Goal: Task Accomplishment & Management: Manage account settings

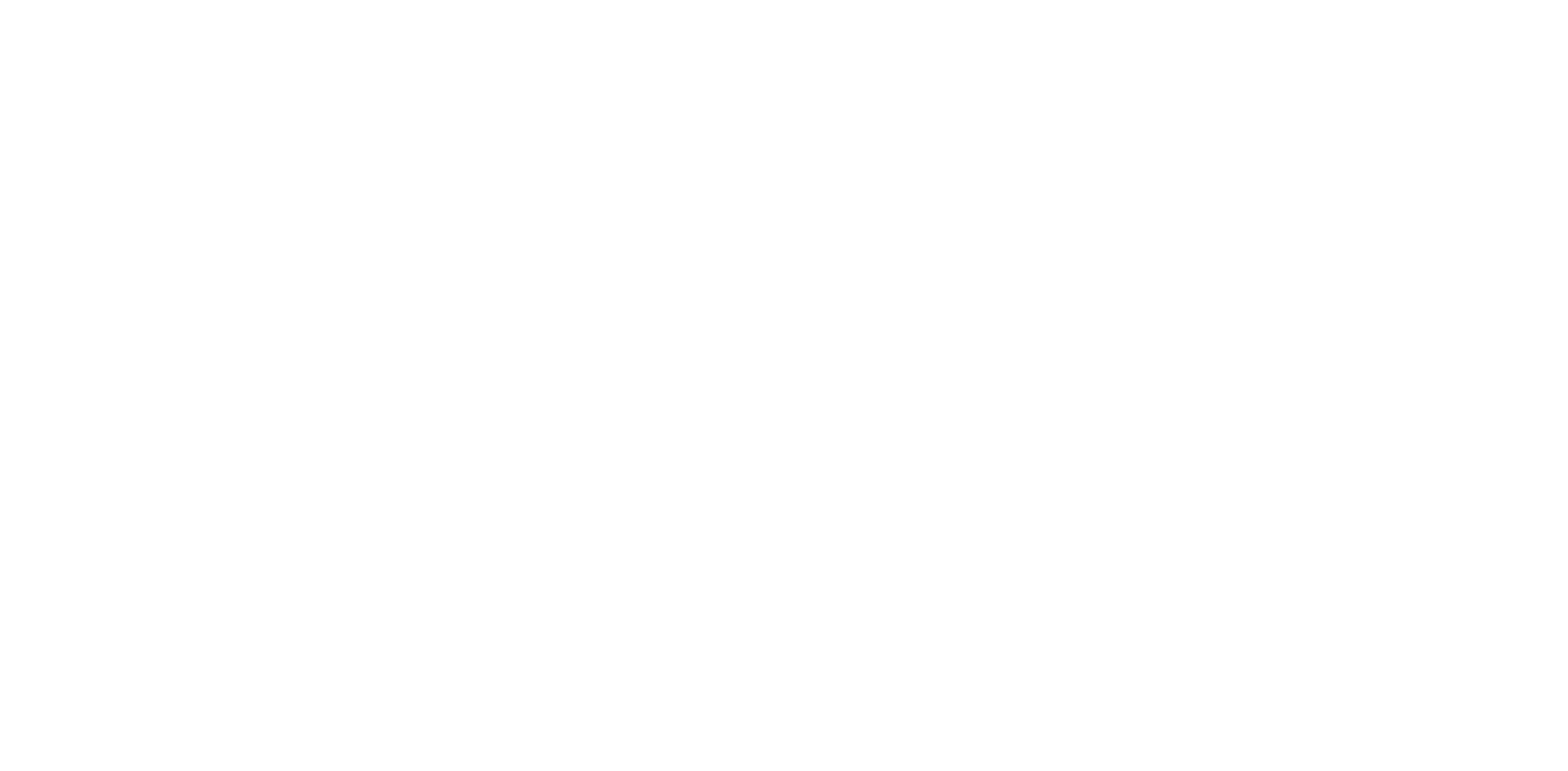
select select "2025"
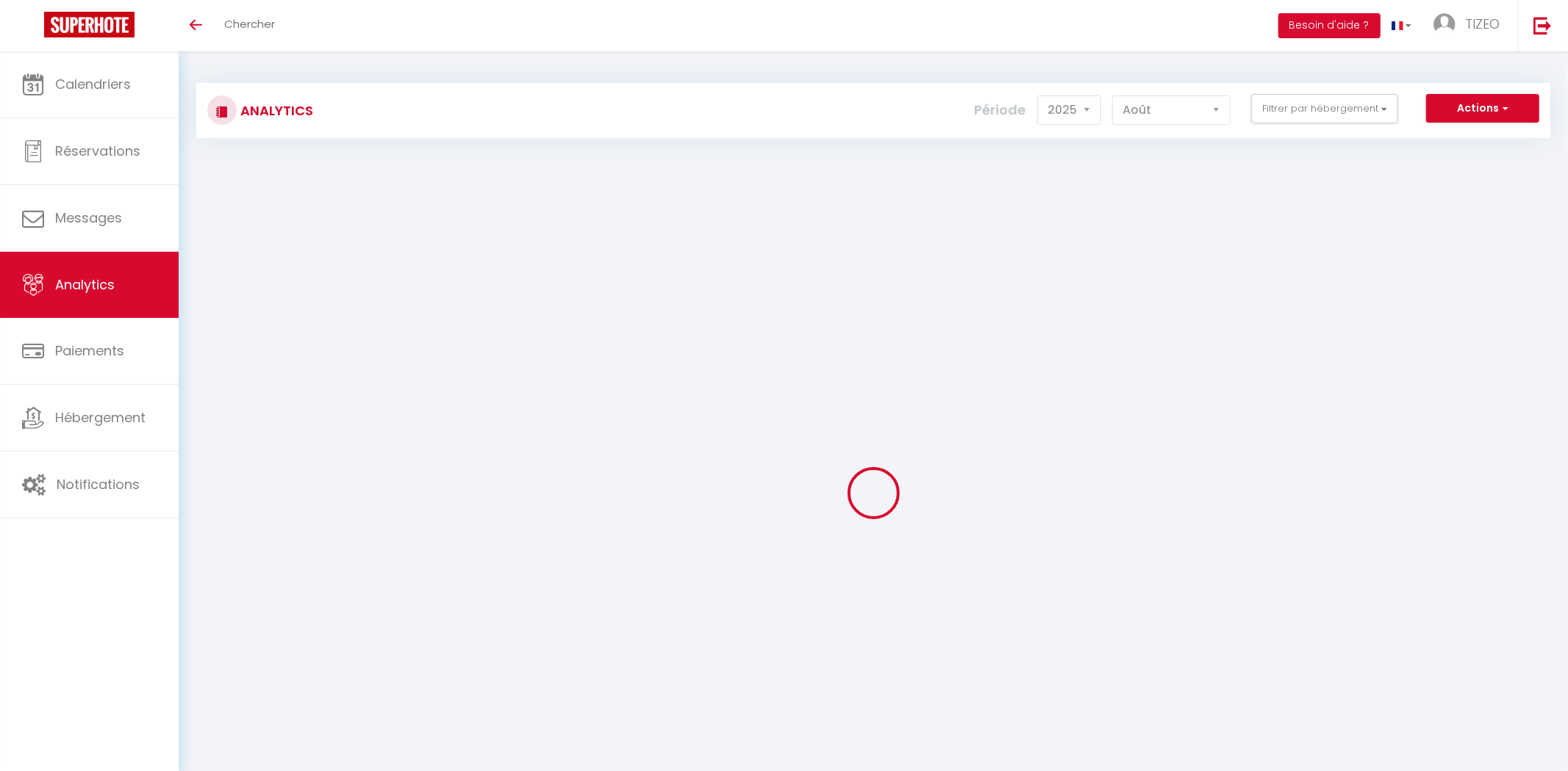
select select "8"
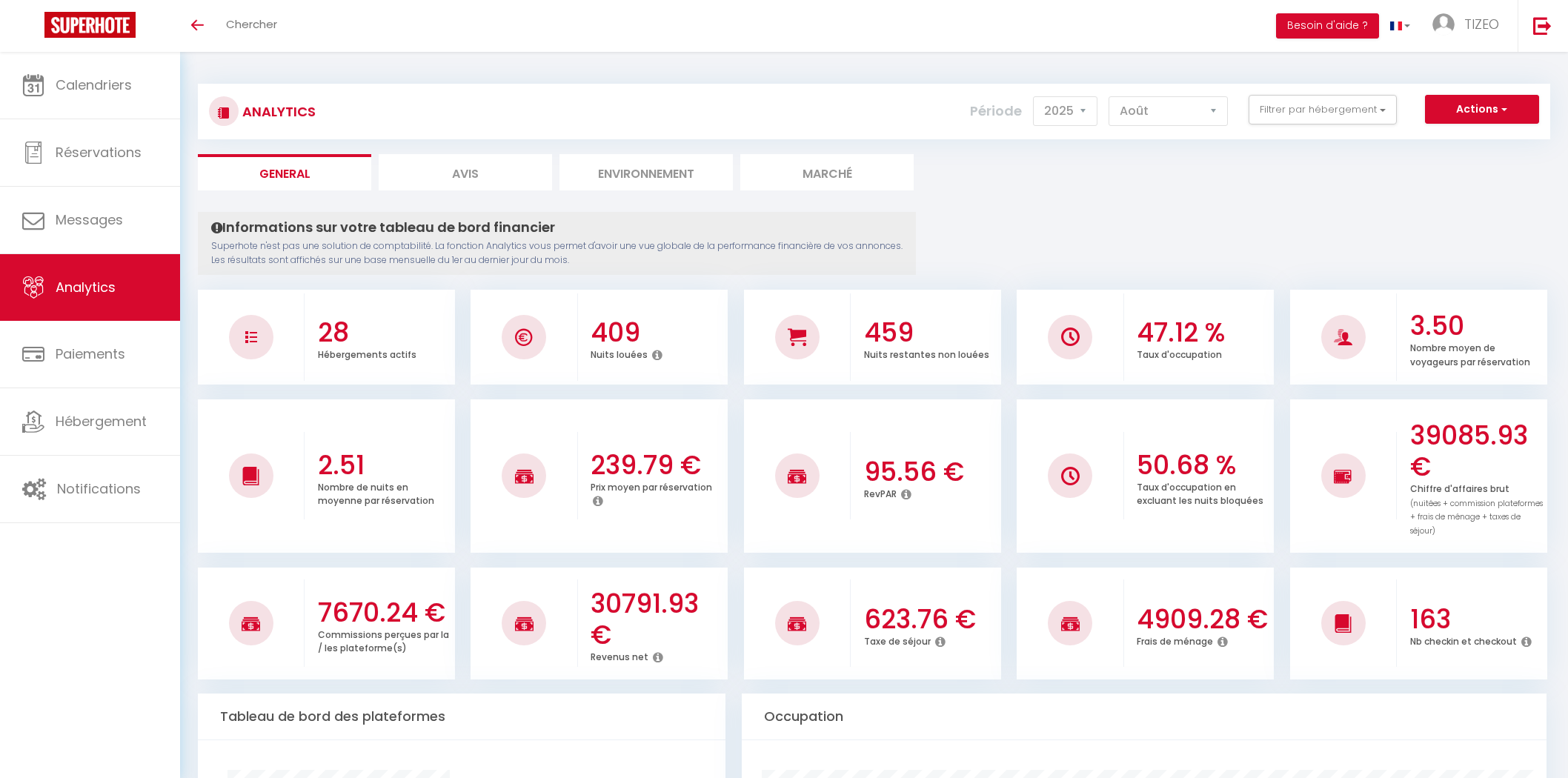
select select "2025"
select select "8"
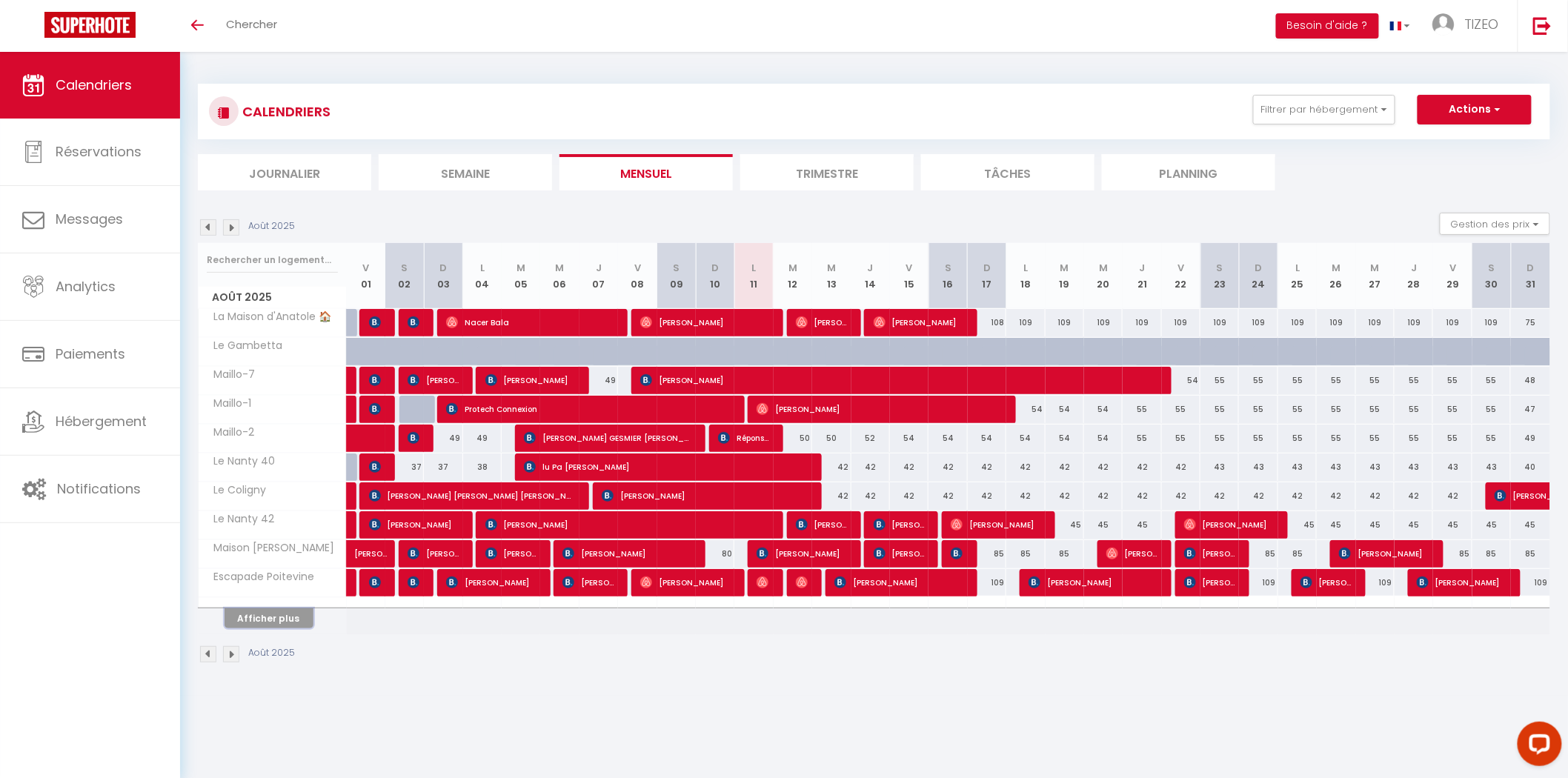
click at [260, 612] on button "Afficher plus" at bounding box center [268, 618] width 89 height 20
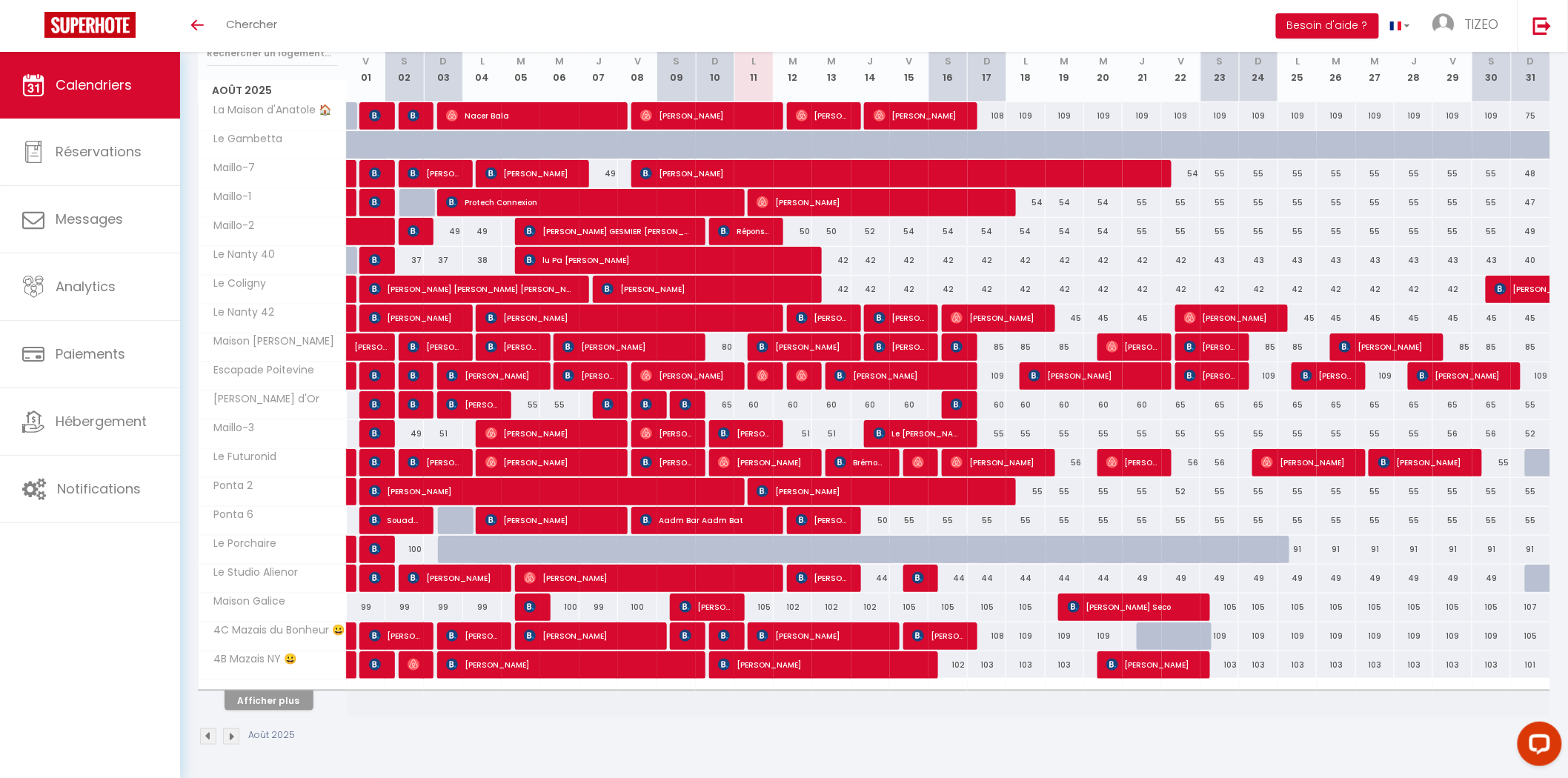
scroll to position [17, 0]
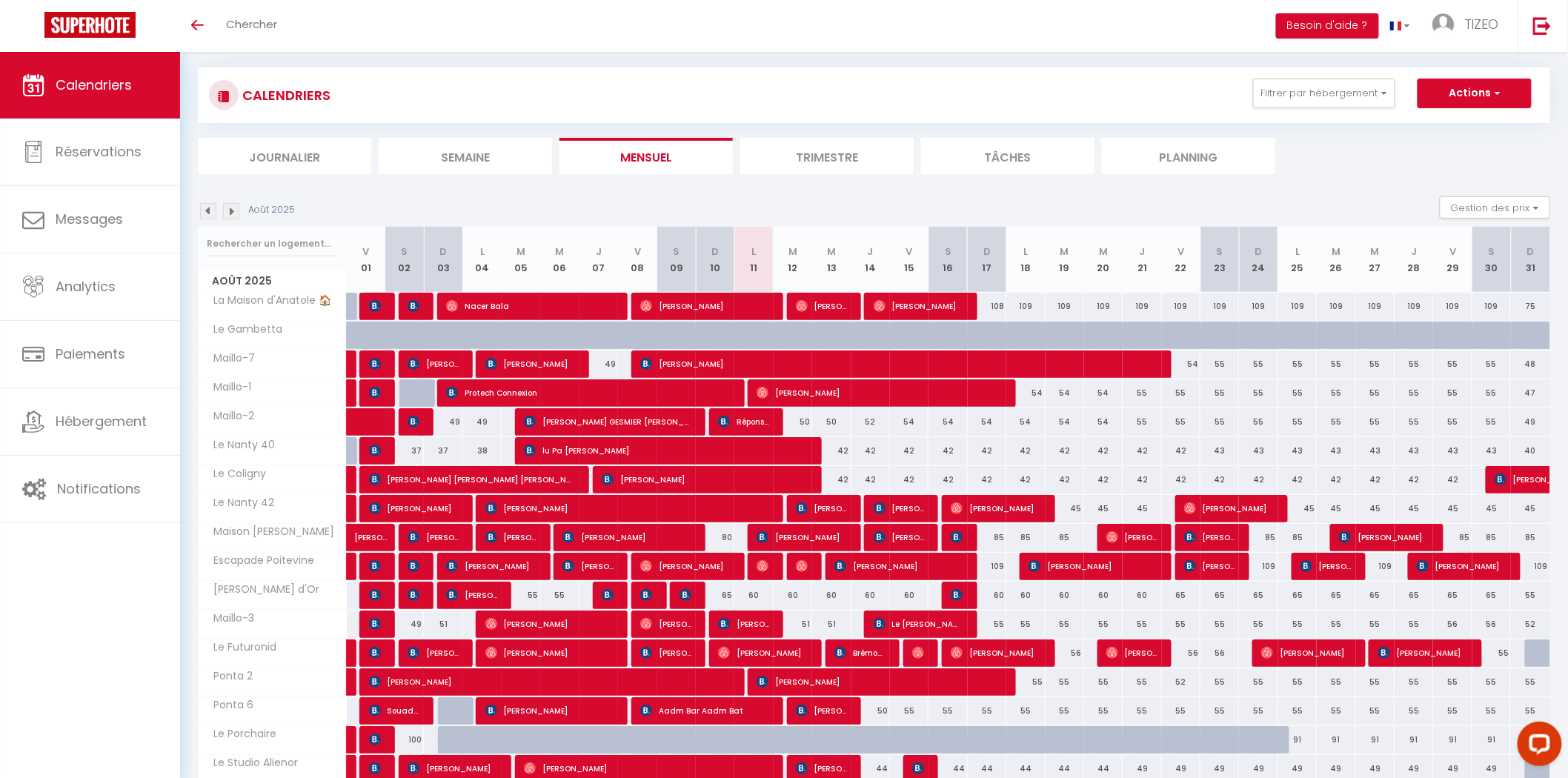
click at [994, 302] on div "108" at bounding box center [986, 307] width 38 height 27
type input "108"
type input "Dim 17 Août 2025"
type input "Lun 18 Août 2025"
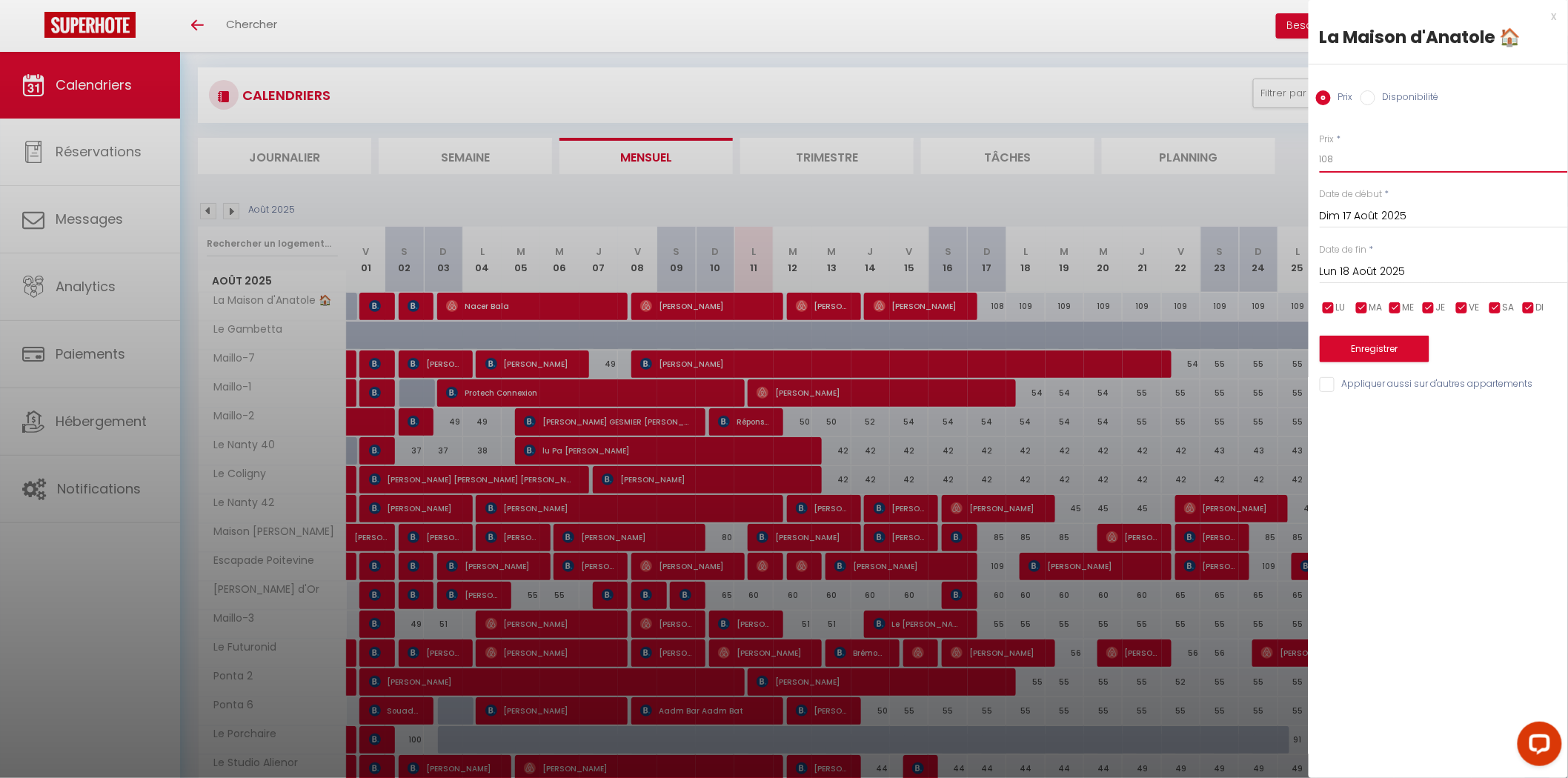
drag, startPoint x: 1337, startPoint y: 156, endPoint x: 1288, endPoint y: 157, distance: 49.0
click at [1288, 157] on body "Questions et aide sur la MIGRATION - [GEOGRAPHIC_DATA] ouverte de 13 à 14h puis…" at bounding box center [784, 502] width 1568 height 933
type input "107"
click at [1345, 260] on div "Lun 18 Août 2025 < Août 2025 > Dim Lun Mar Mer Jeu Ven Sam 1 2 3 4 5 6 7 8 9 10…" at bounding box center [1443, 269] width 248 height 26
click at [1346, 264] on input "Lun 18 Août 2025" at bounding box center [1443, 272] width 248 height 20
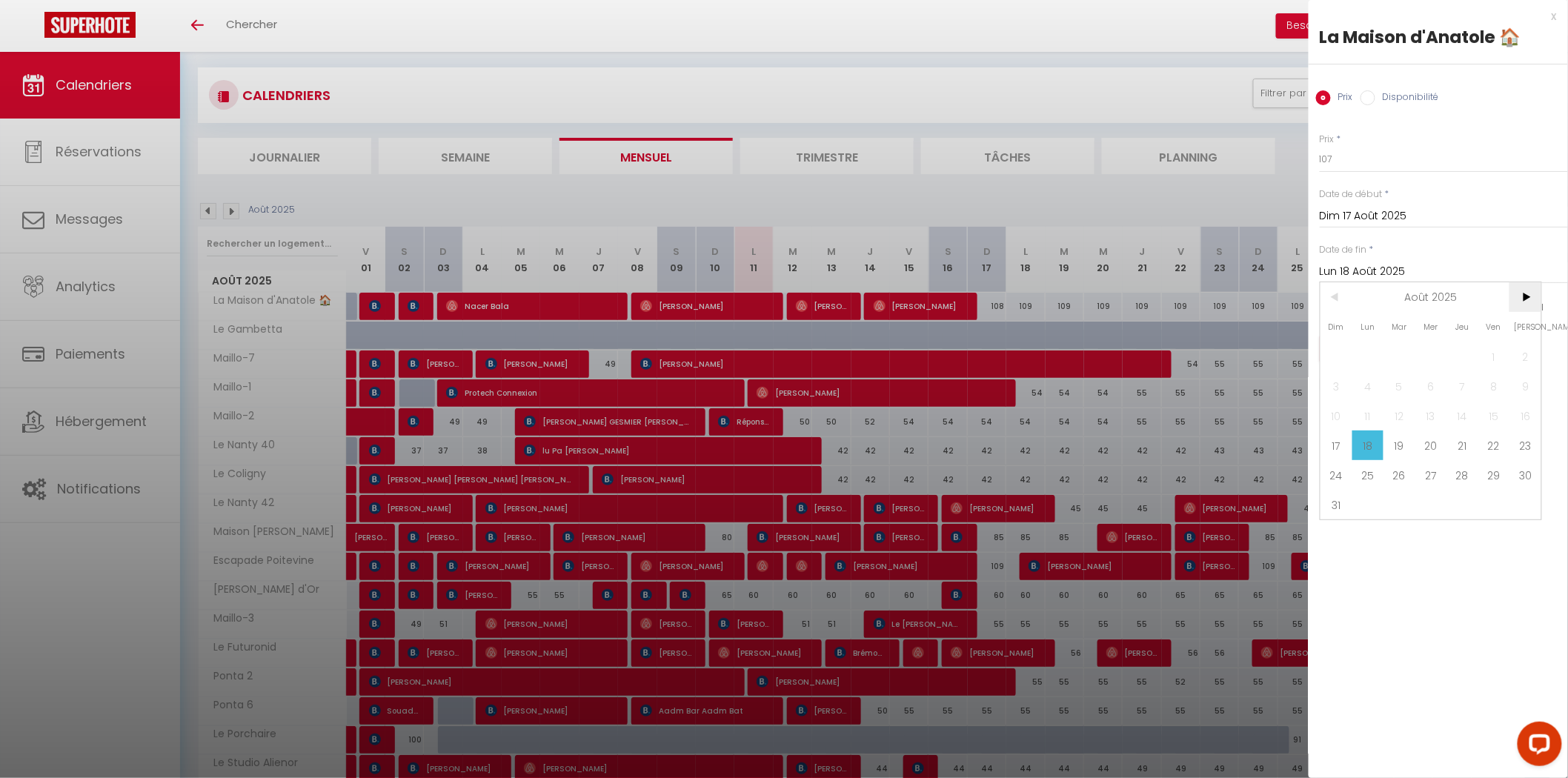
click at [1524, 300] on span ">" at bounding box center [1525, 297] width 32 height 29
click at [1371, 351] on span "1" at bounding box center [1368, 357] width 32 height 29
type input "Lun 01 Septembre 2025"
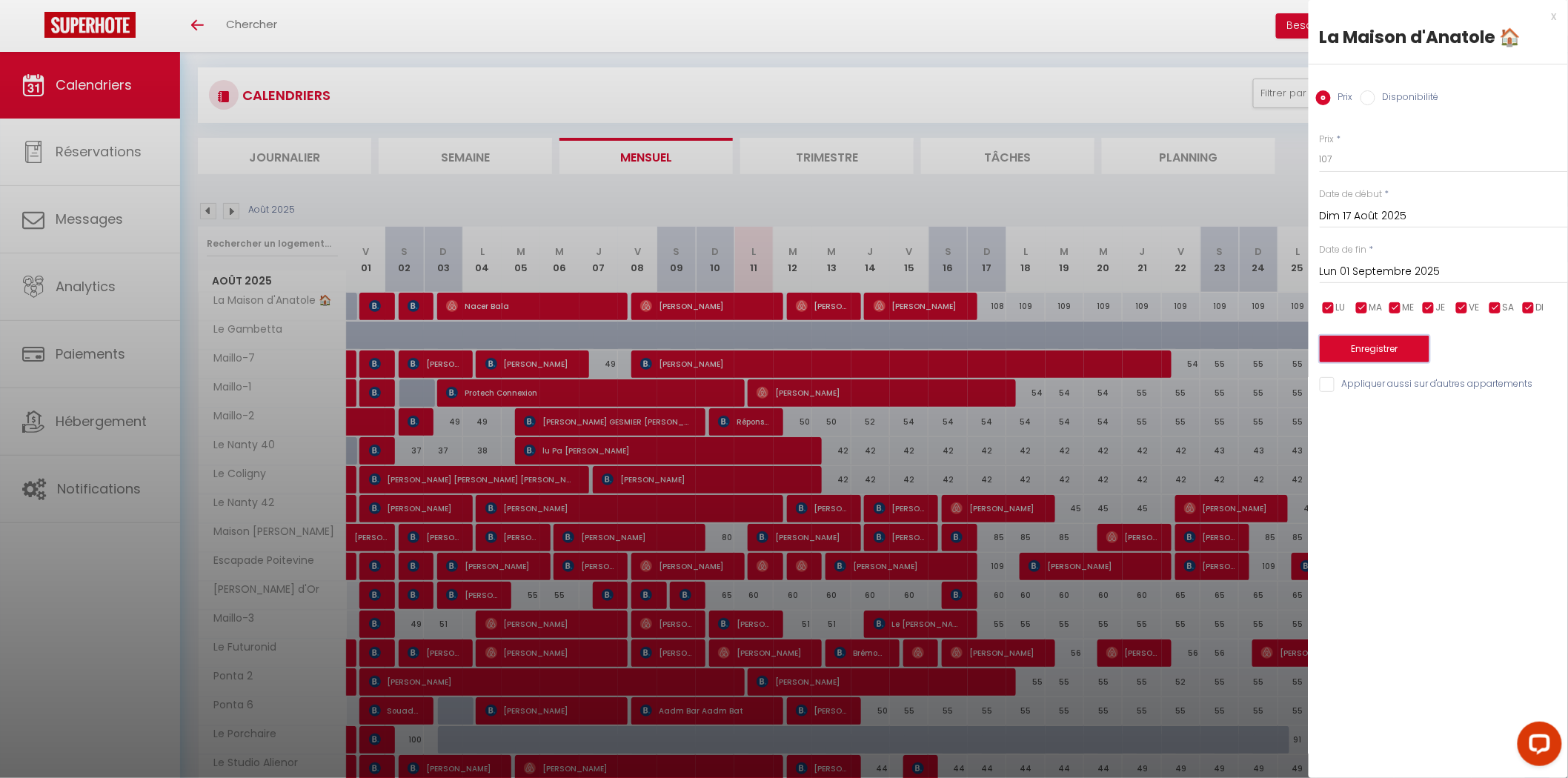
click at [1361, 346] on button "Enregistrer" at bounding box center [1374, 349] width 110 height 26
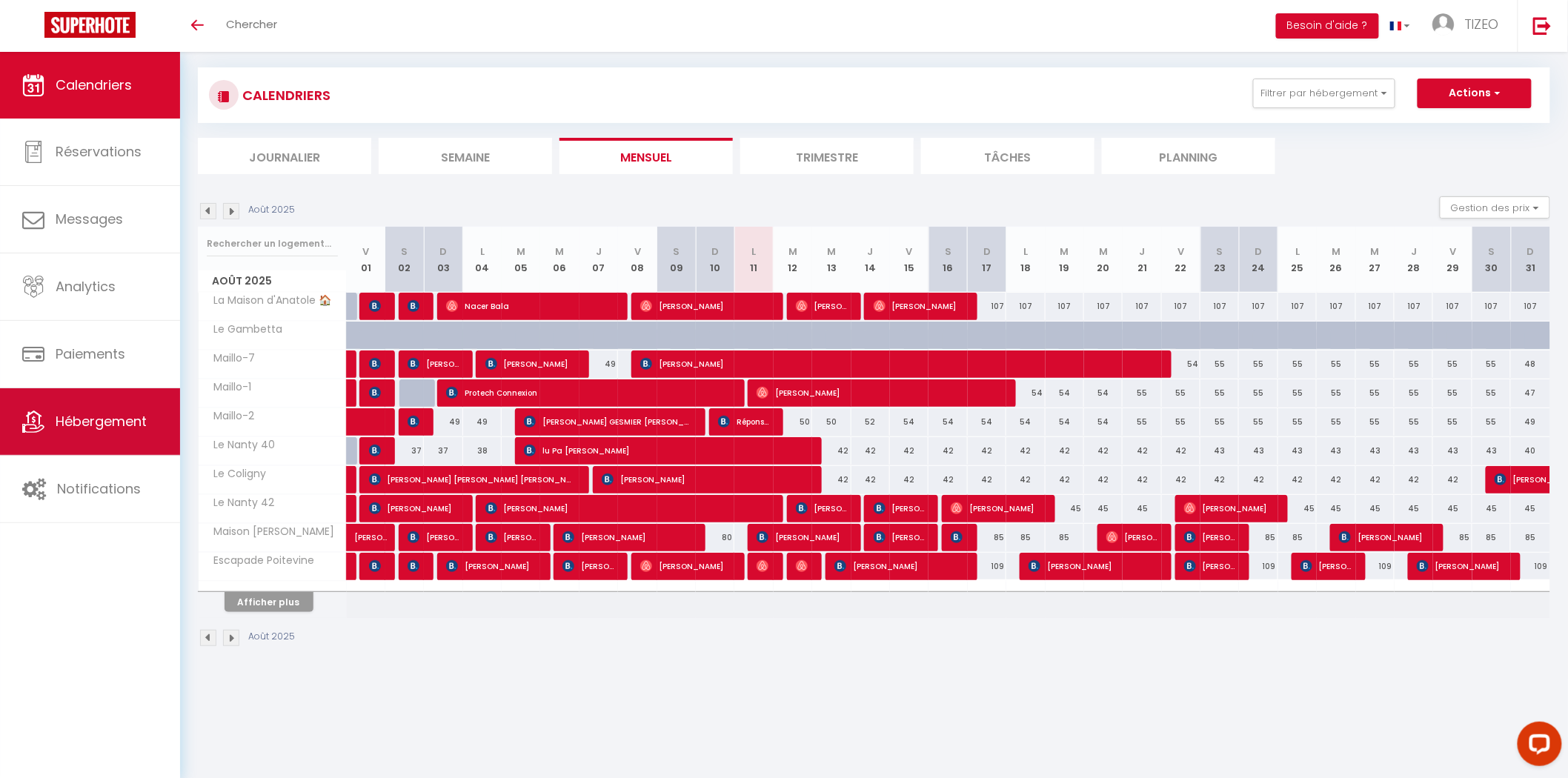
click at [99, 424] on span "Hébergement" at bounding box center [101, 421] width 91 height 19
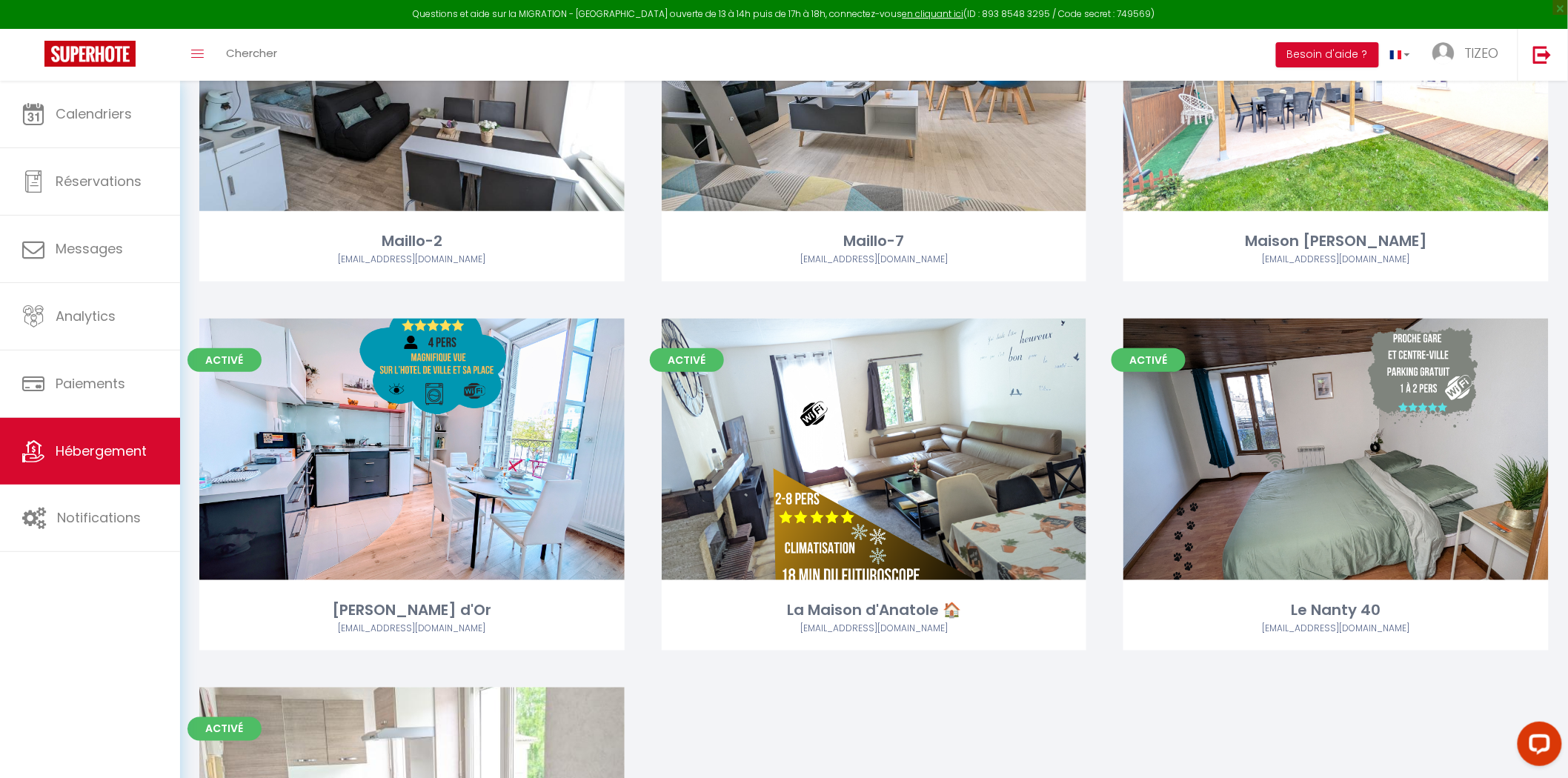
scroll to position [2882, 0]
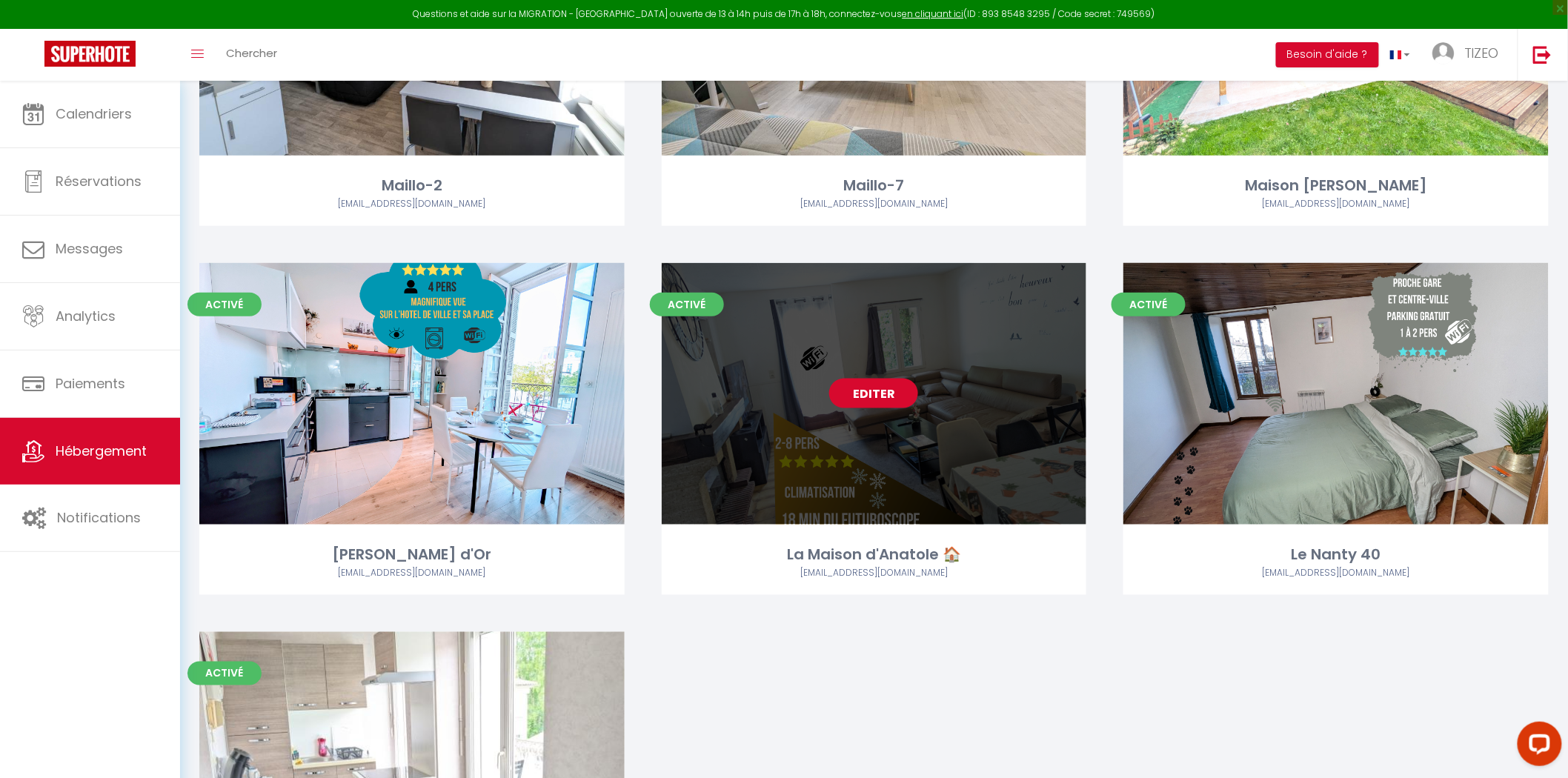
click at [839, 398] on link "Editer" at bounding box center [873, 394] width 89 height 29
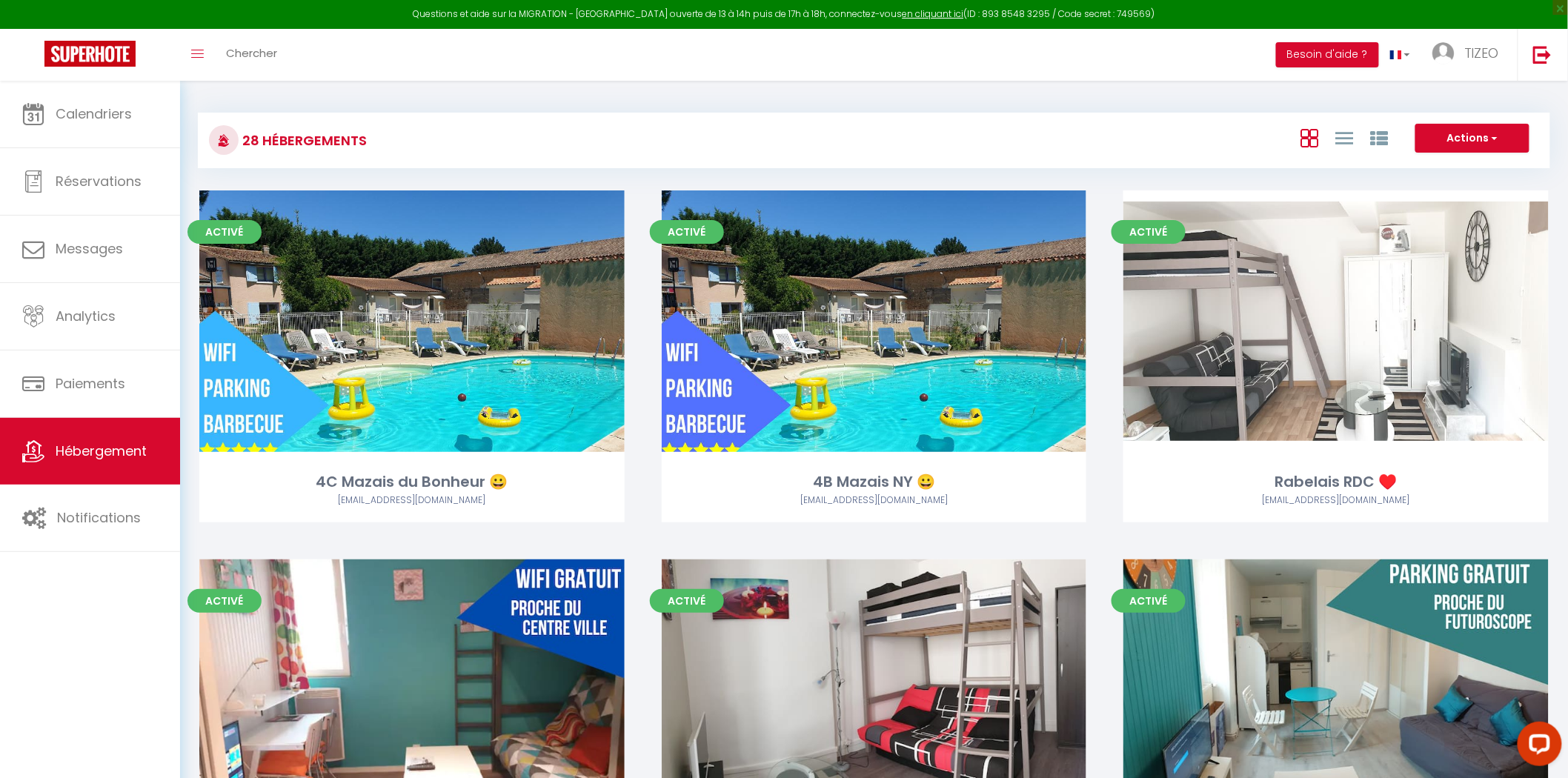
select select "3"
select select "2"
select select "1"
select select
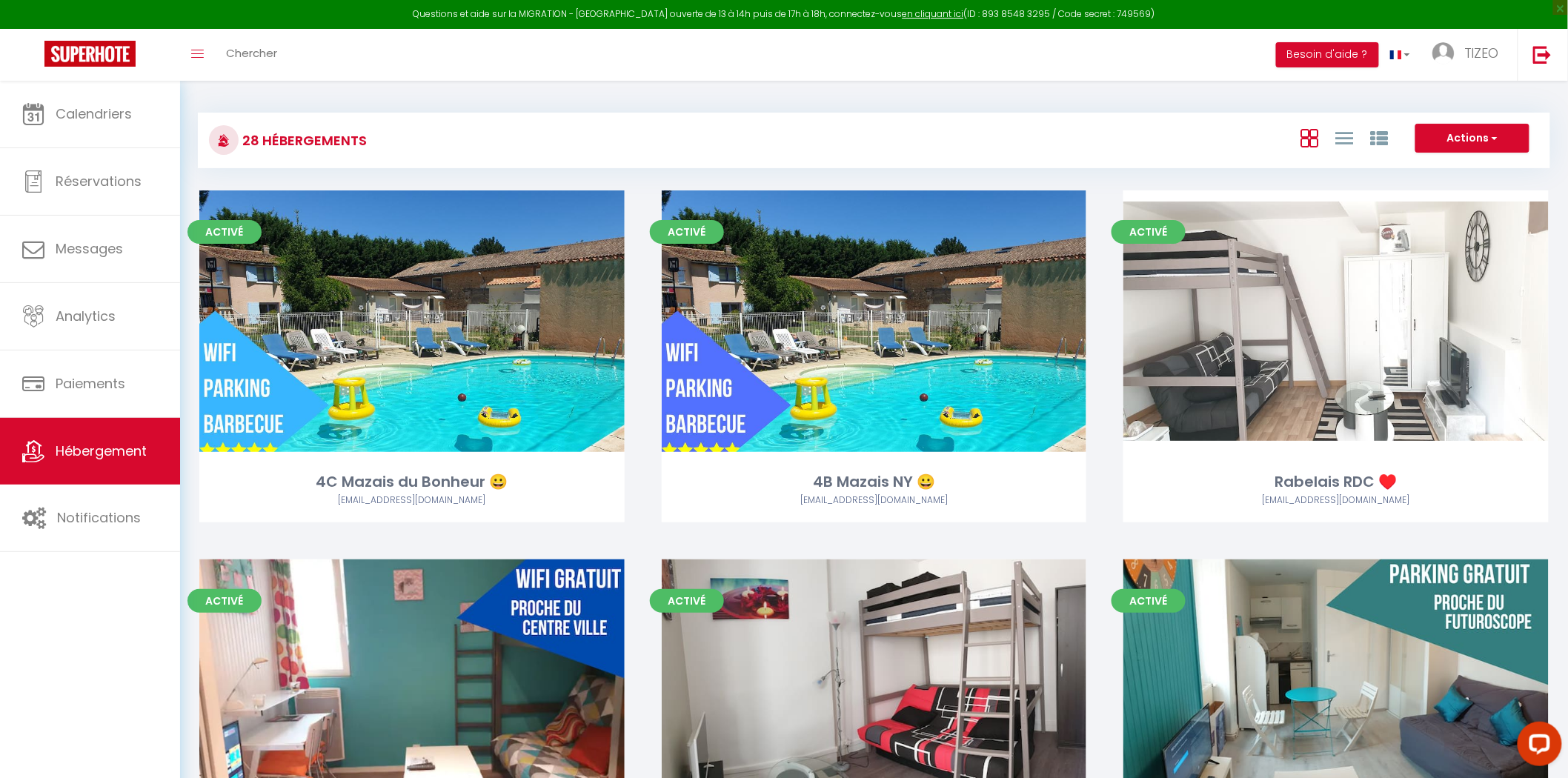
select select "28"
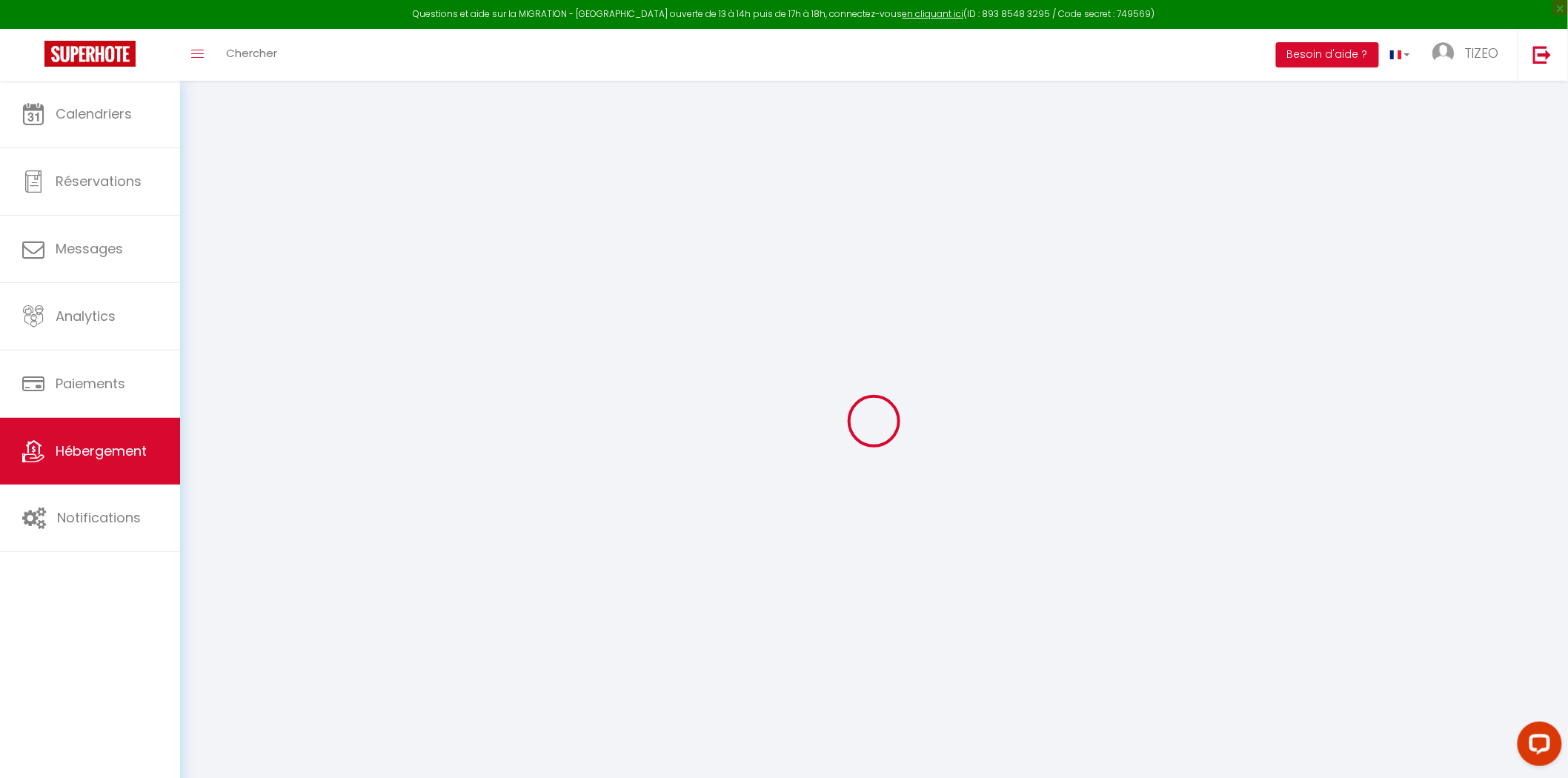
select select
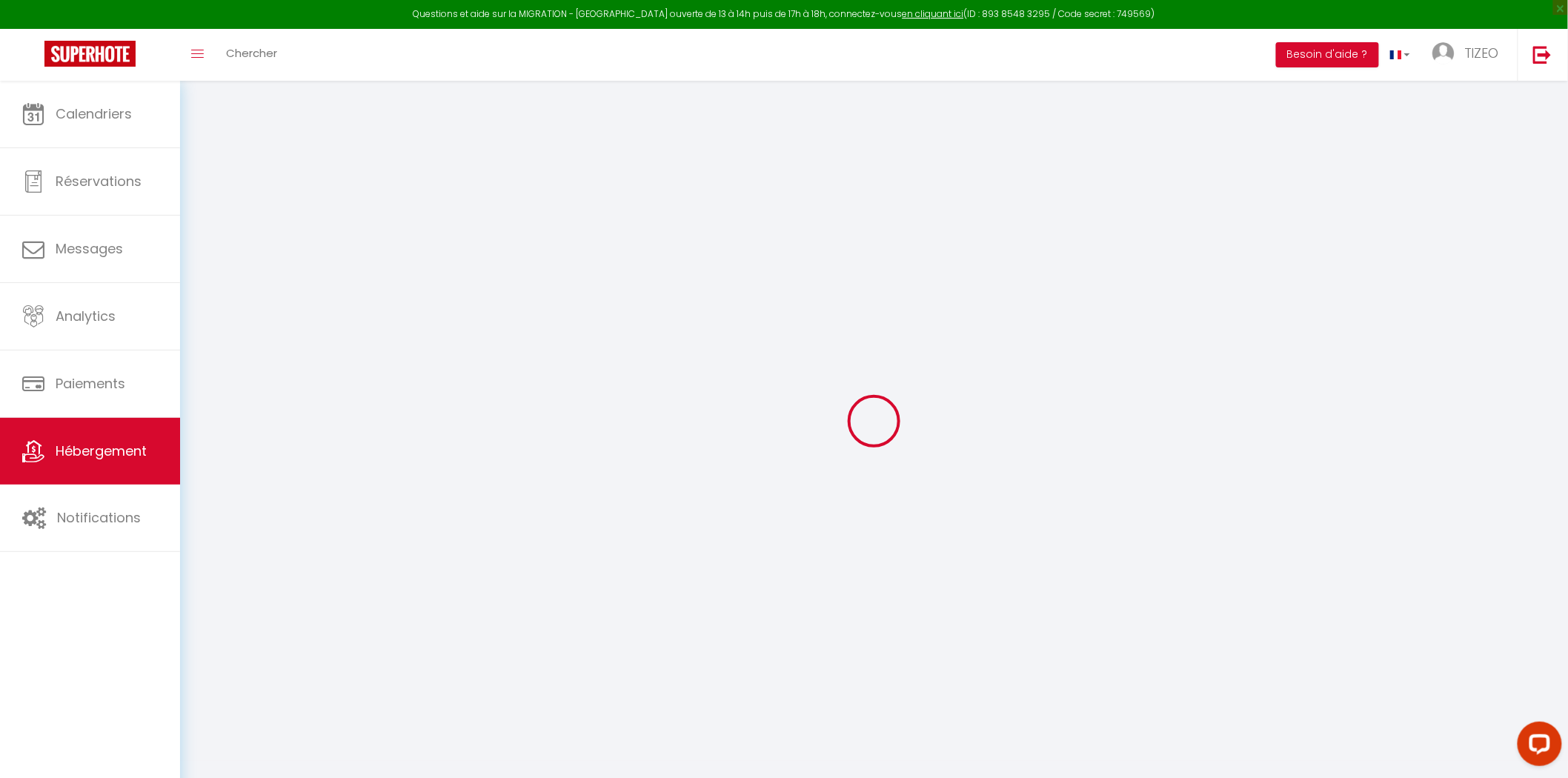
select select
checkbox input "false"
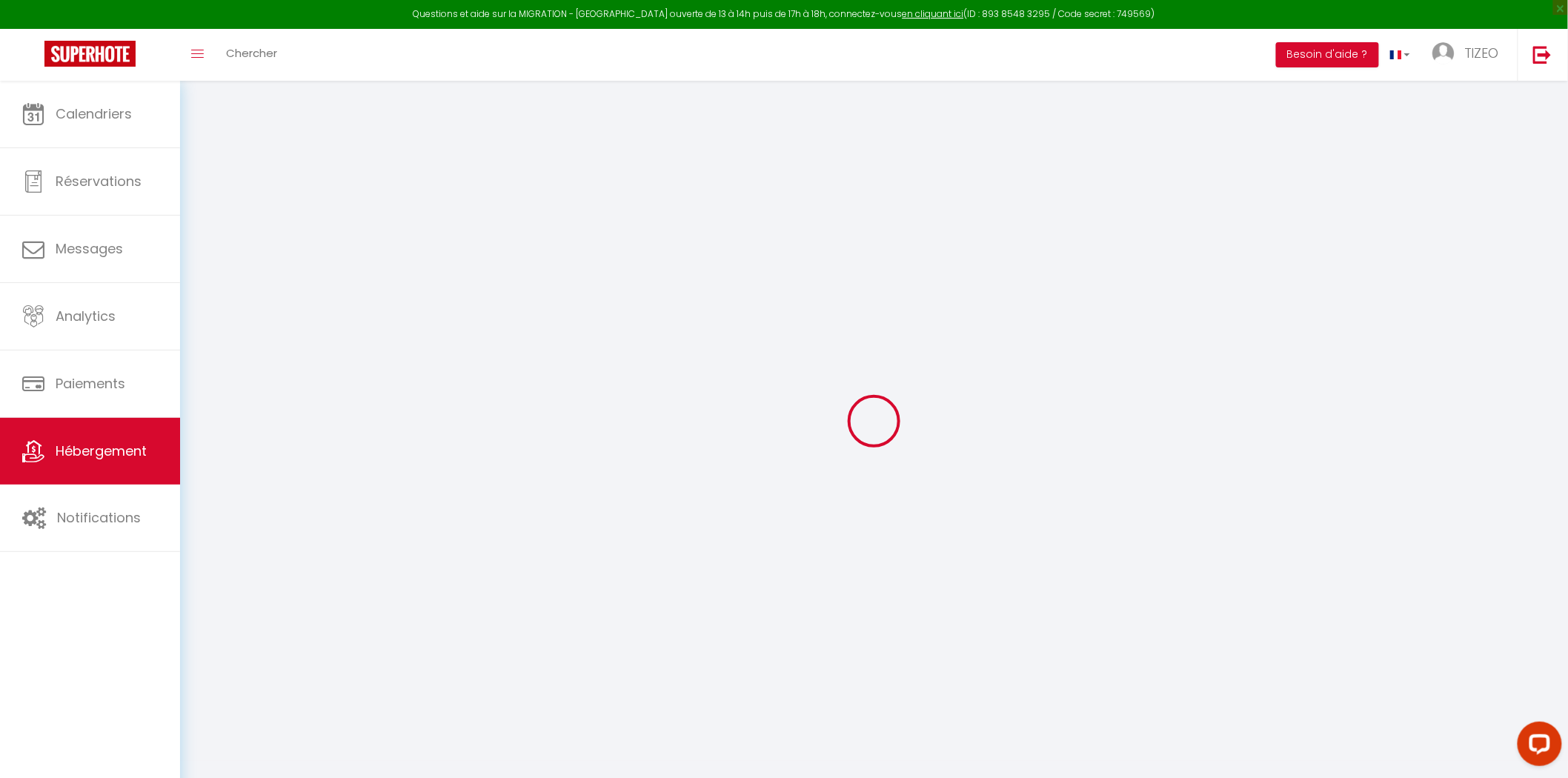
select select
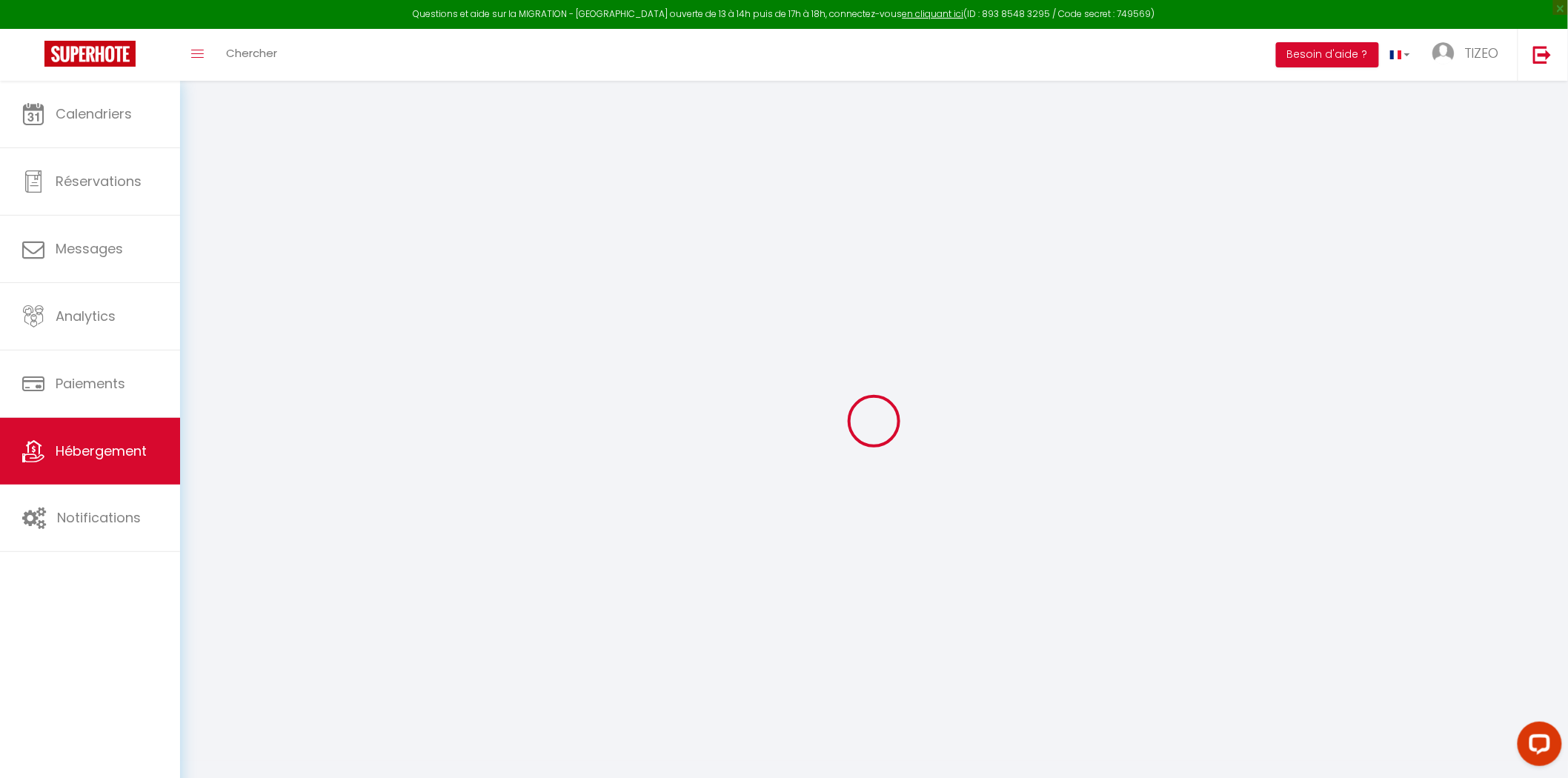
select select
checkbox input "false"
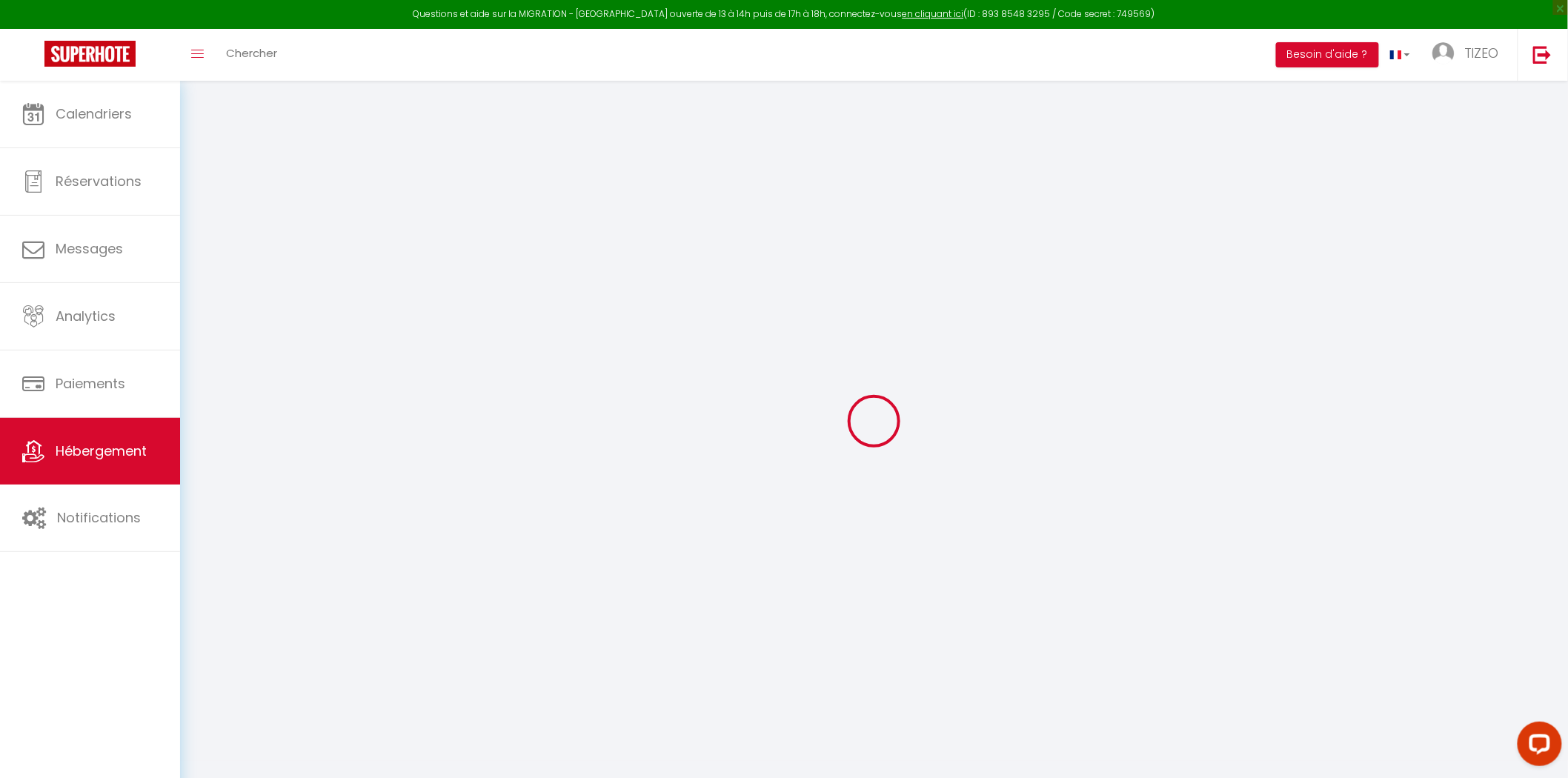
checkbox input "false"
select select
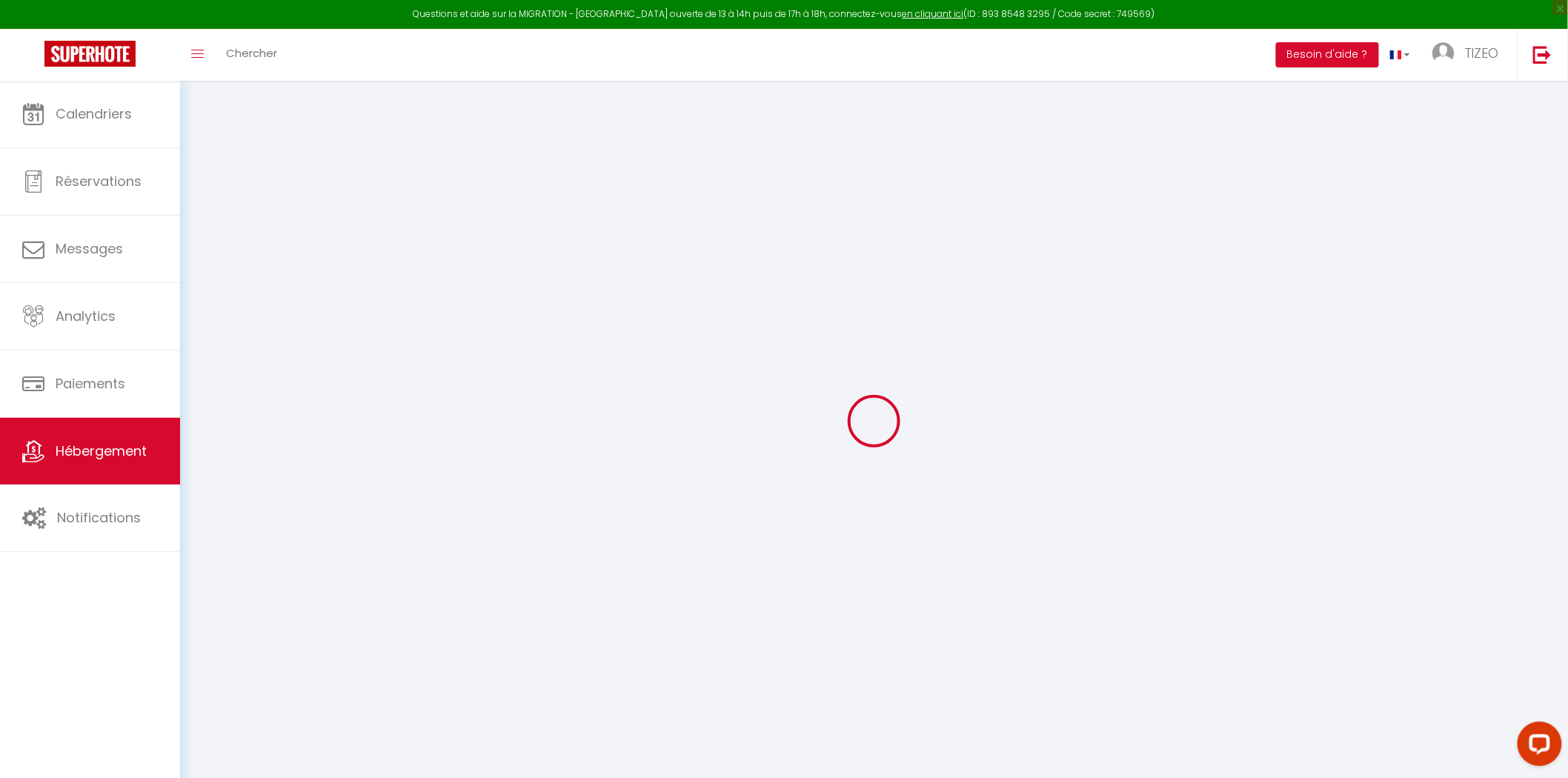
select select
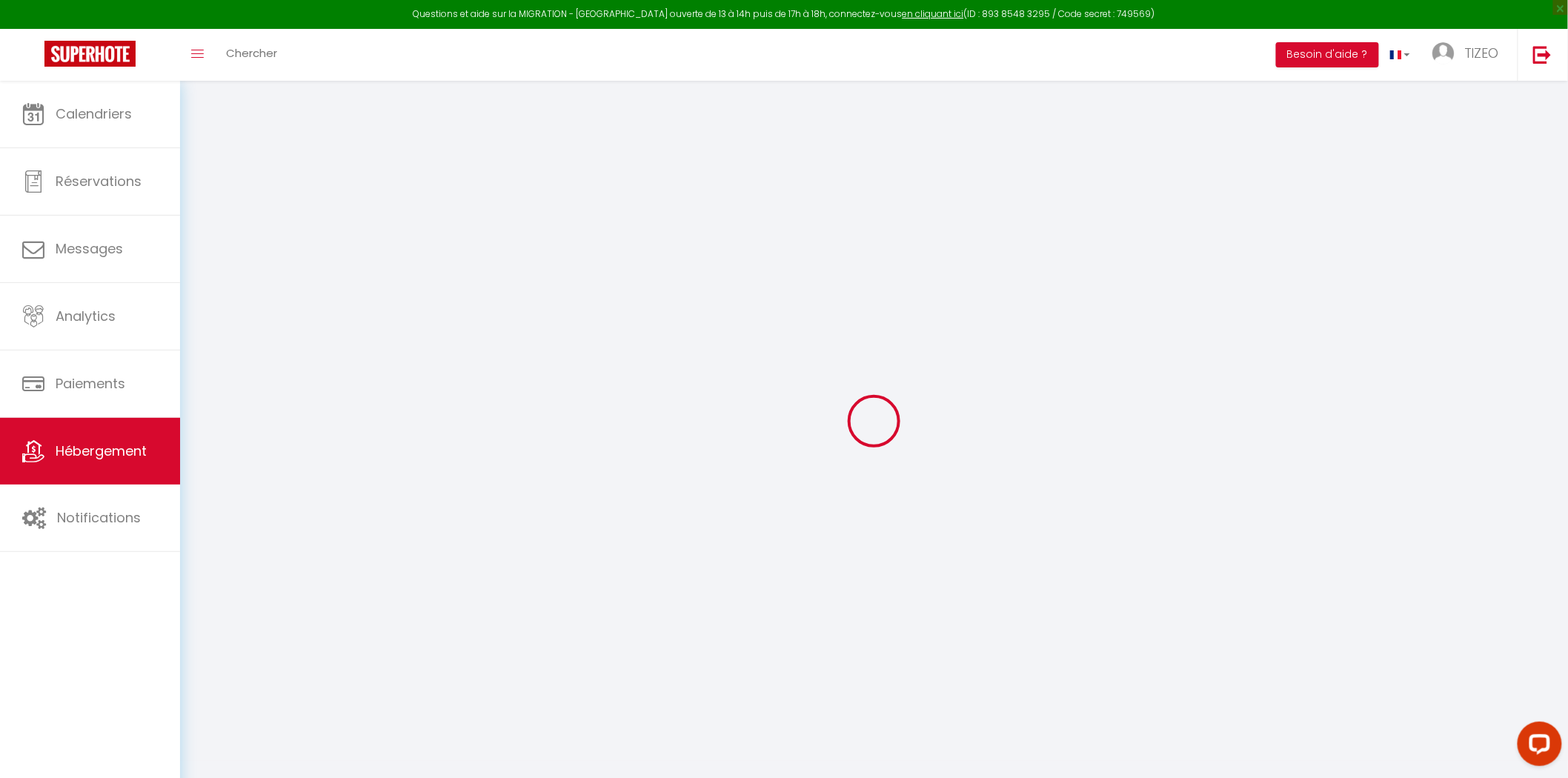
checkbox input "false"
select select
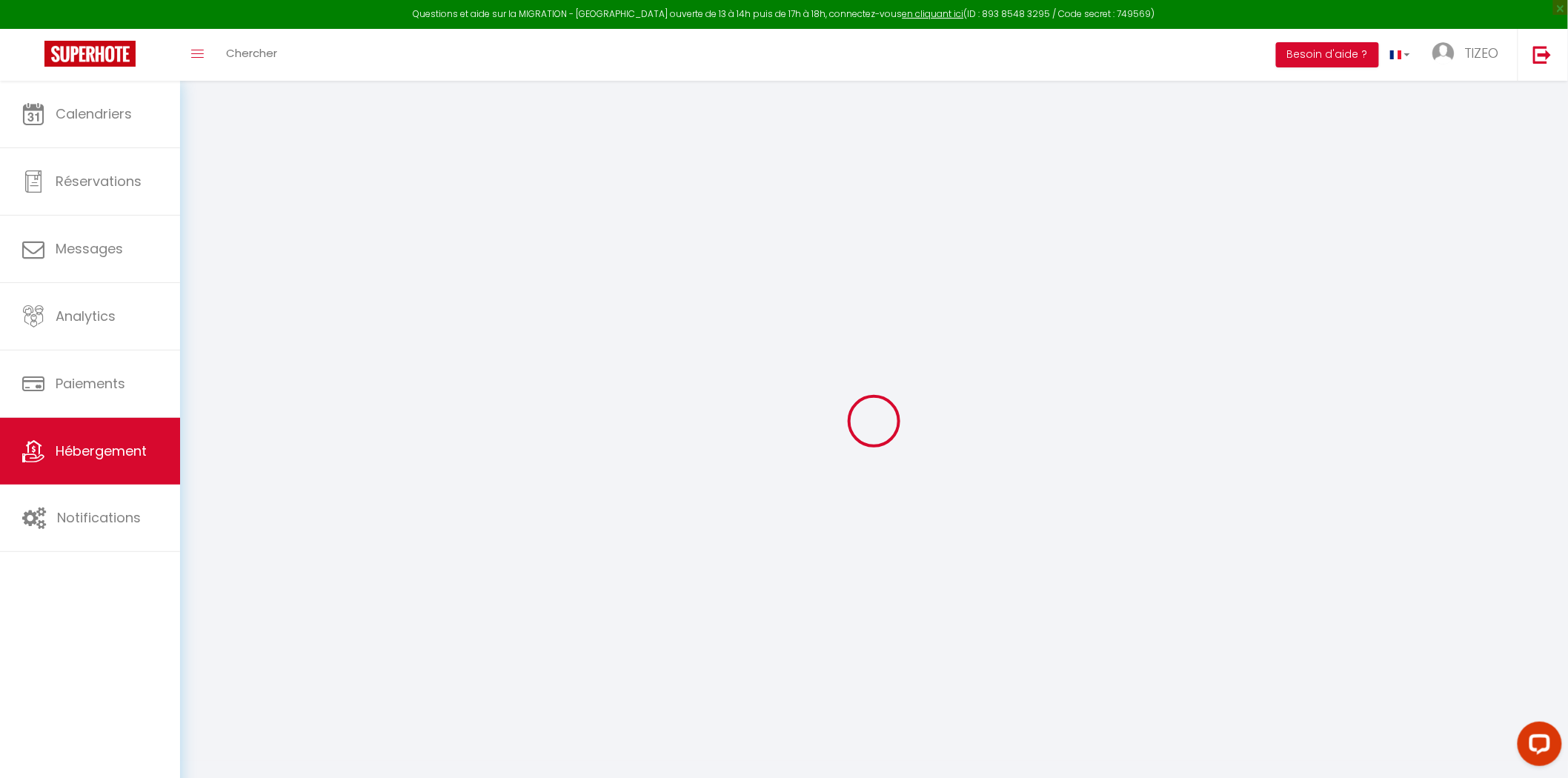
select select
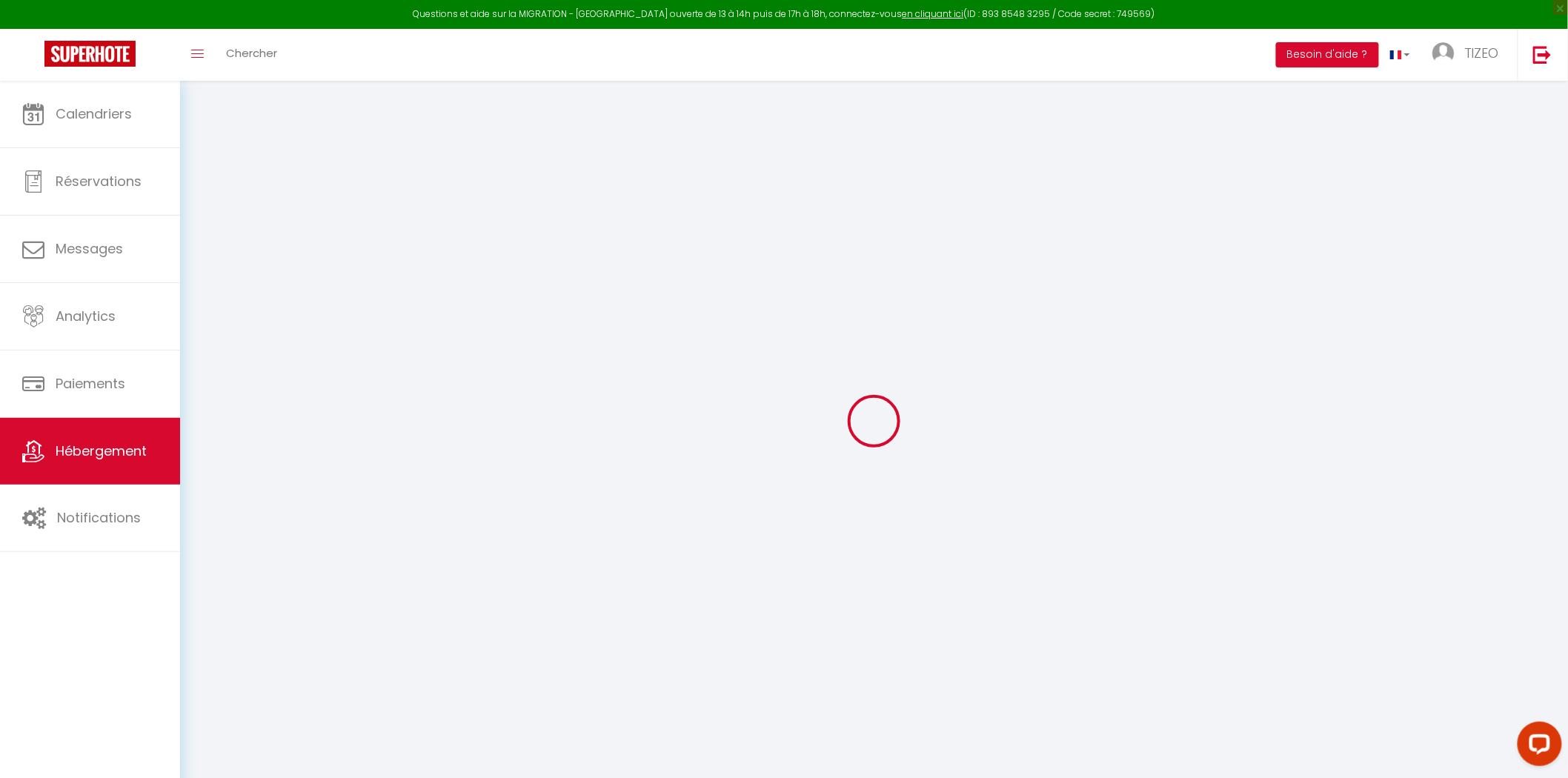
select select
checkbox input "false"
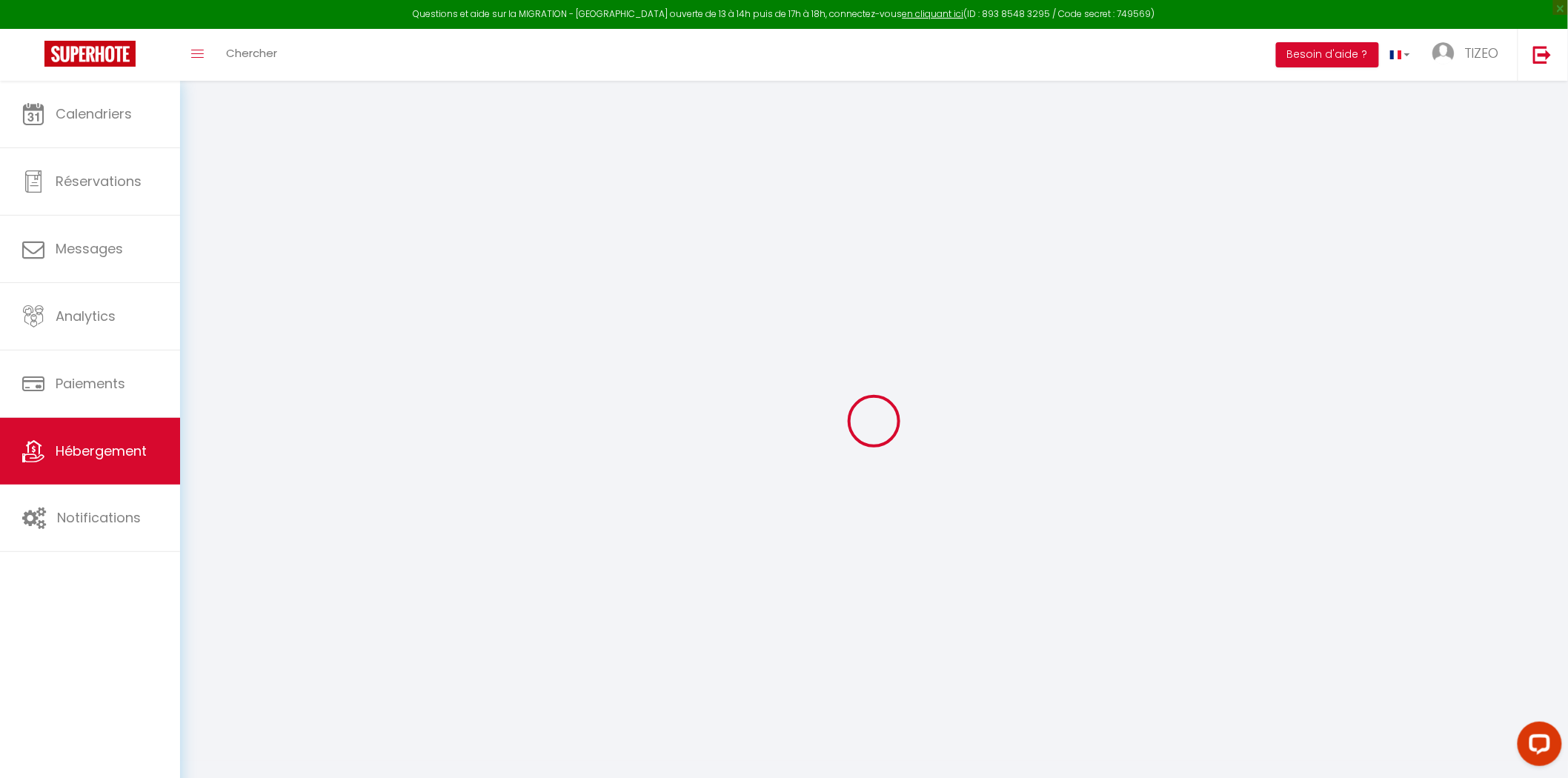
checkbox input "false"
select select
type input "La Maison d'Anatole 🏠"
type input "TIZÉO"
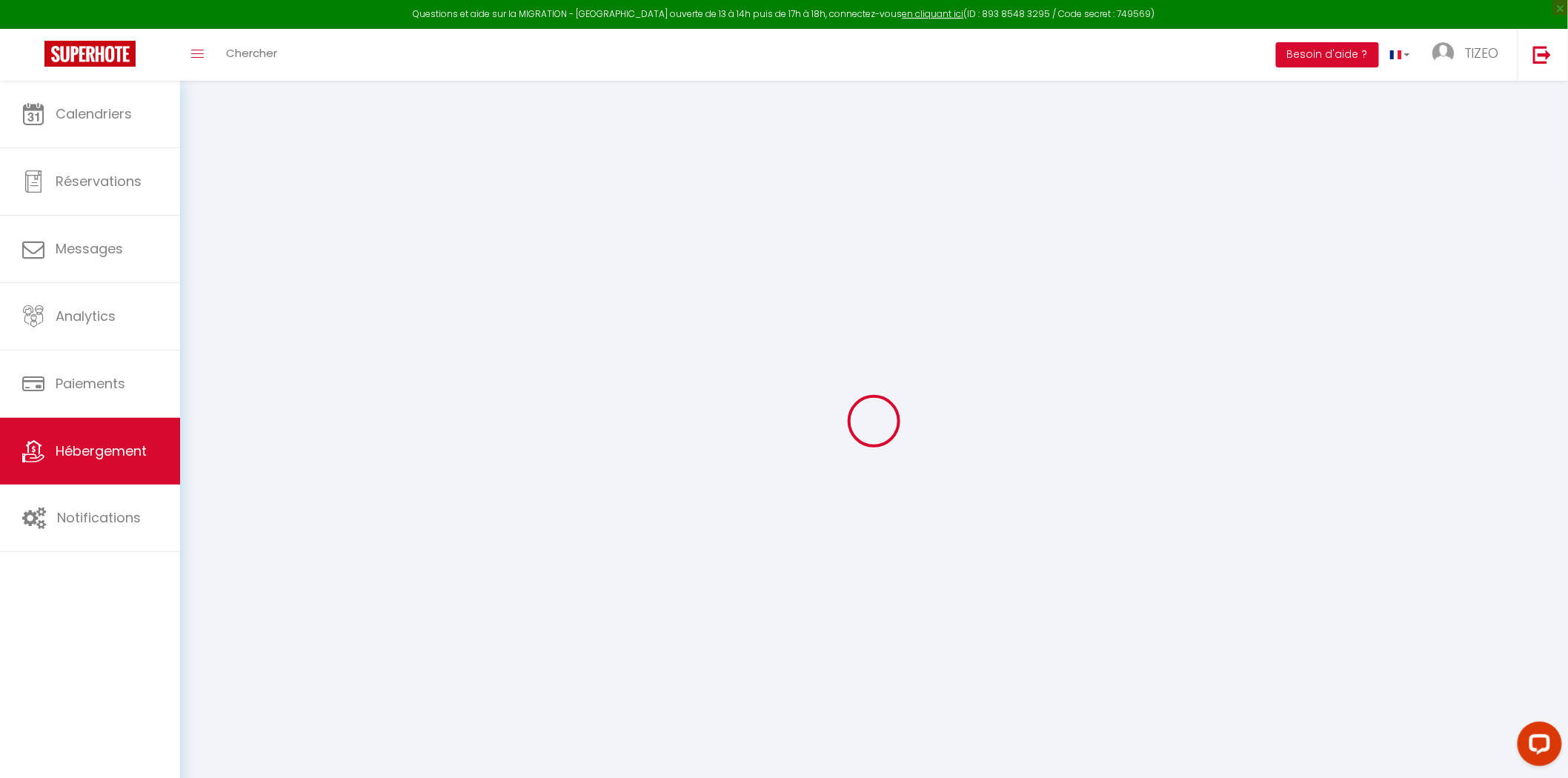
type input "CONCIERGERIE"
type input "[STREET_ADDRESS] MBIENGOP"
type input "86580"
type input "Vouneuil-sous-[PERSON_NAME]"
select select "houses"
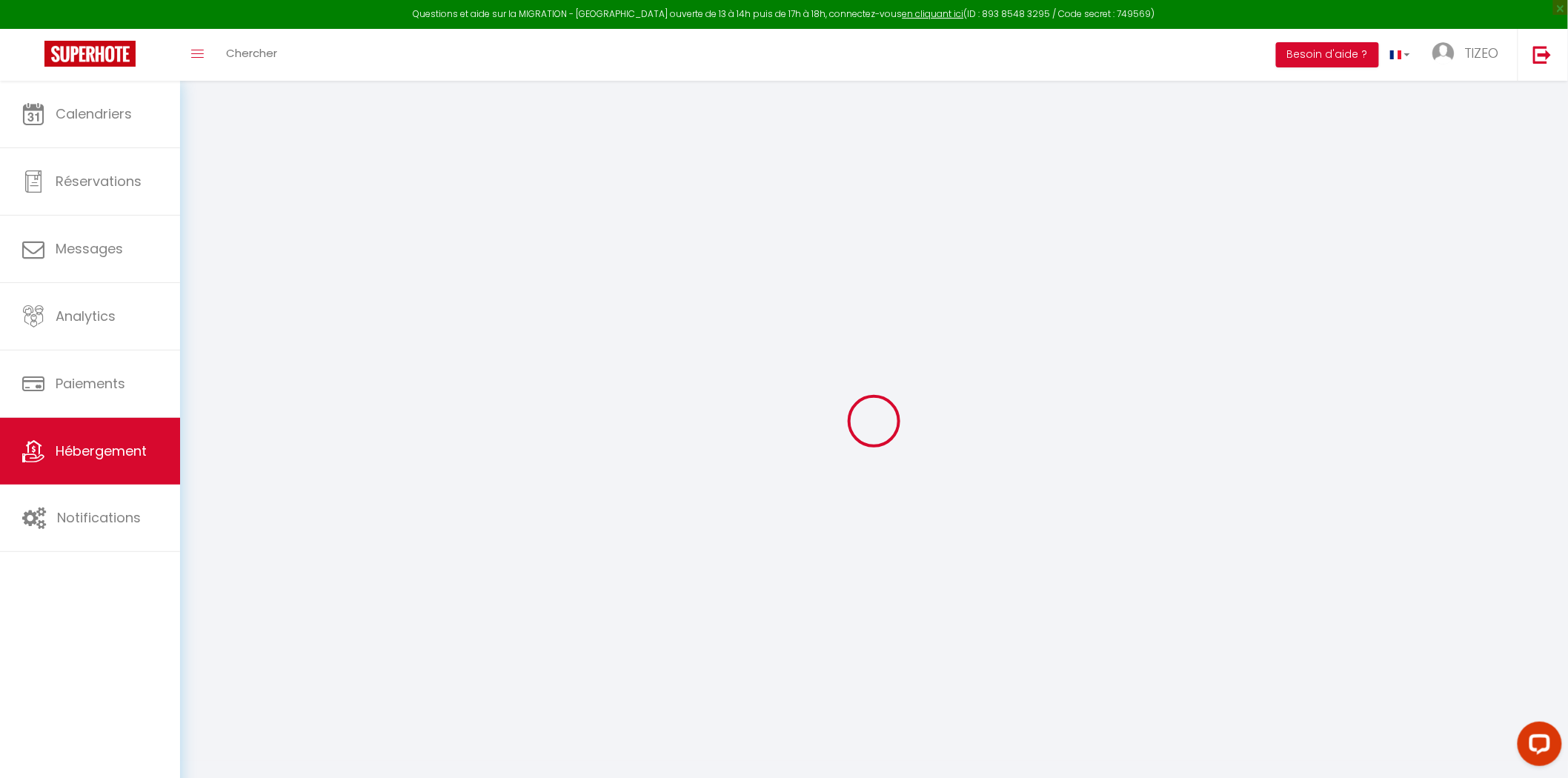
select select "8"
select select "3"
select select "2"
type input "80"
type input "10"
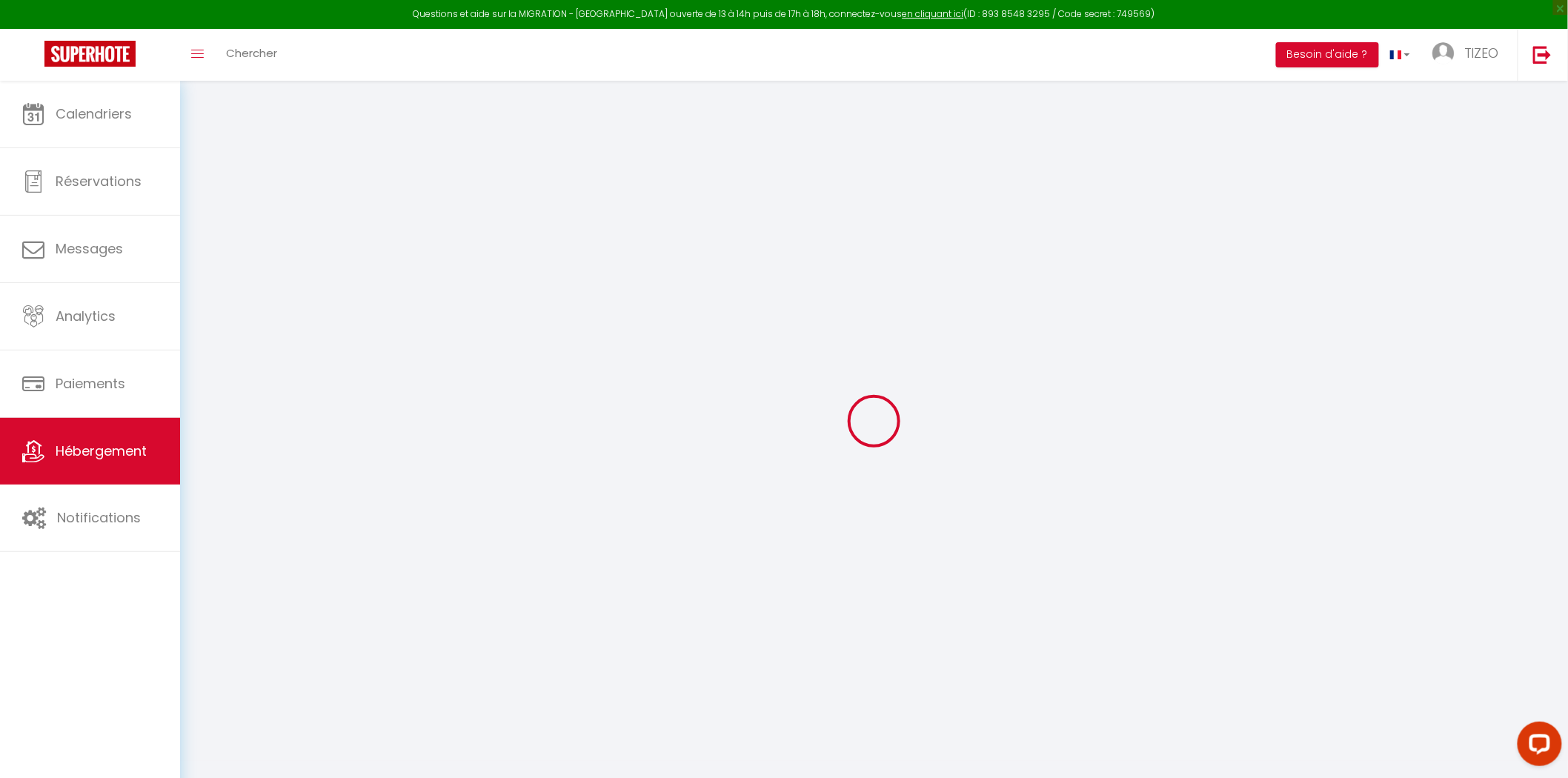
type input "90"
type input "0.80"
select select
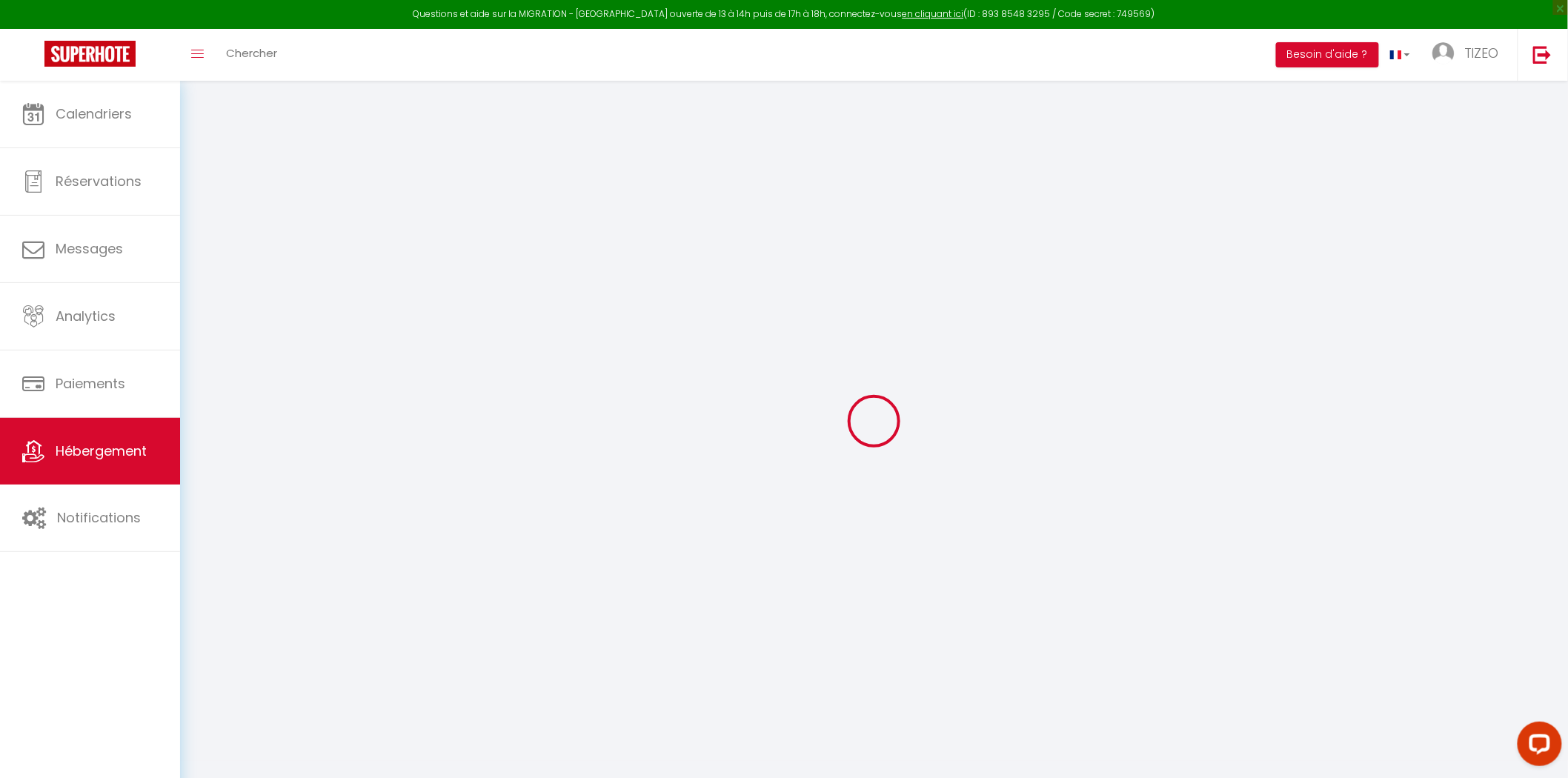
select select
type input "[STREET_ADDRESS][PERSON_NAME]"
type input "86000"
type input "[GEOGRAPHIC_DATA]"
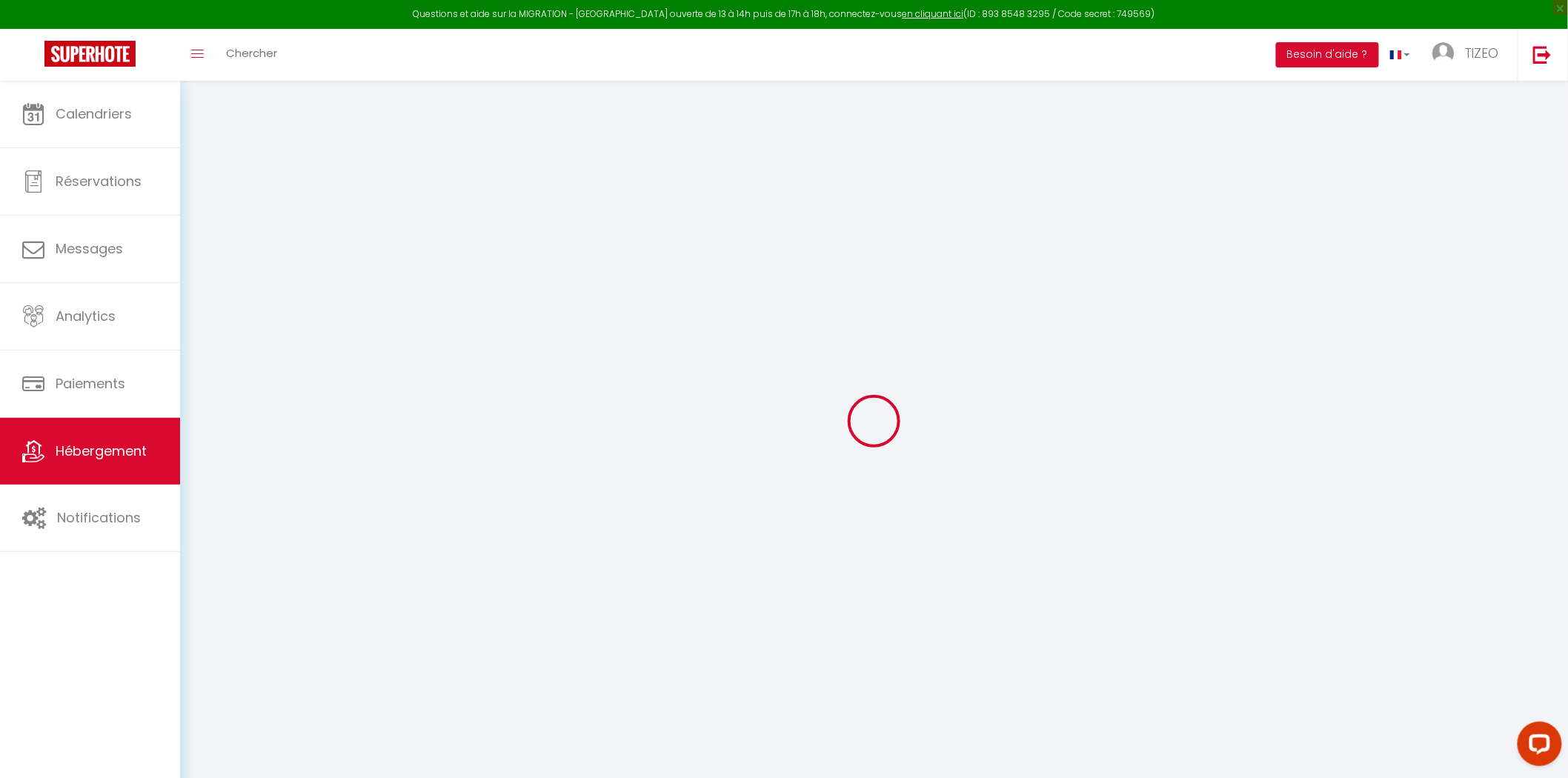
type input "[EMAIL_ADDRESS][DOMAIN_NAME]"
select select "2430"
checkbox input "false"
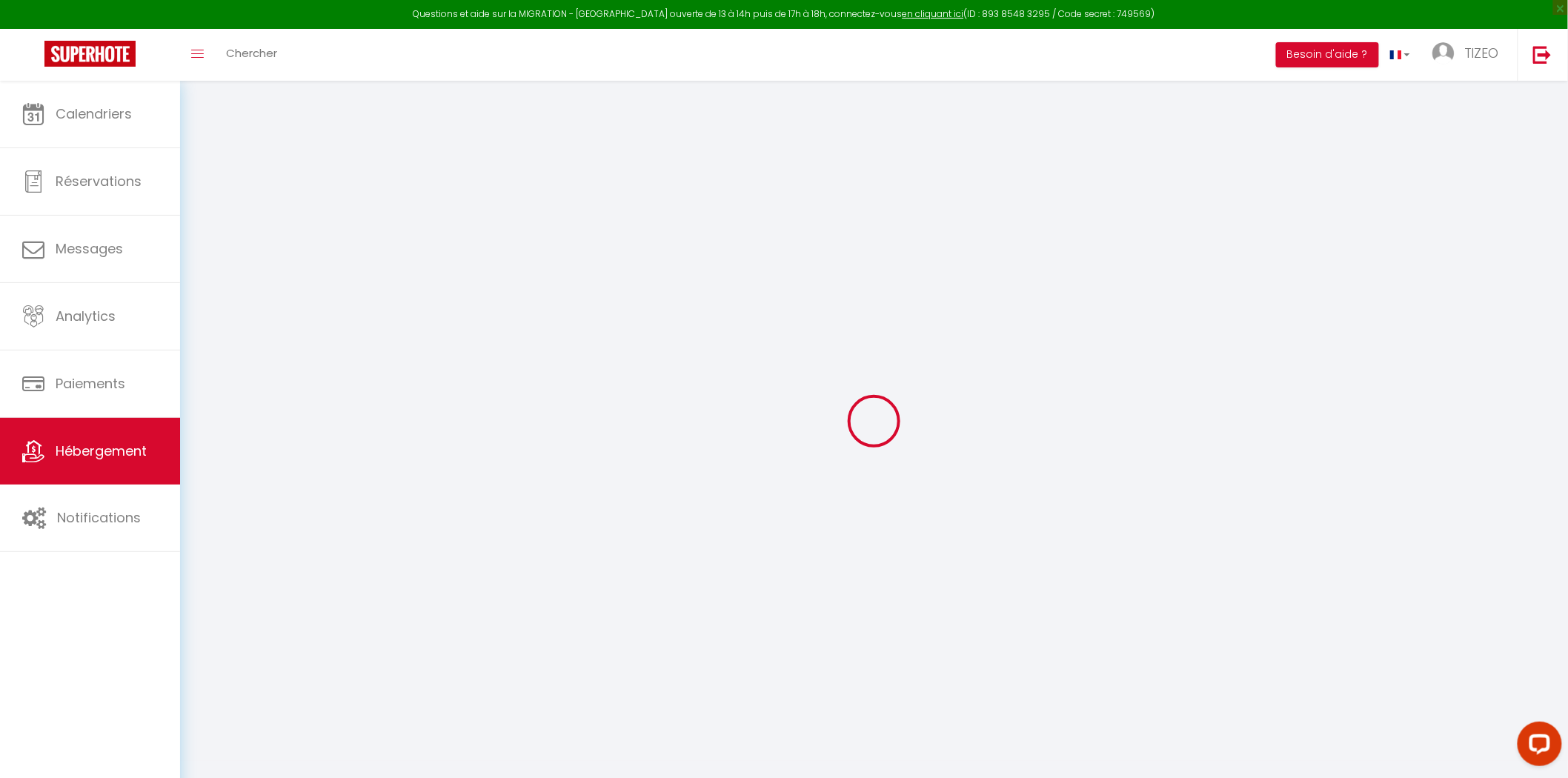
checkbox input "false"
type input "0"
select select
checkbox input "false"
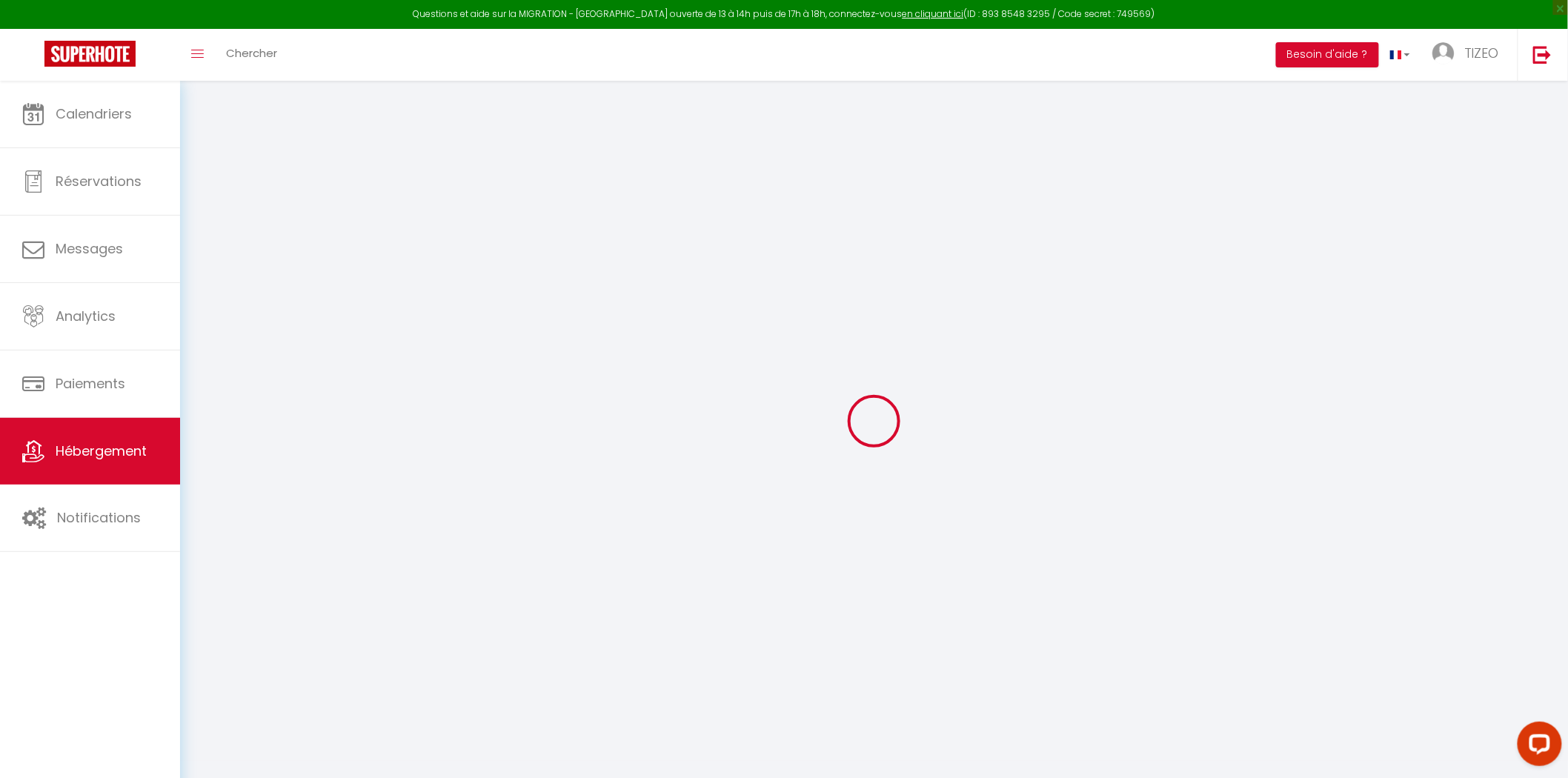
checkbox input "false"
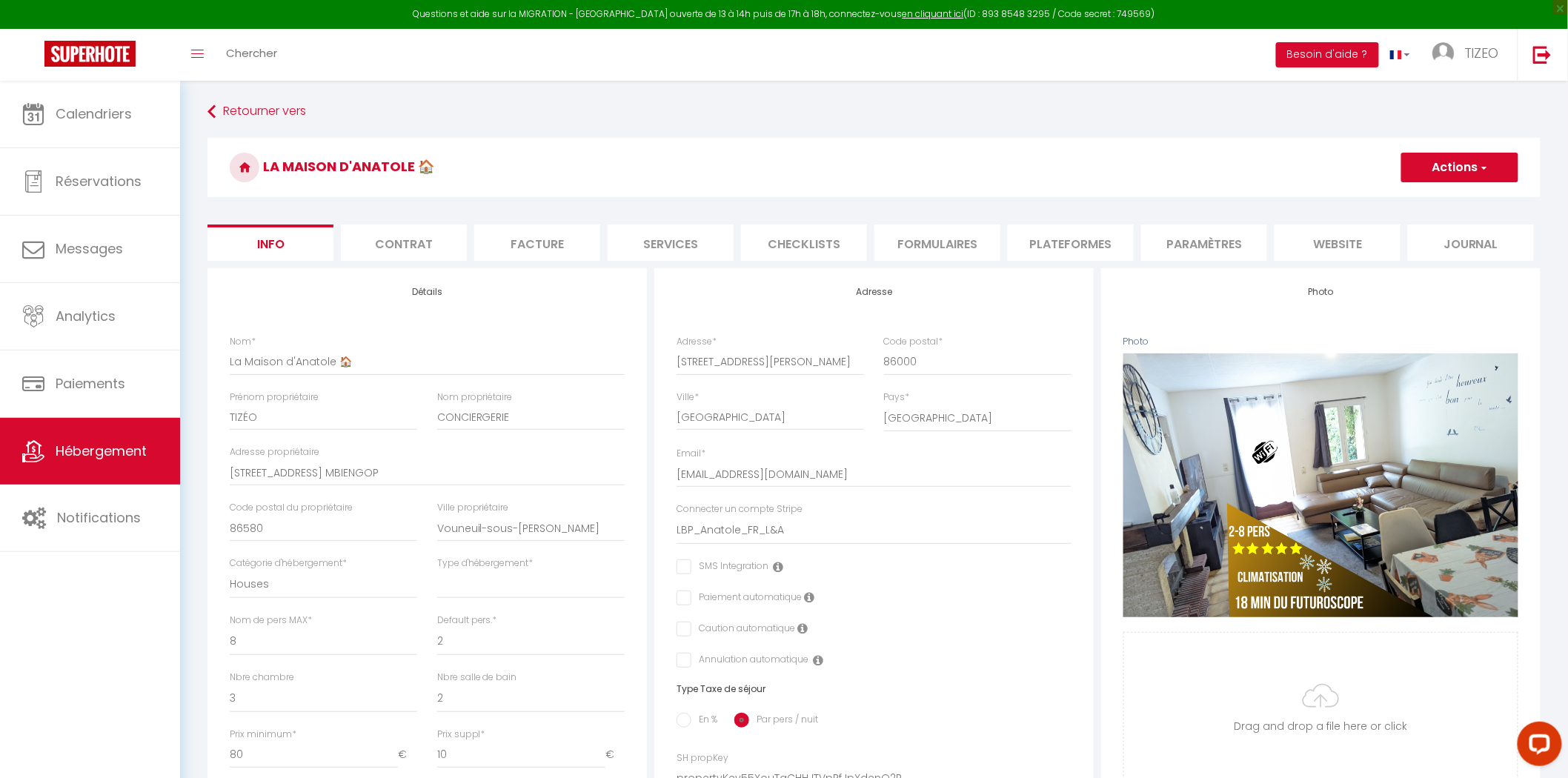
select select
checkbox input "false"
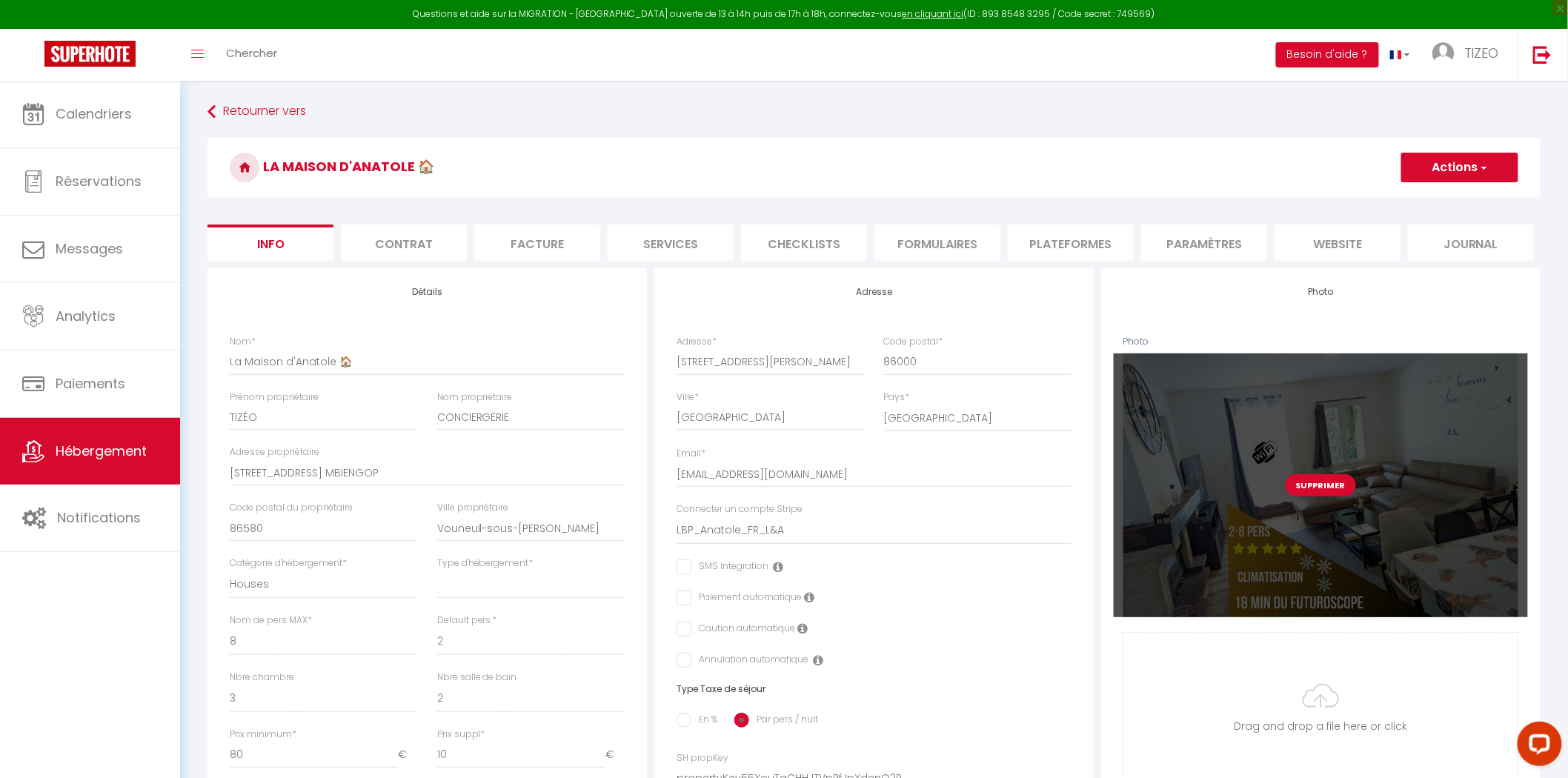
select select "1585-887770077577159233"
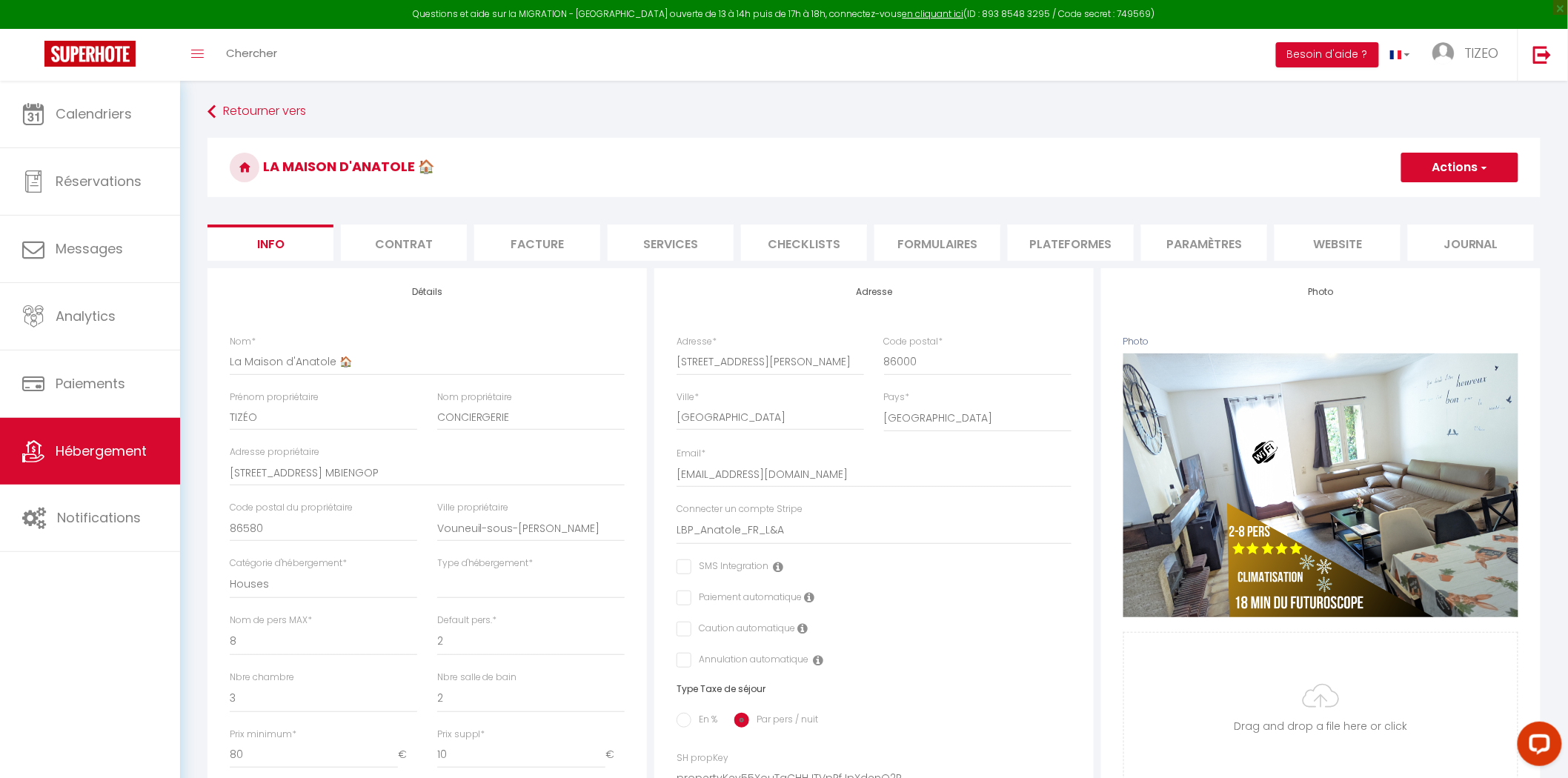
click at [1315, 245] on li "website" at bounding box center [1337, 242] width 126 height 36
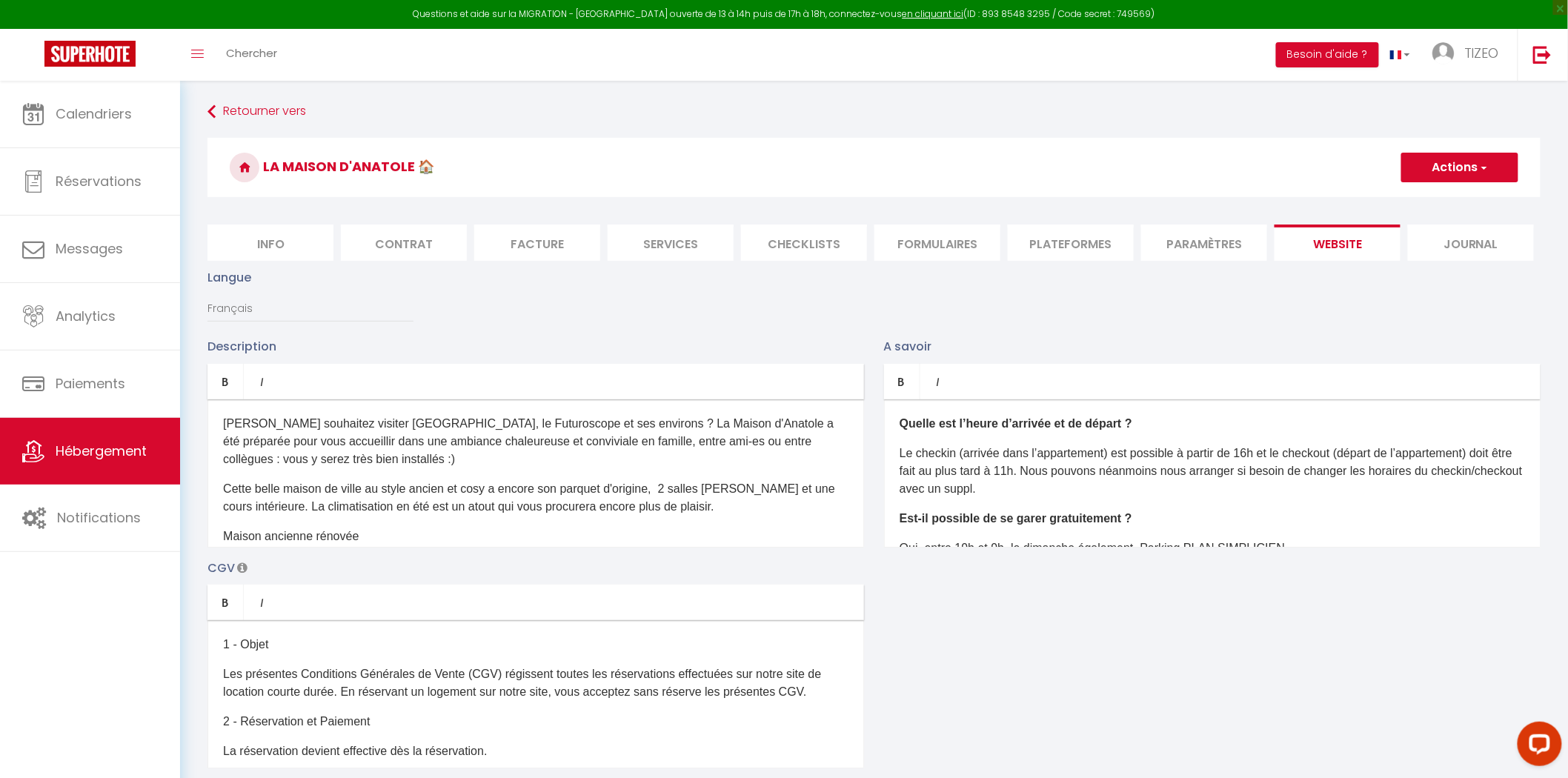
click at [1239, 242] on li "Paramètres" at bounding box center [1204, 242] width 126 height 36
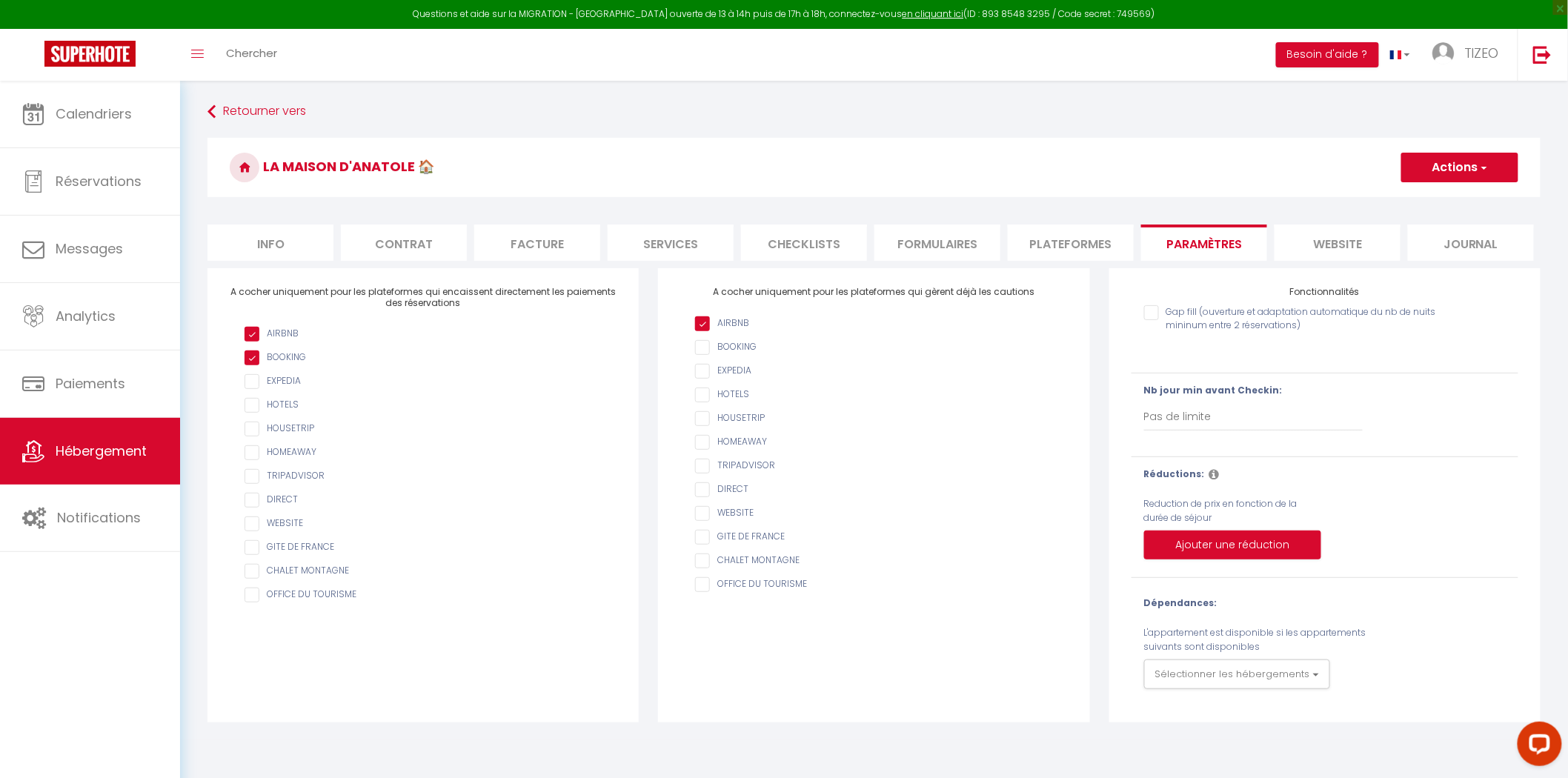
click at [1042, 245] on li "Plateformes" at bounding box center [1070, 242] width 126 height 36
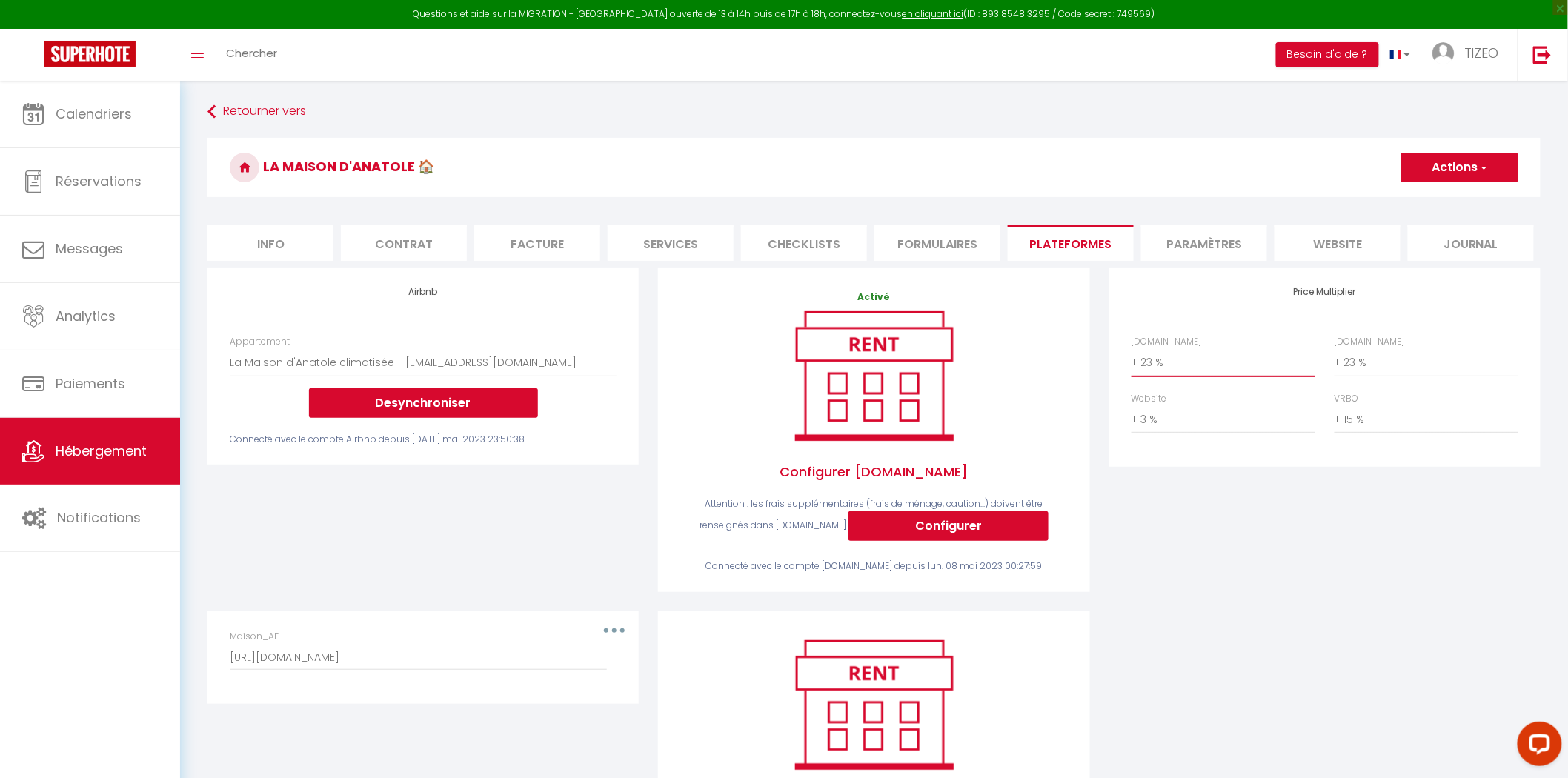
click at [1145, 361] on select "0 + 1 % + 2 % + 3 % + 4 % + 5 % + 6 % + 7 % + 8 % + 9 %" at bounding box center [1223, 363] width 184 height 28
click at [1131, 349] on select "0 + 1 % + 2 % + 3 % + 4 % + 5 % + 6 % + 7 % + 8 % + 9 %" at bounding box center [1223, 363] width 184 height 28
click at [1353, 362] on select "0 + 1 % + 2 % + 3 % + 4 % + 5 % + 6 % + 7 % + 8 % + 9 %" at bounding box center [1426, 363] width 184 height 28
click at [1334, 349] on select "0 + 1 % + 2 % + 3 % + 4 % + 5 % + 6 % + 7 % + 8 % + 9 %" at bounding box center [1426, 363] width 184 height 28
click at [1271, 365] on select "0 + 1 % + 2 % + 3 % + 4 % + 5 % + 6 % + 7 % + 8 % + 9 %" at bounding box center [1223, 363] width 184 height 28
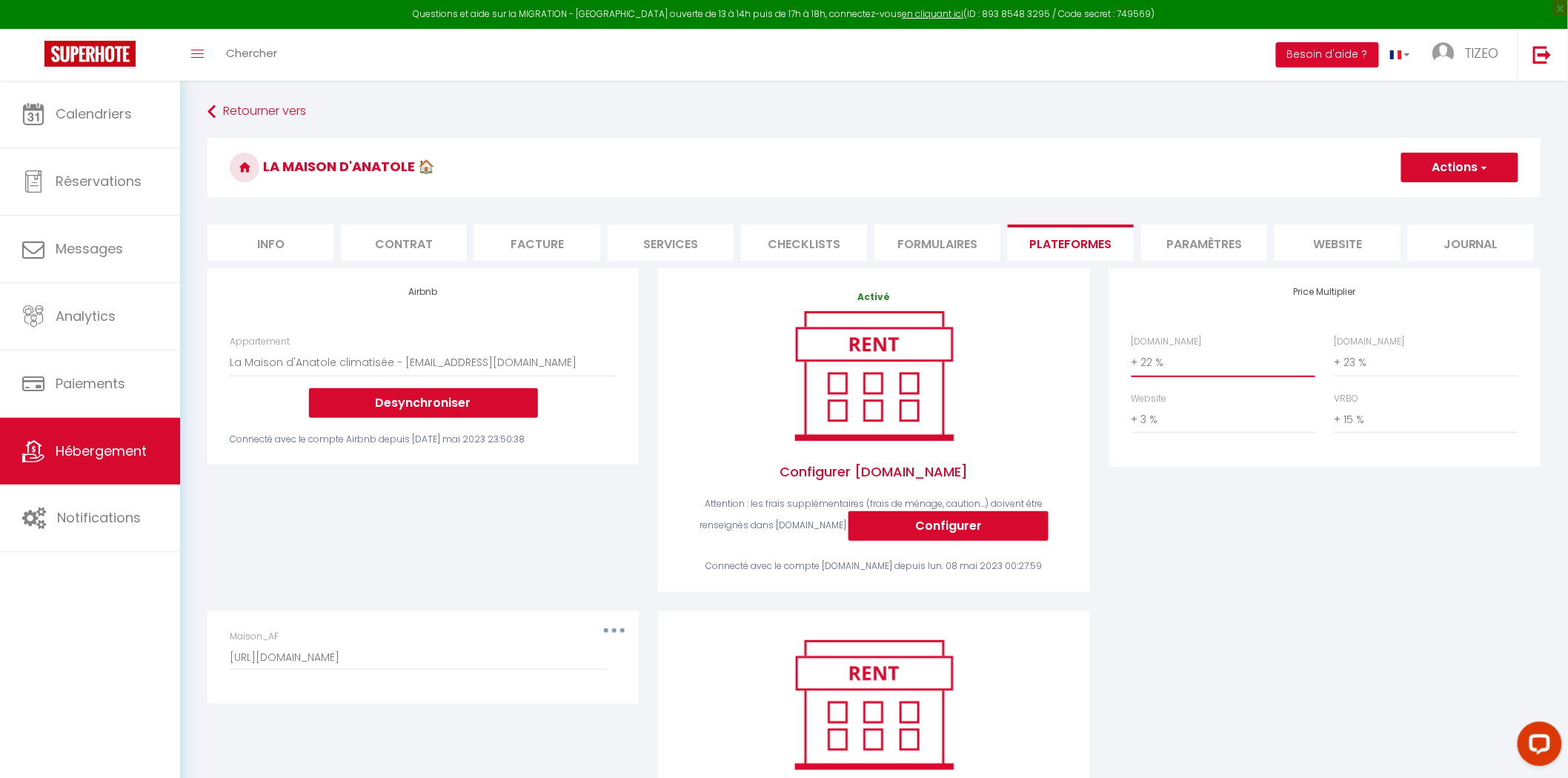
click at [1131, 349] on select "0 + 1 % + 2 % + 3 % + 4 % + 5 % + 6 % + 7 % + 8 % + 9 %" at bounding box center [1223, 363] width 184 height 28
click at [1283, 366] on select "0 + 1 % + 2 % + 3 % + 4 % + 5 % + 6 % + 7 % + 8 % + 9 %" at bounding box center [1223, 363] width 184 height 28
select select "+ 23 %"
click at [1131, 349] on select "0 + 1 % + 2 % + 3 % + 4 % + 5 % + 6 % + 7 % + 8 % + 9 %" at bounding box center [1223, 363] width 184 height 28
click at [1373, 360] on select "0 + 1 % + 2 % + 3 % + 4 % + 5 % + 6 % + 7 % + 8 % + 9 %" at bounding box center [1426, 363] width 184 height 28
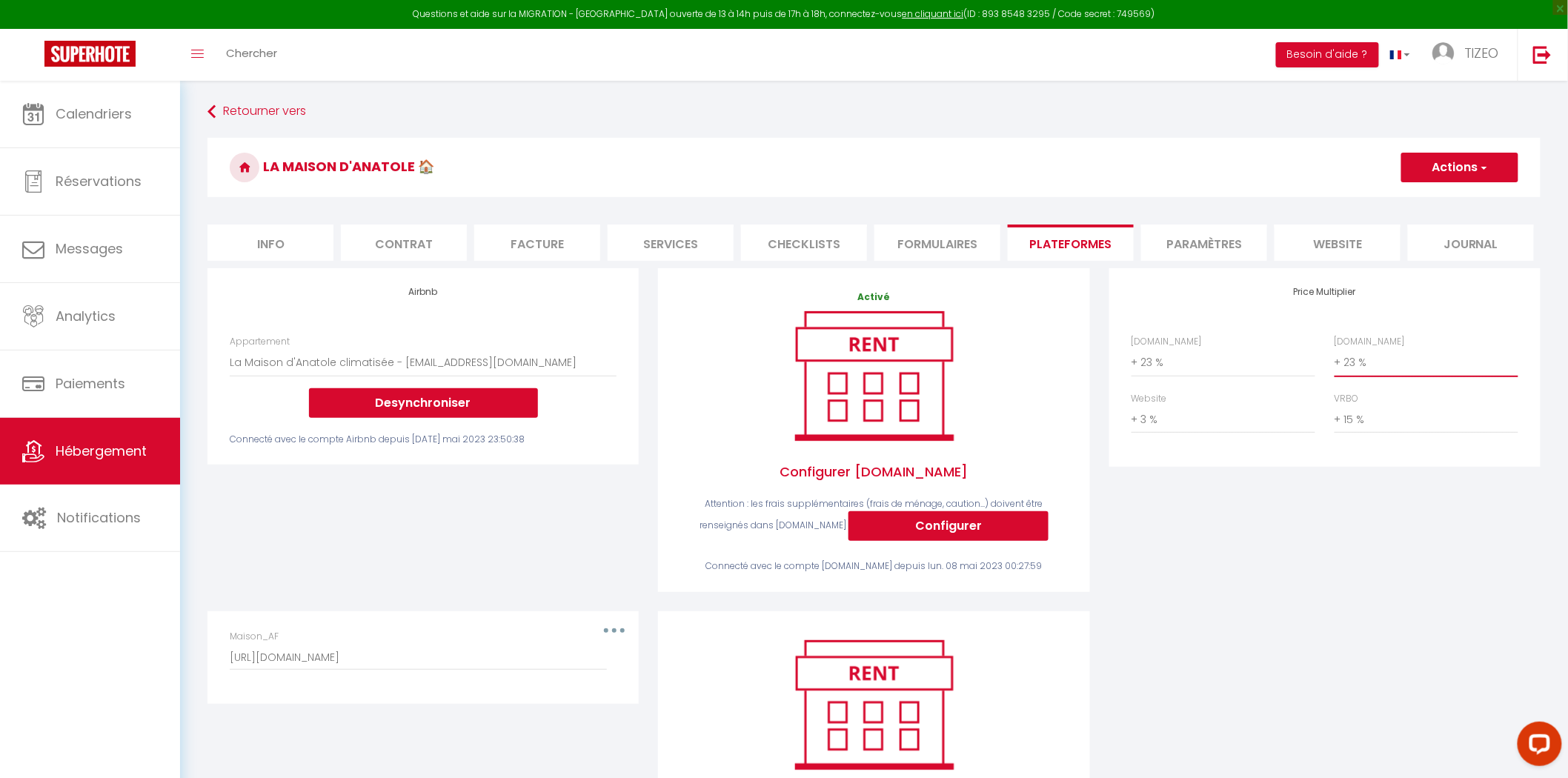
select select "+ 22 %"
click at [1334, 349] on select "0 + 1 % + 2 % + 3 % + 4 % + 5 % + 6 % + 7 % + 8 % + 9 %" at bounding box center [1426, 363] width 184 height 28
click at [1474, 165] on button "Actions" at bounding box center [1459, 168] width 118 height 29
click at [1449, 197] on link "Enregistrer" at bounding box center [1459, 200] width 118 height 20
click at [1176, 364] on select "0 + 1 % + 2 % + 3 % + 4 % + 5 % + 6 % + 7 % + 8 % + 9 %" at bounding box center [1223, 363] width 184 height 28
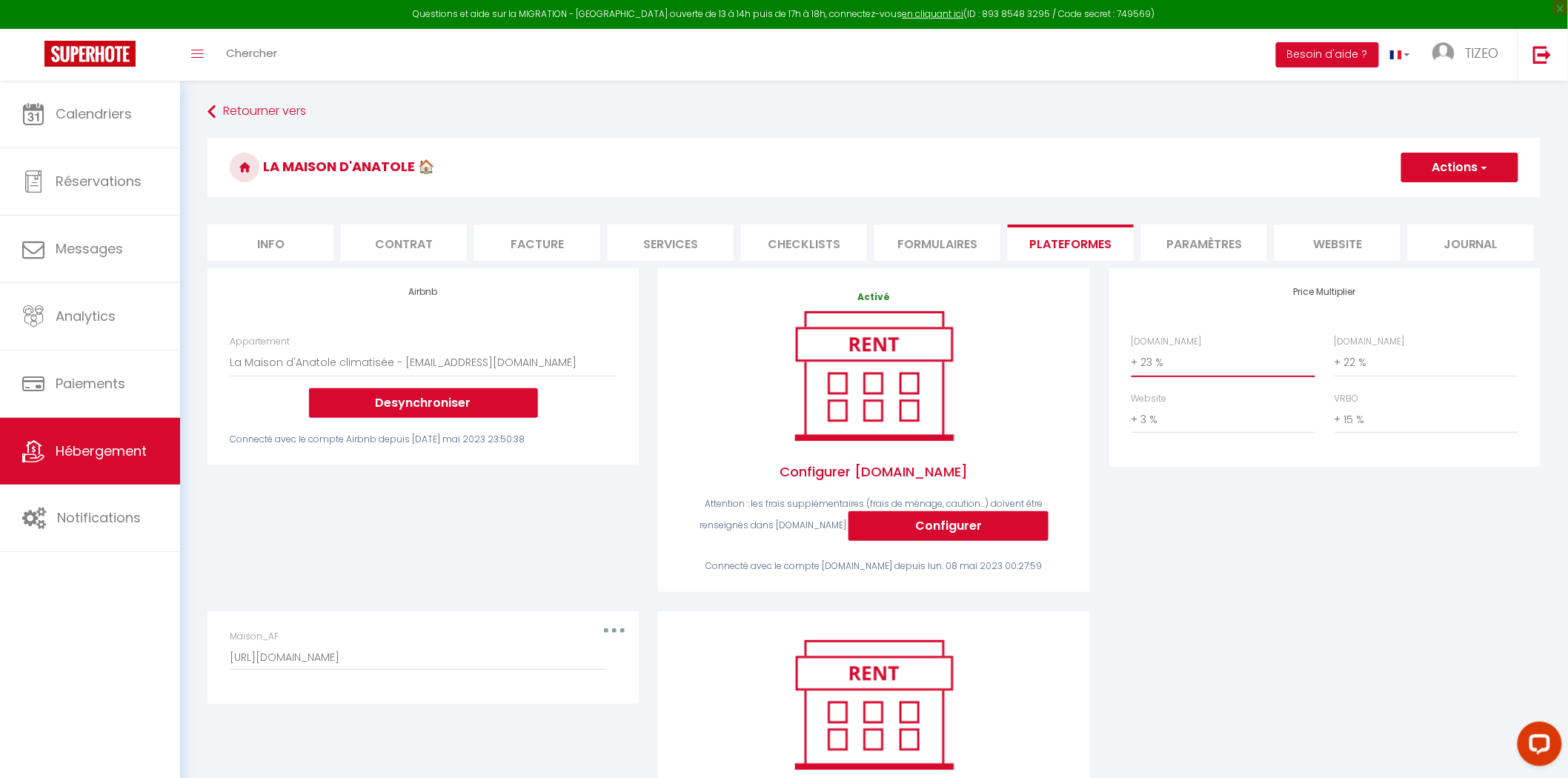
select select "+ 24 %"
click at [1131, 349] on select "0 + 1 % + 2 % + 3 % + 4 % + 5 % + 6 % + 7 % + 8 % + 9 %" at bounding box center [1223, 363] width 184 height 28
click at [1387, 360] on select "0 + 1 % + 2 % + 3 % + 4 % + 5 % + 6 % + 7 % + 8 % + 9 %" at bounding box center [1426, 363] width 184 height 28
click at [1367, 486] on div "Price Multiplier [DOMAIN_NAME] 0 + 1 % + 2 % + 3 % + 4 % + 5 % + 6 % + 7 %" at bounding box center [1325, 440] width 451 height 343
click at [1468, 171] on button "Actions" at bounding box center [1459, 168] width 118 height 29
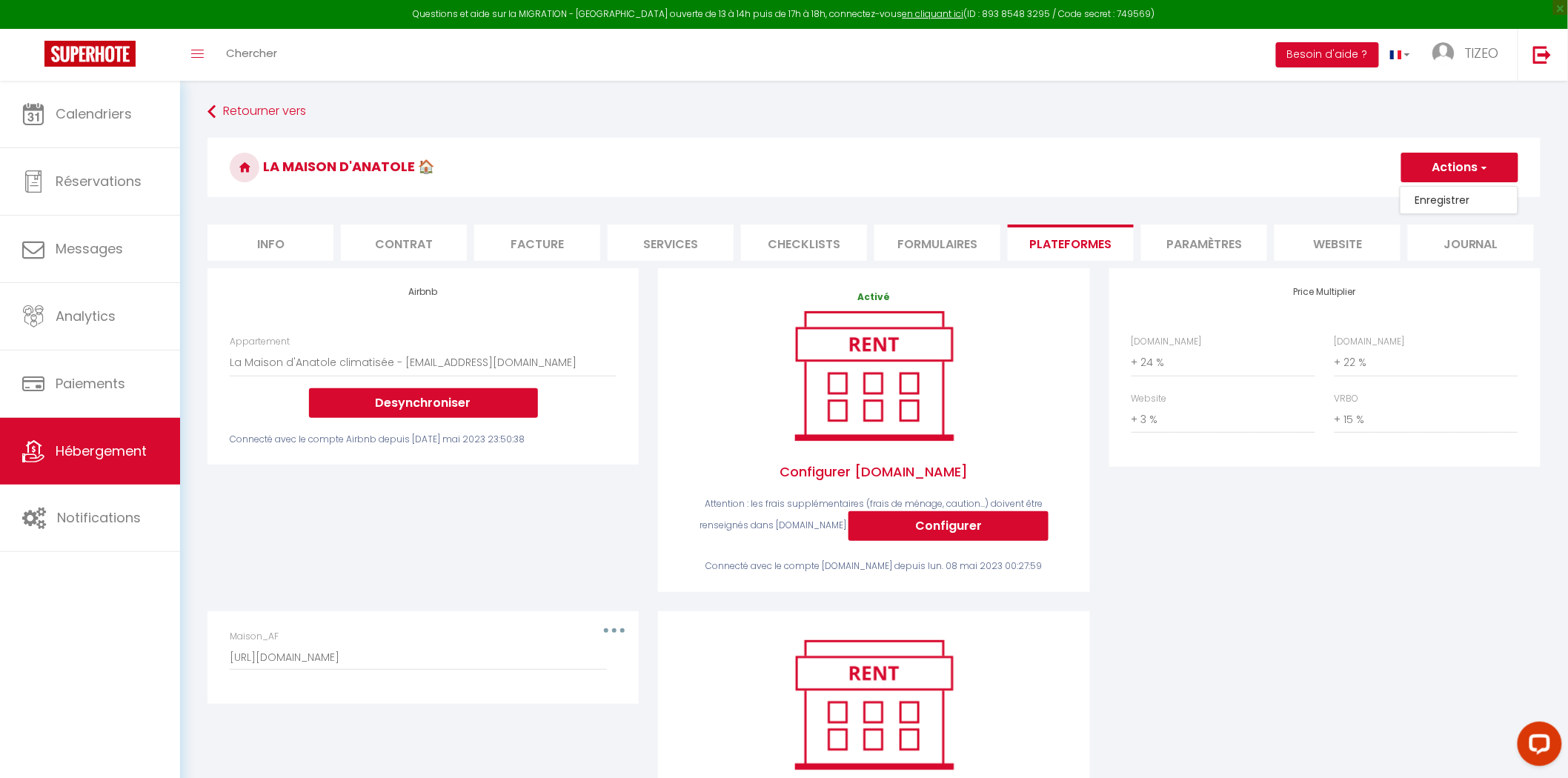
click at [1460, 196] on link "Enregistrer" at bounding box center [1459, 200] width 118 height 20
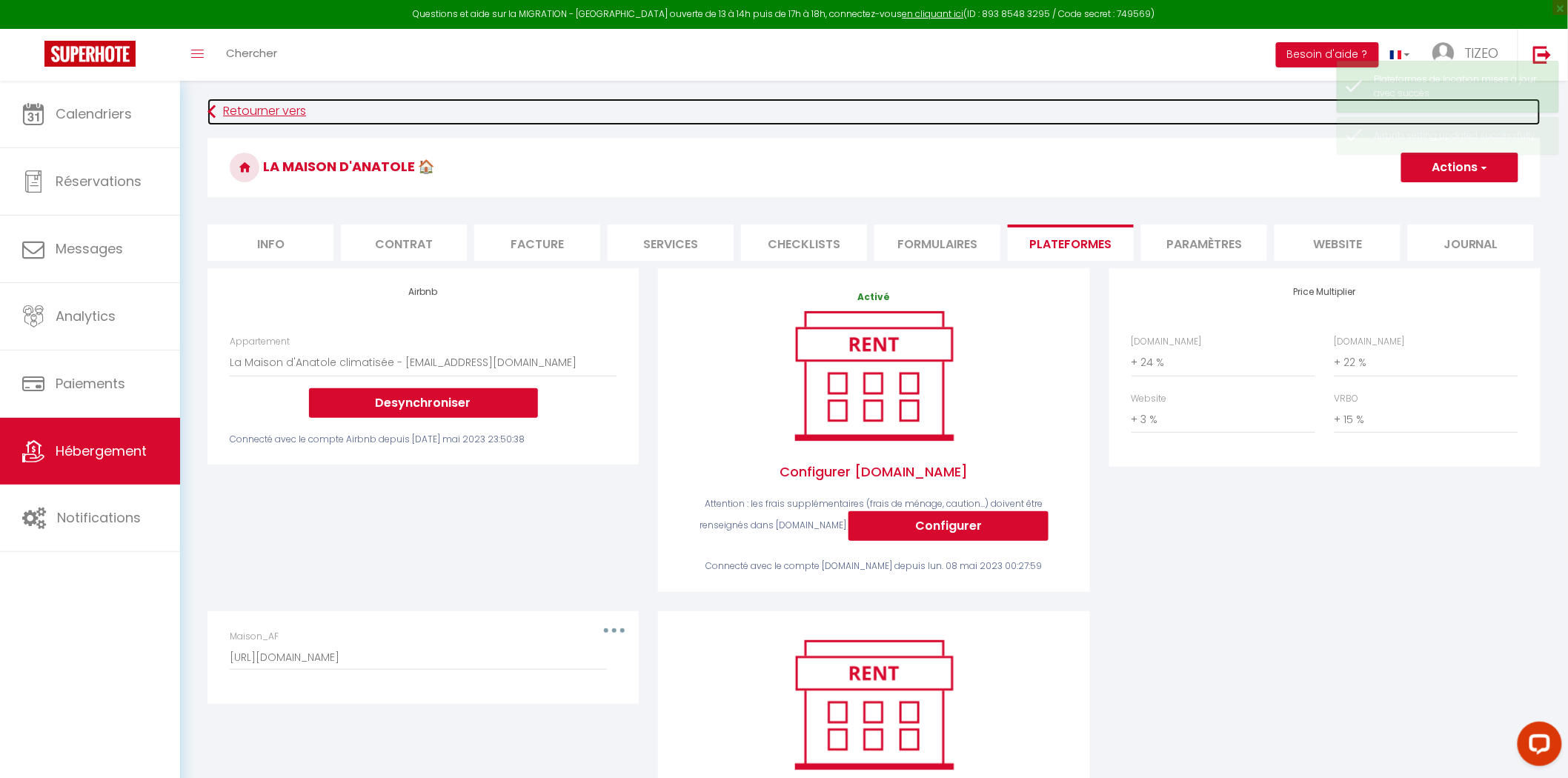
click at [224, 122] on link "Retourner vers" at bounding box center [874, 112] width 1333 height 26
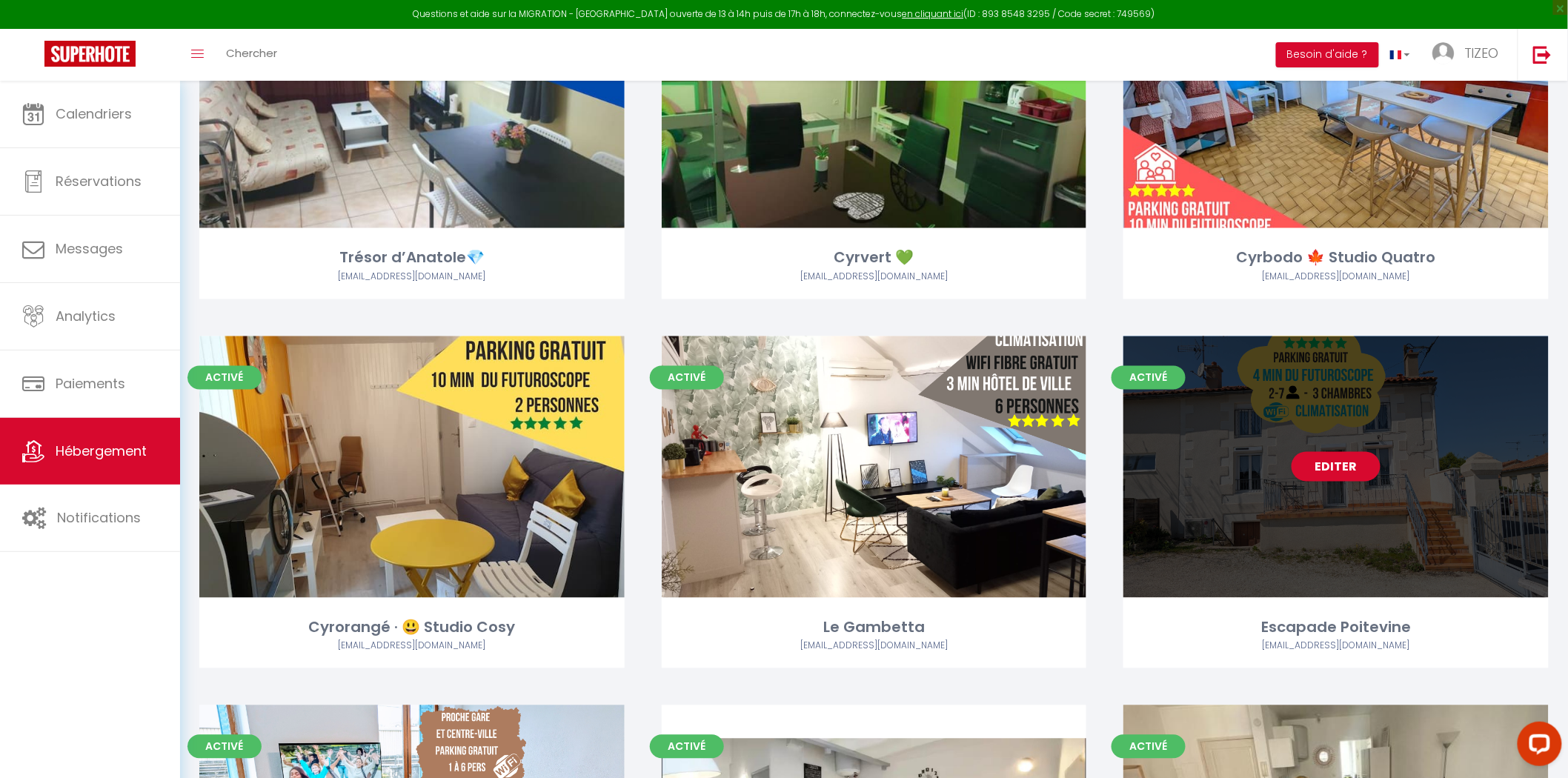
scroll to position [960, 0]
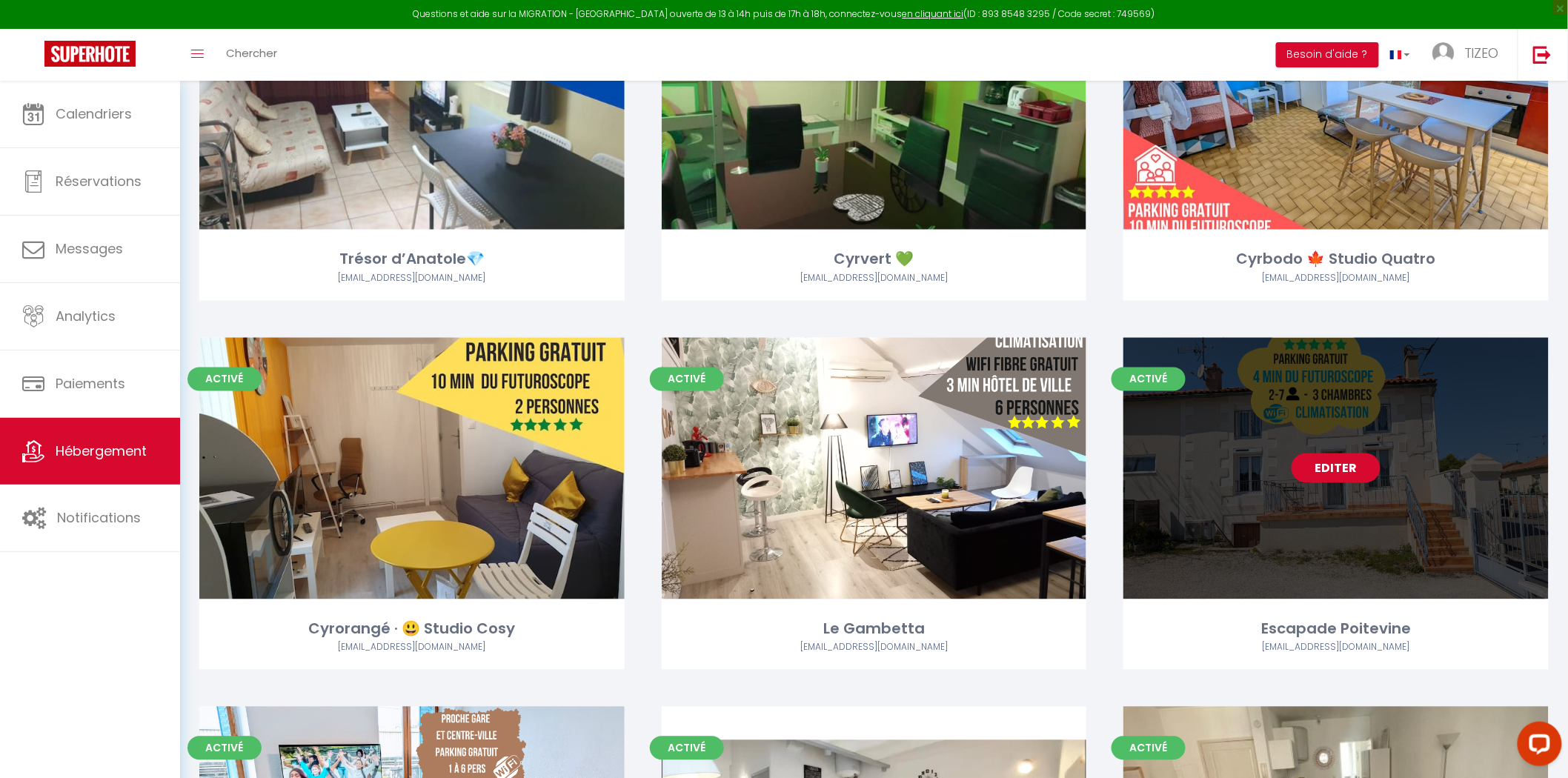
click at [1327, 467] on link "Editer" at bounding box center [1336, 468] width 89 height 29
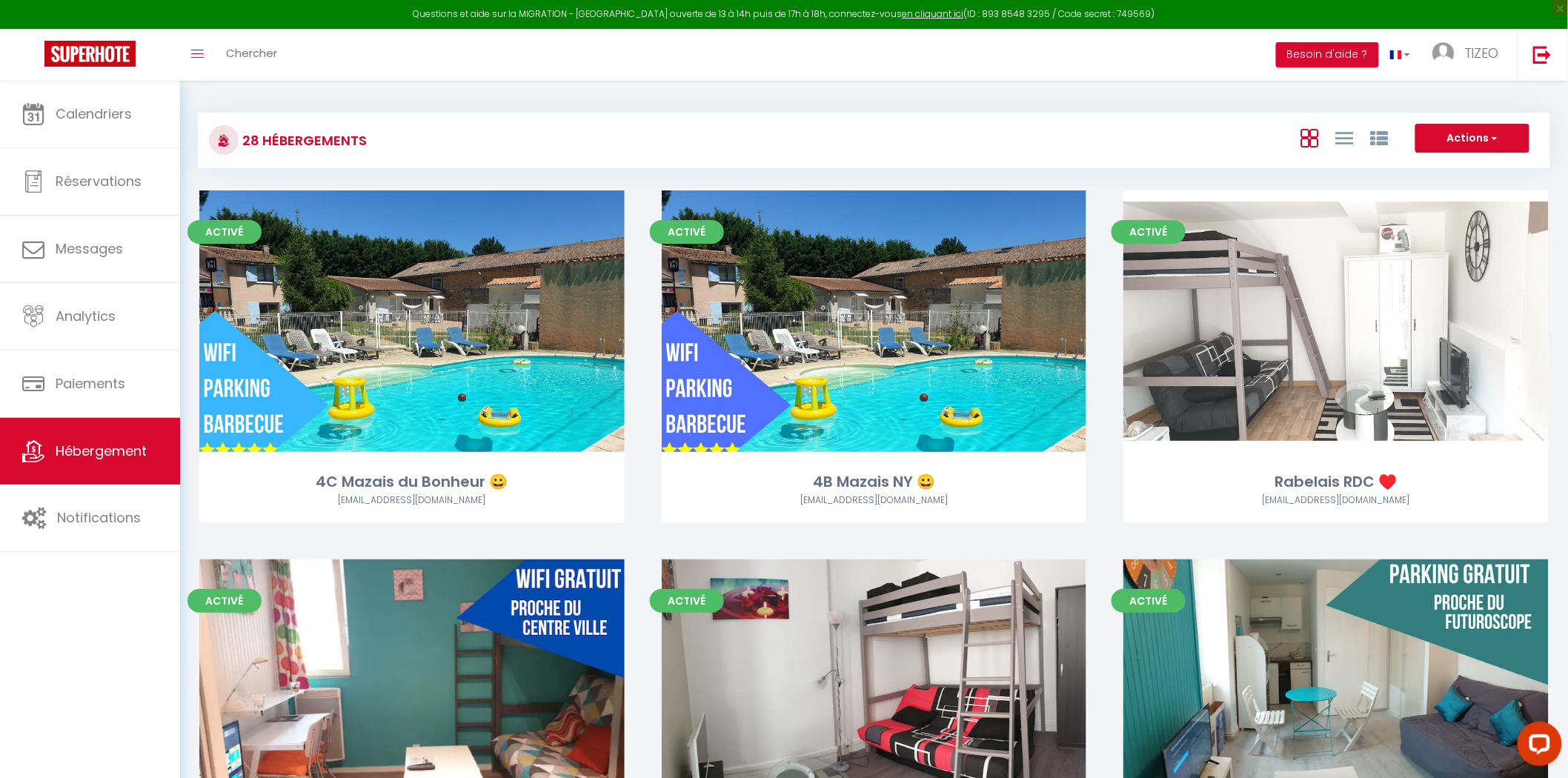
select select "3"
select select "2"
select select "1"
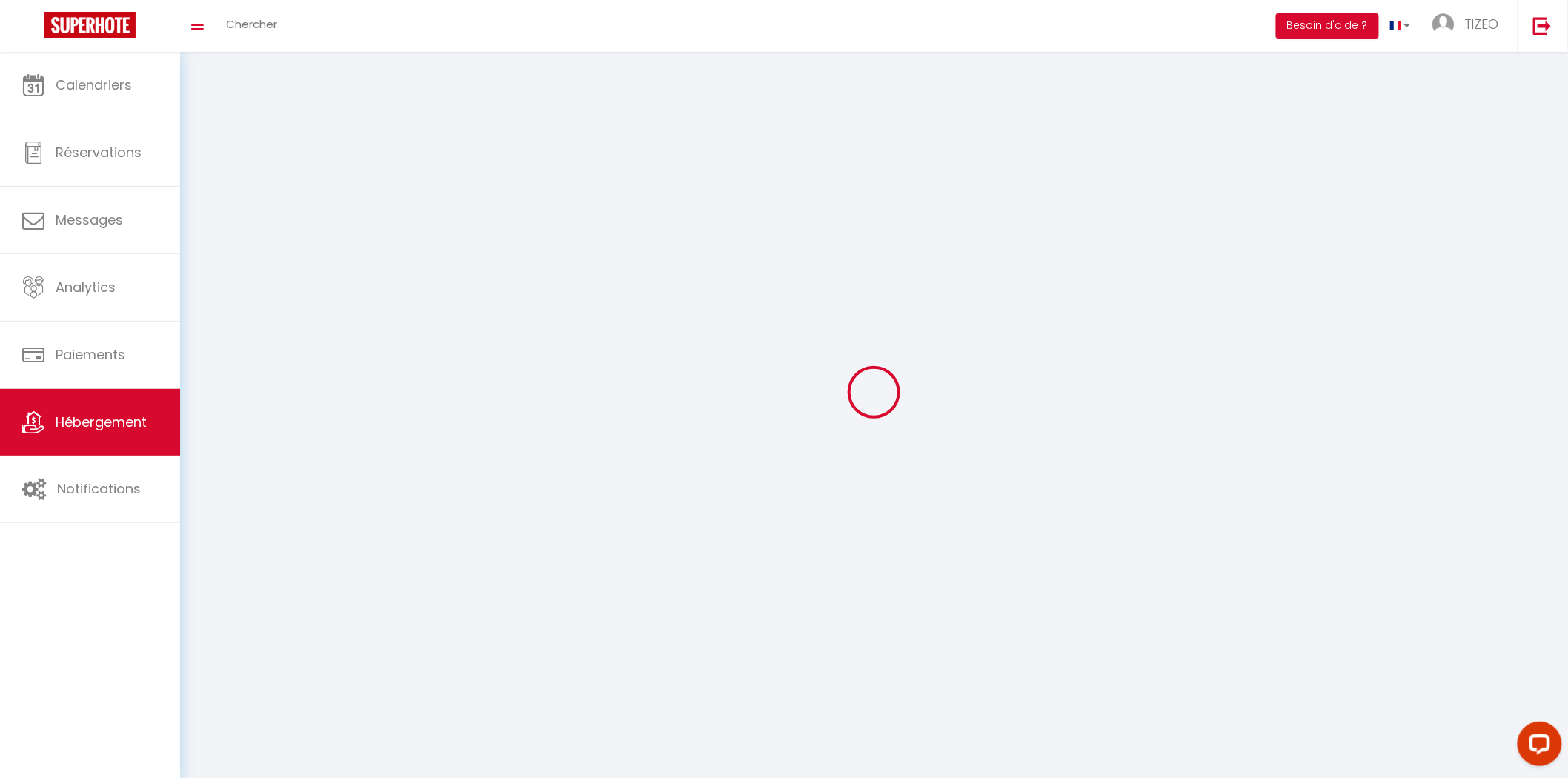
select select
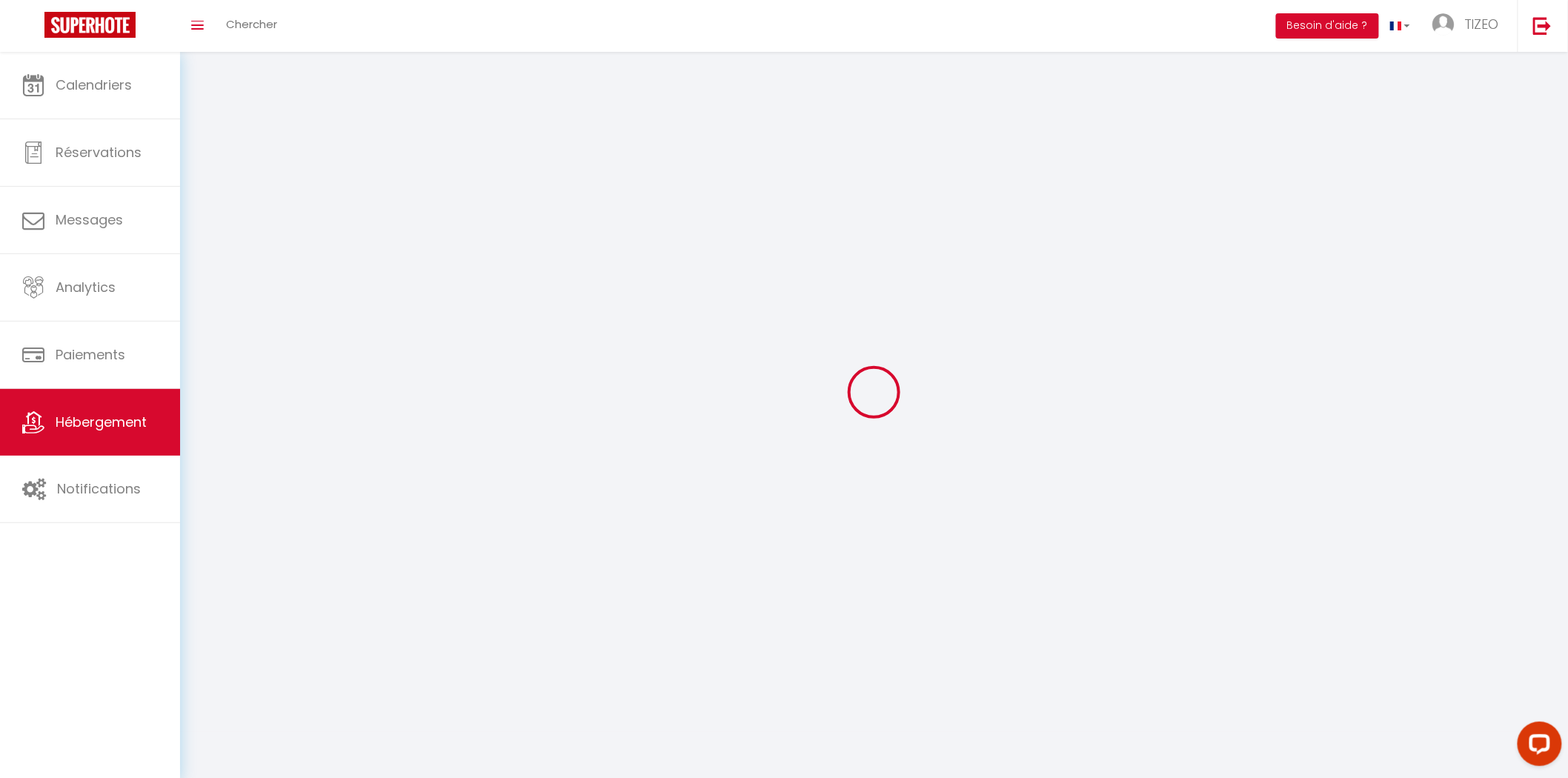
checkbox input "false"
select select
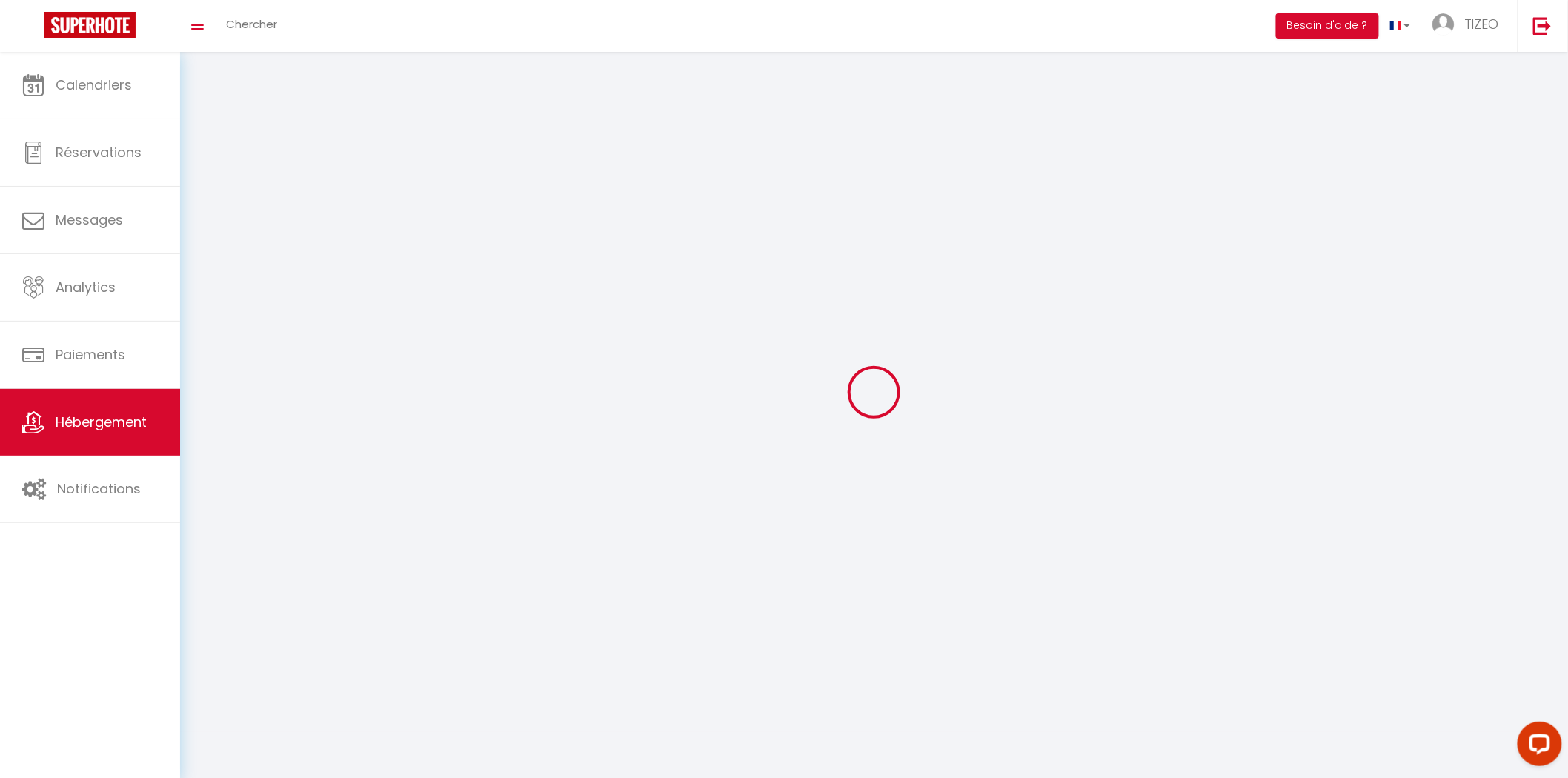
select select
select select "1"
select select
select select "28"
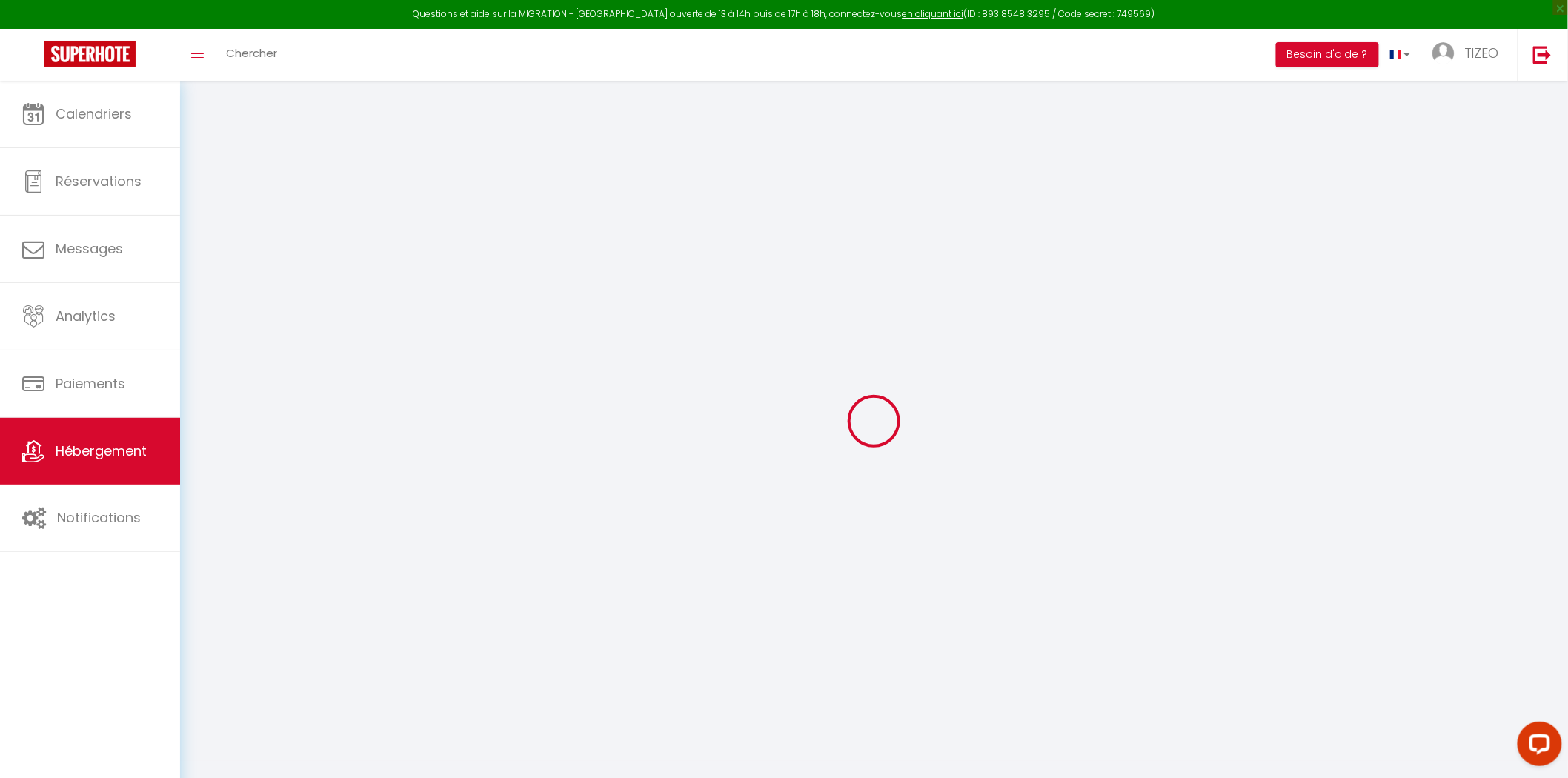
select select
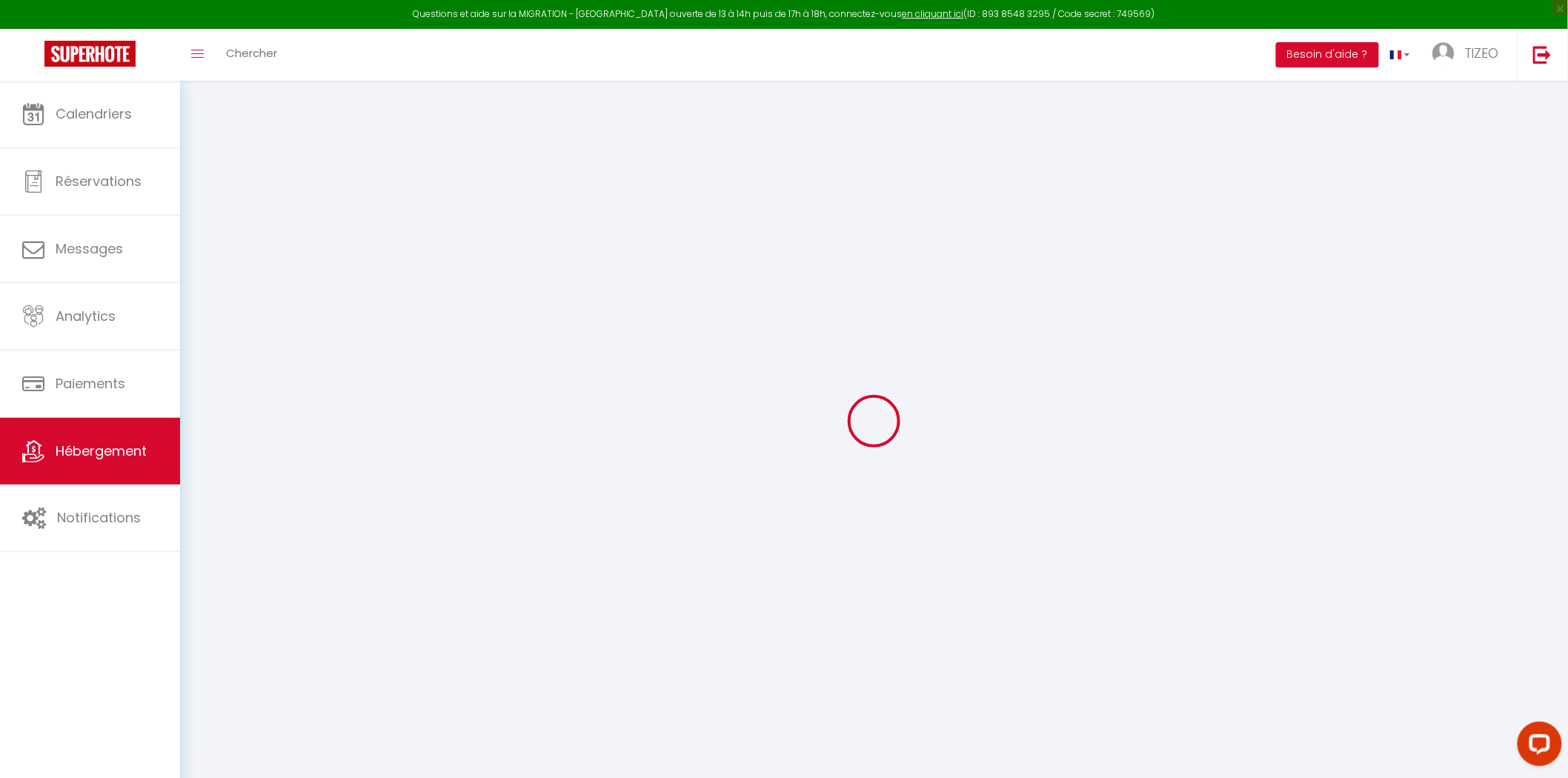
select select
checkbox input "false"
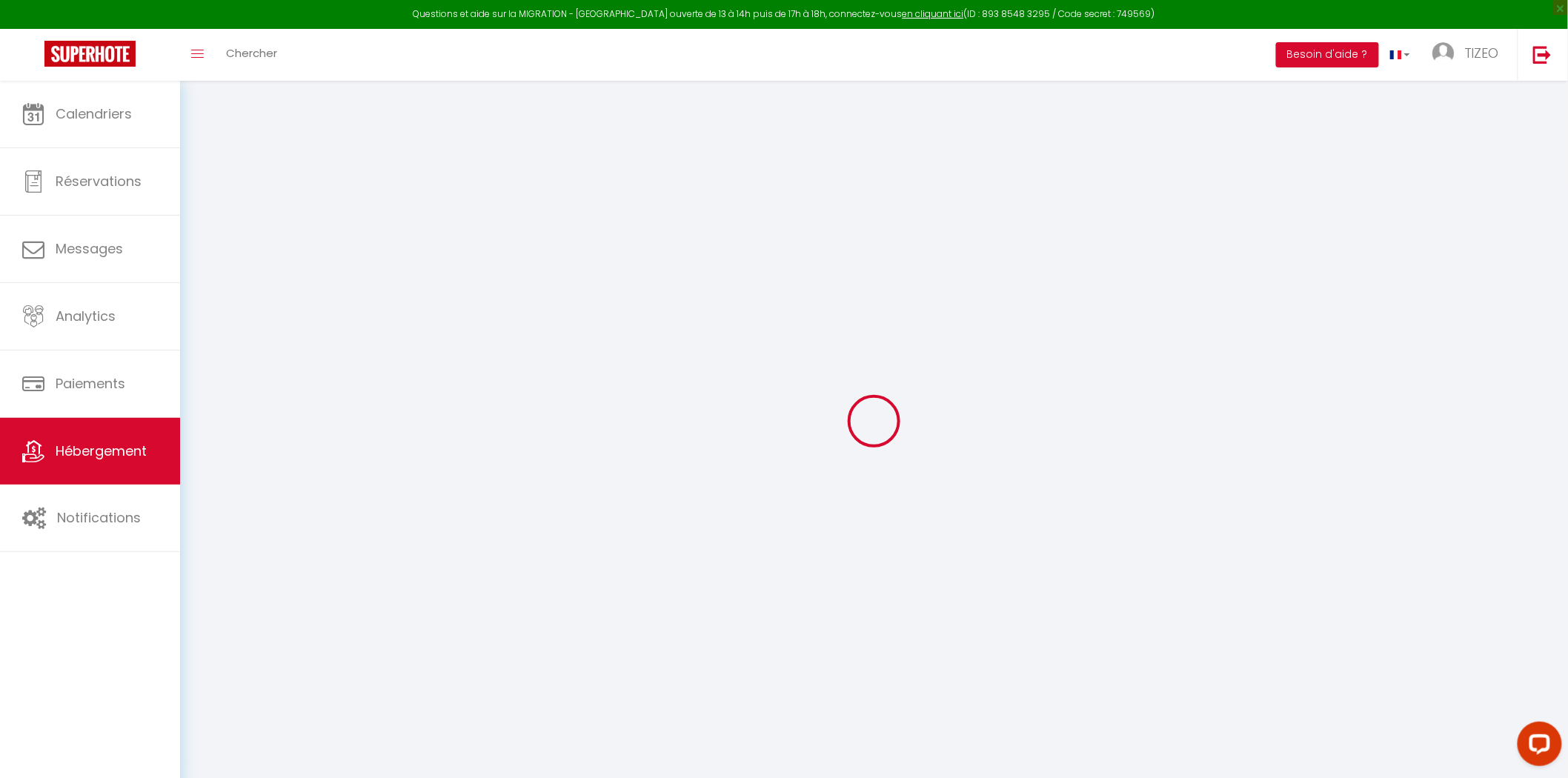
select select
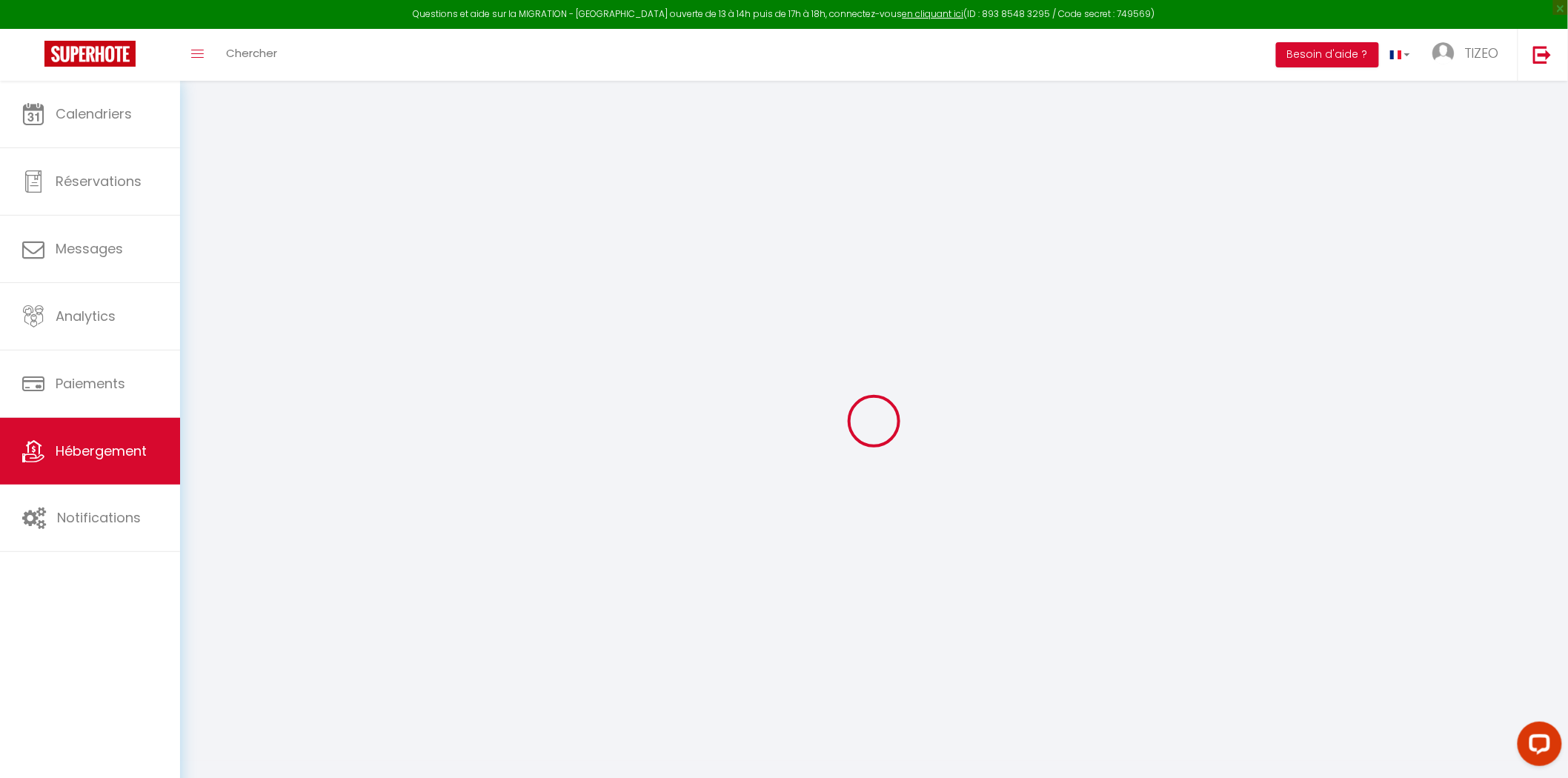
select select
checkbox input "false"
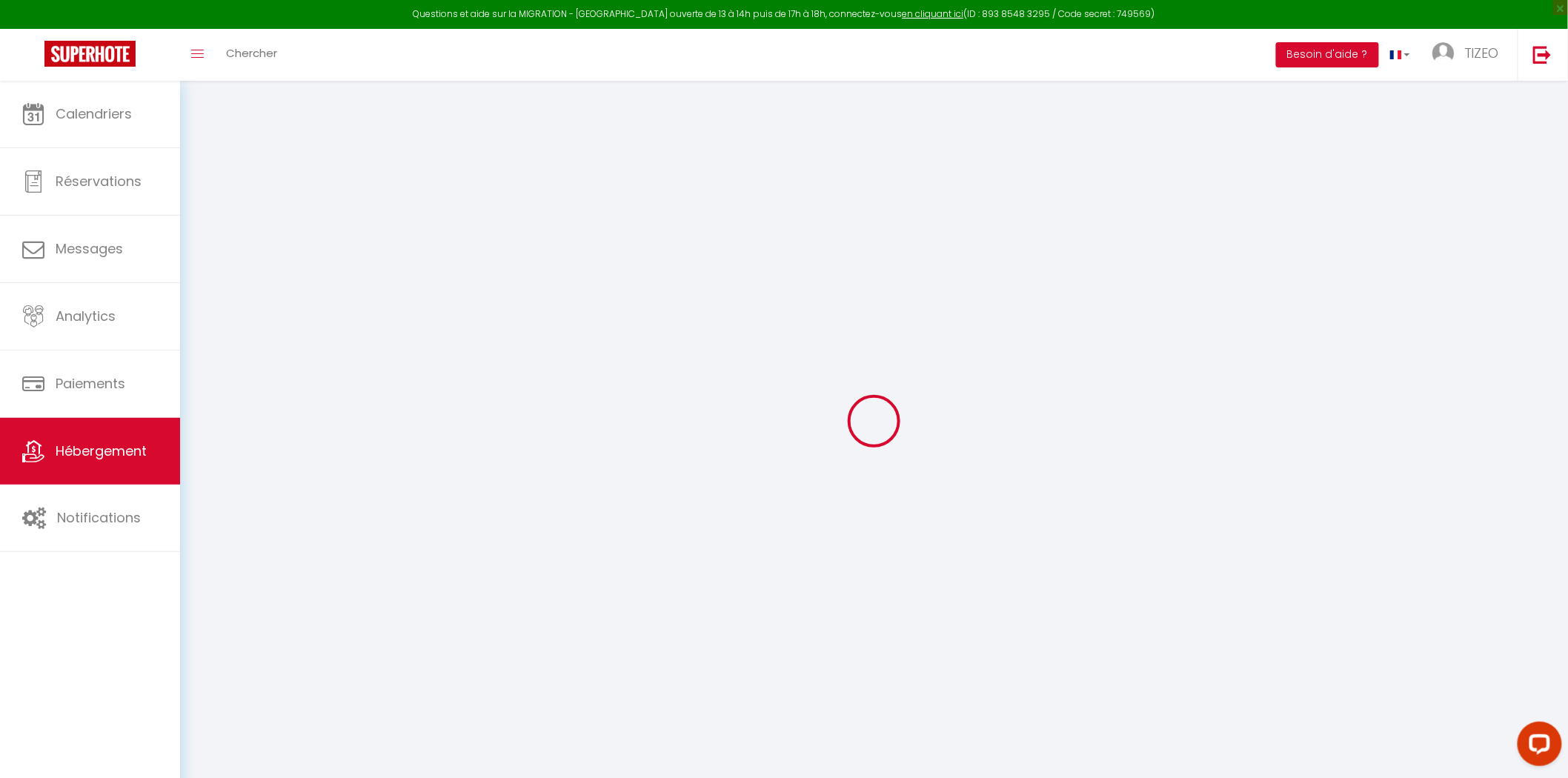
checkbox input "false"
select select
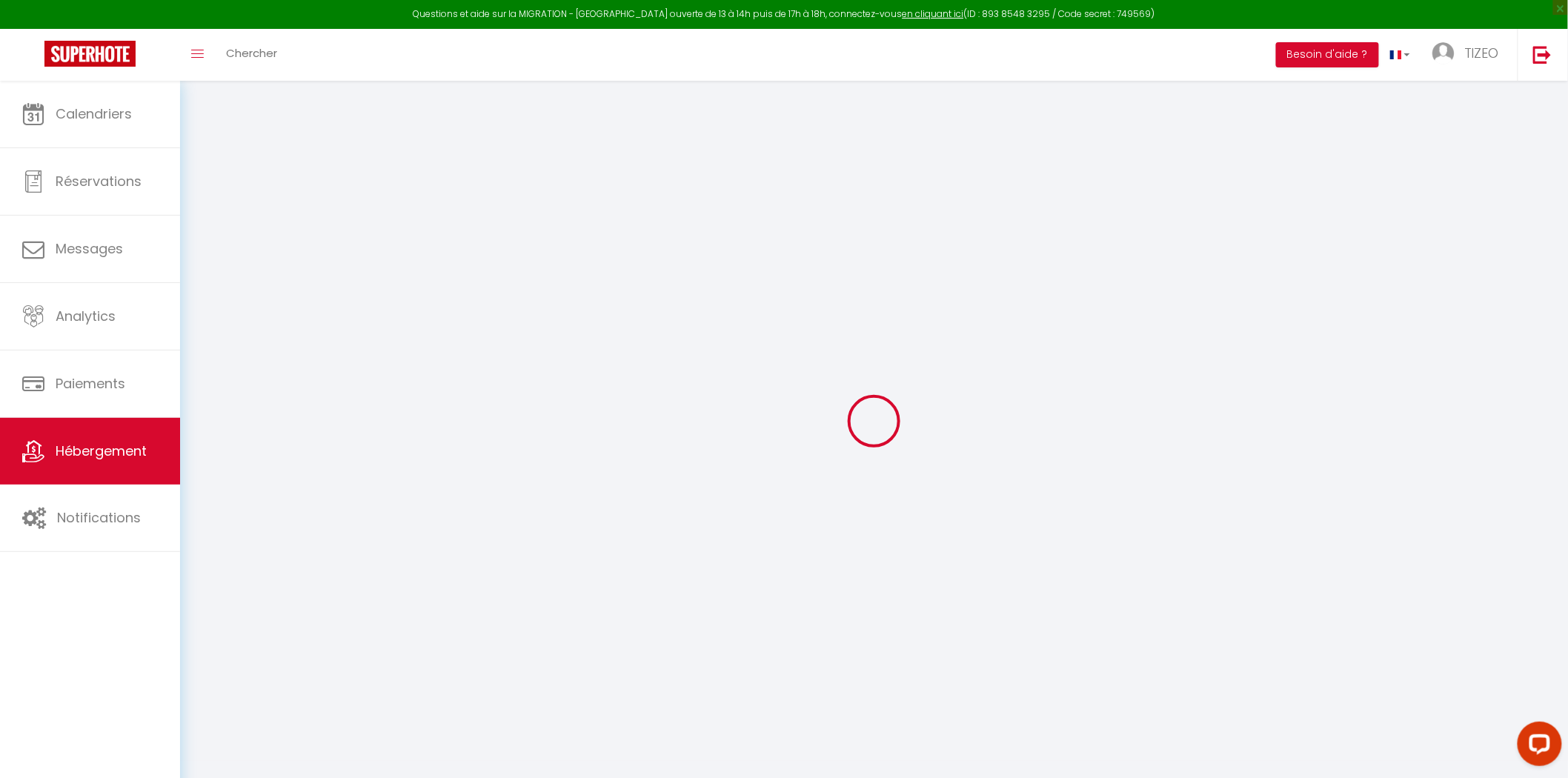
select select
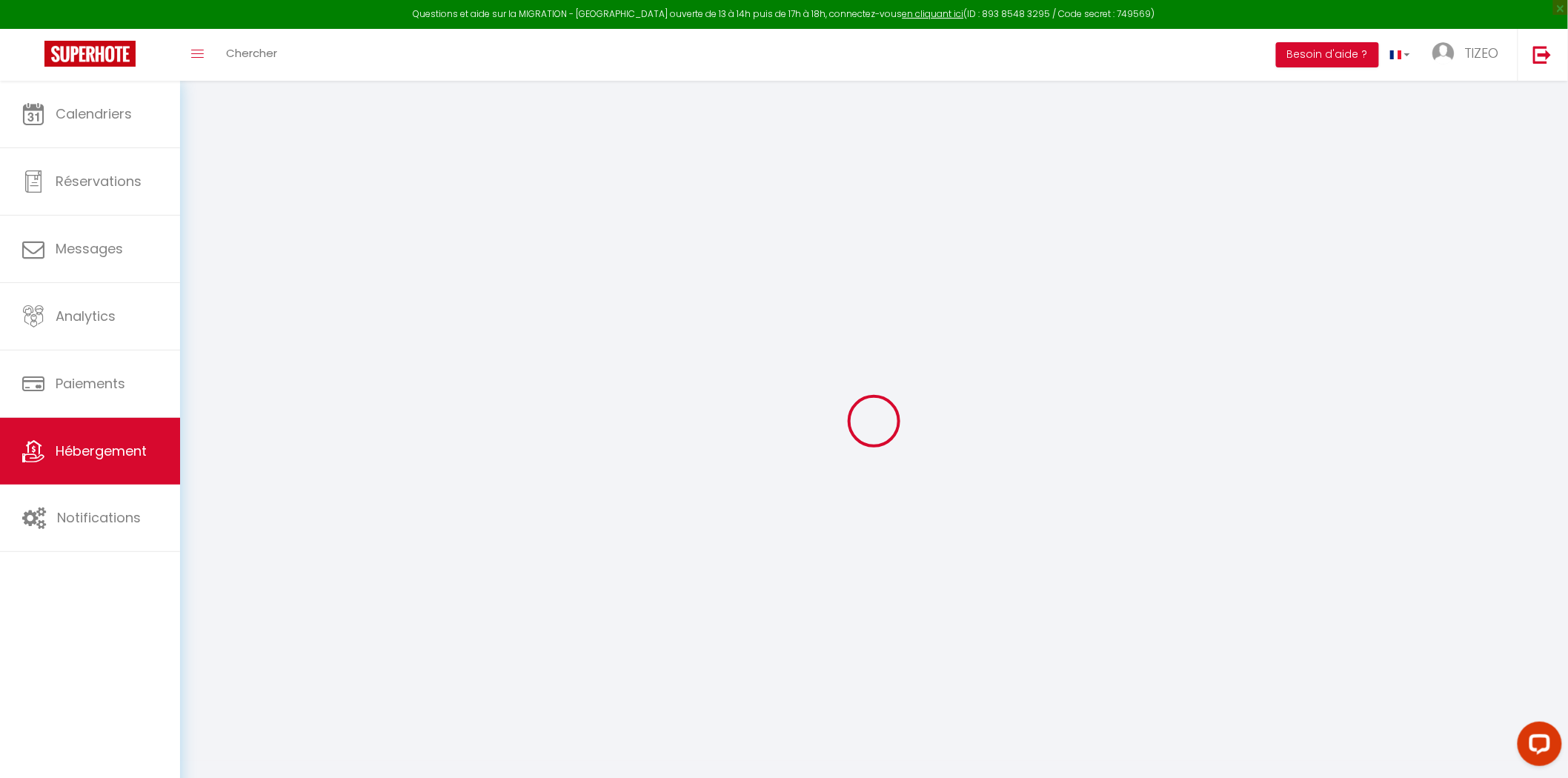
checkbox input "false"
select select
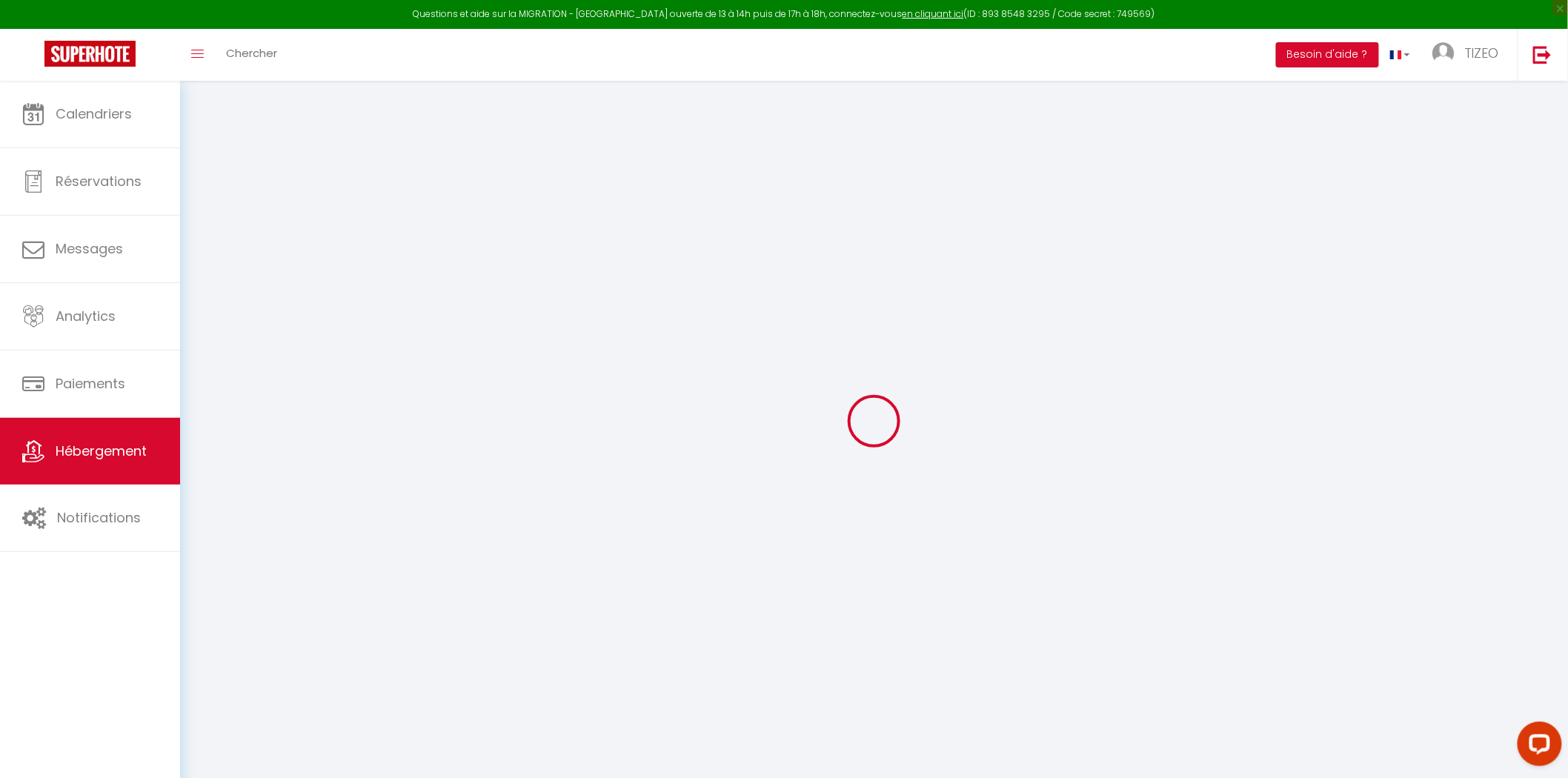
select select
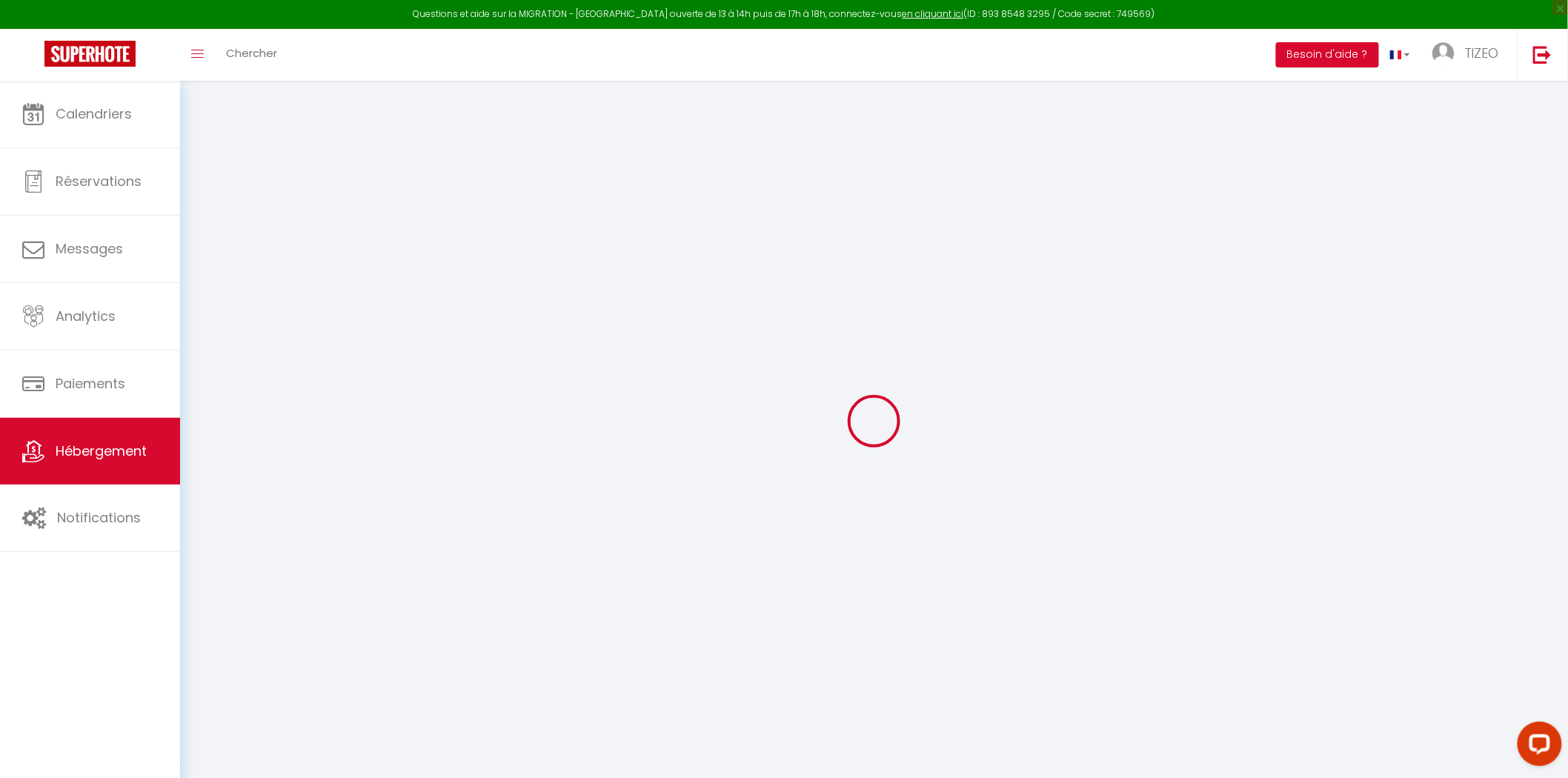
select select
checkbox input "false"
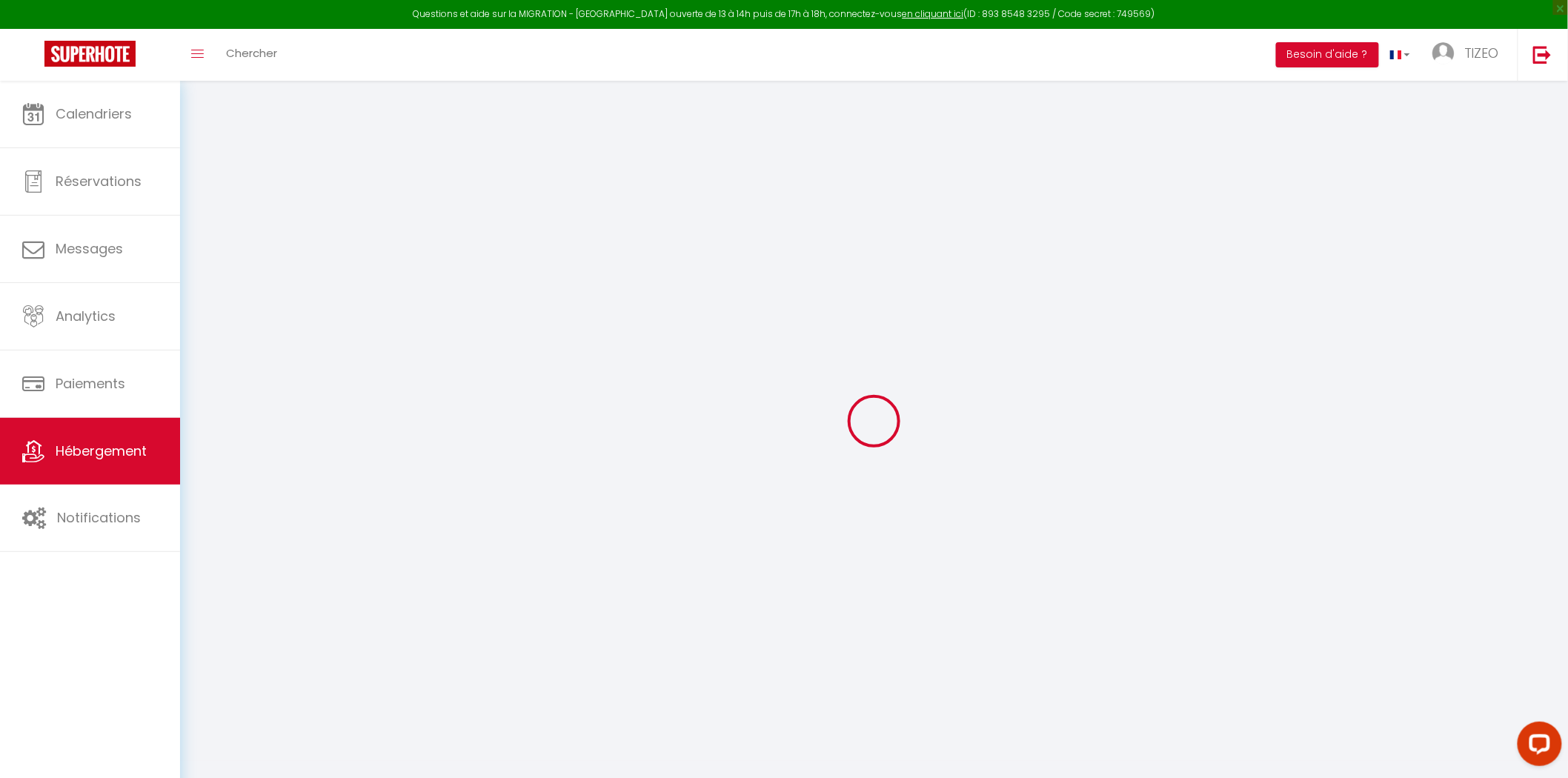
checkbox input "false"
select select
type input "Escapade Poitevine"
type input "ALIENOR"
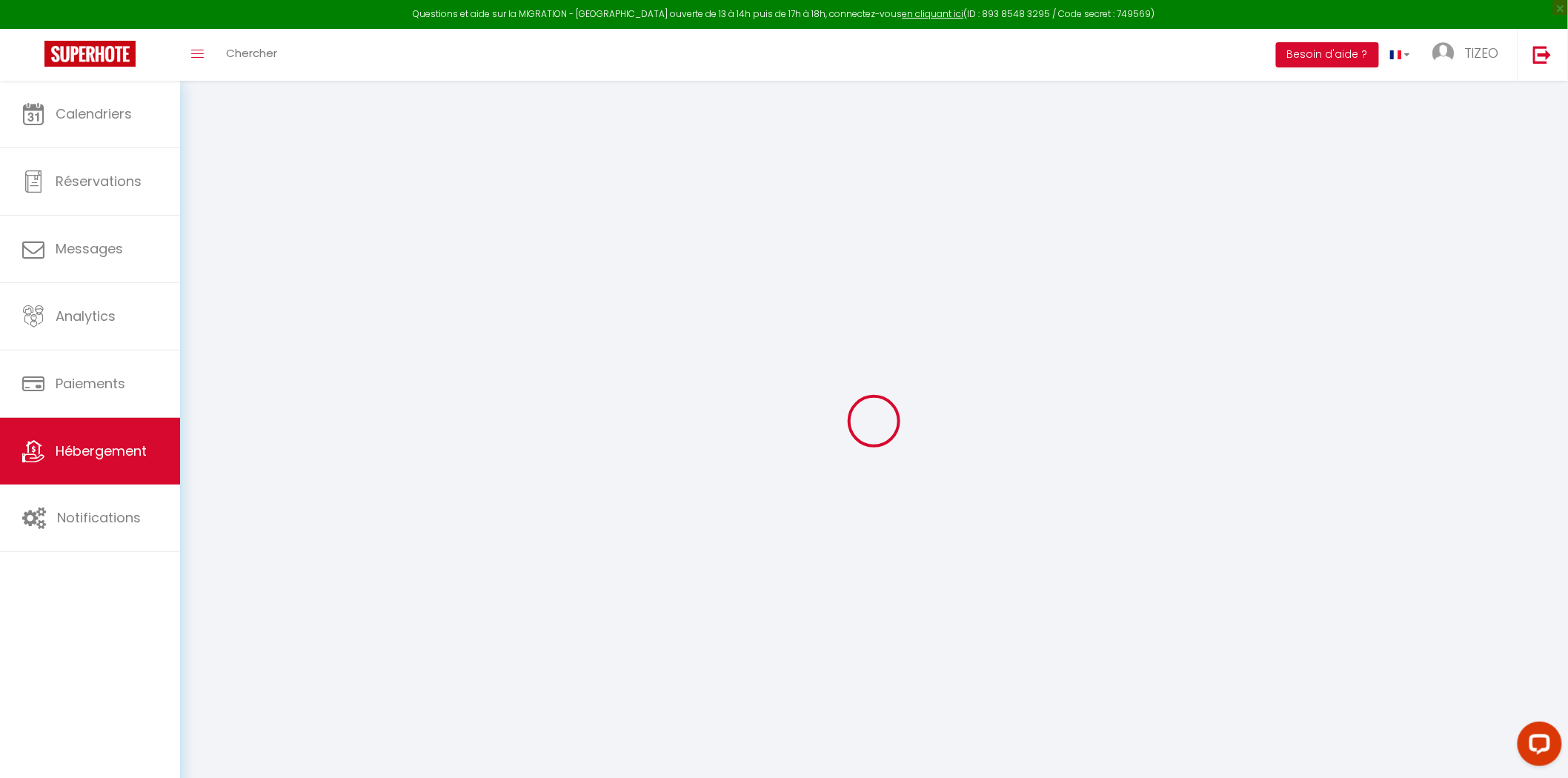
type input "GESTION"
select select "7"
select select "3"
type input "60"
type input "20"
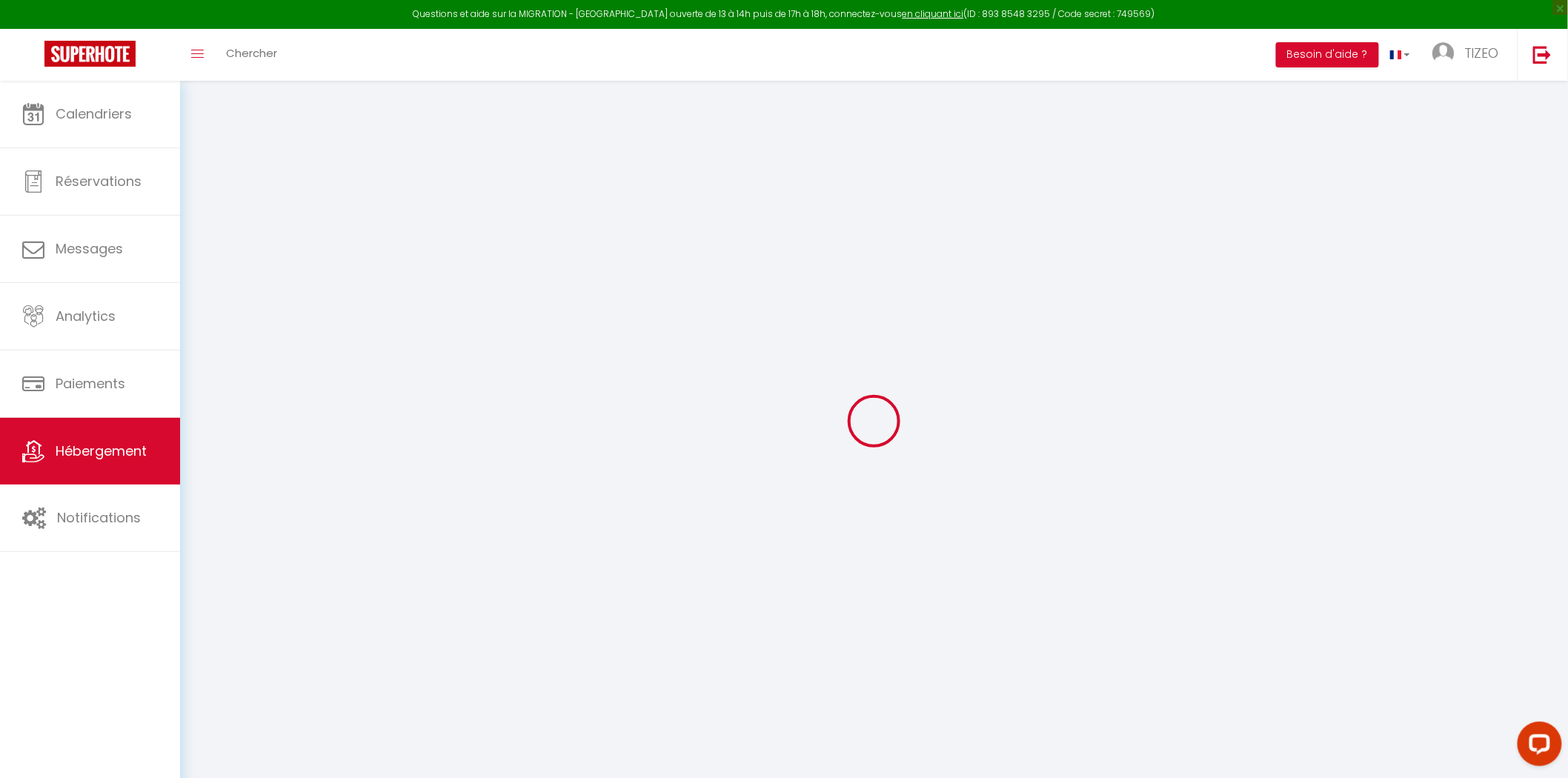
type input "50"
select select
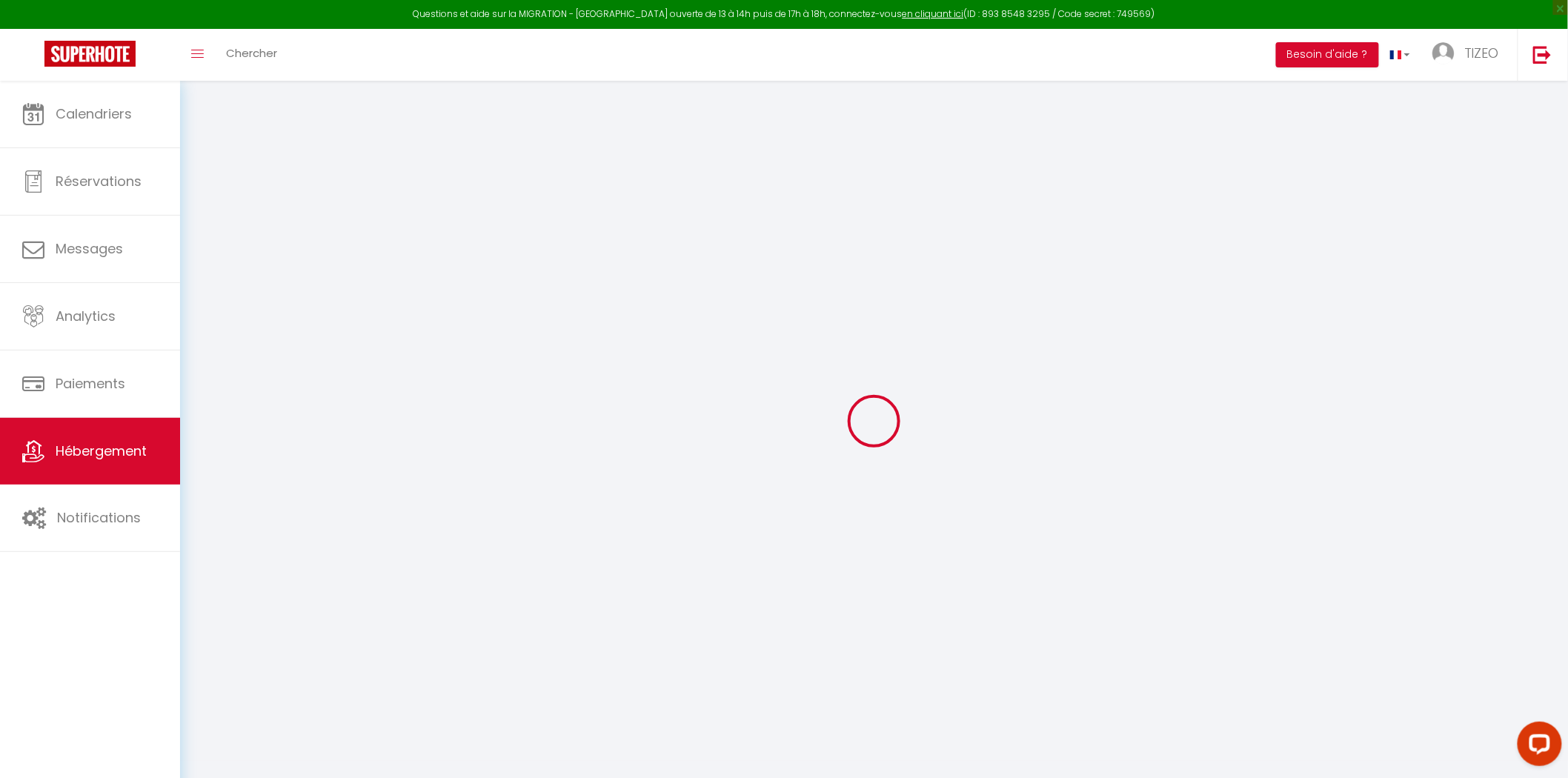
select select
type input "[STREET_ADDRESS][PERSON_NAME]"
type input "86360"
type input "Chasseneuil du [GEOGRAPHIC_DATA]"
type input "[EMAIL_ADDRESS][DOMAIN_NAME]"
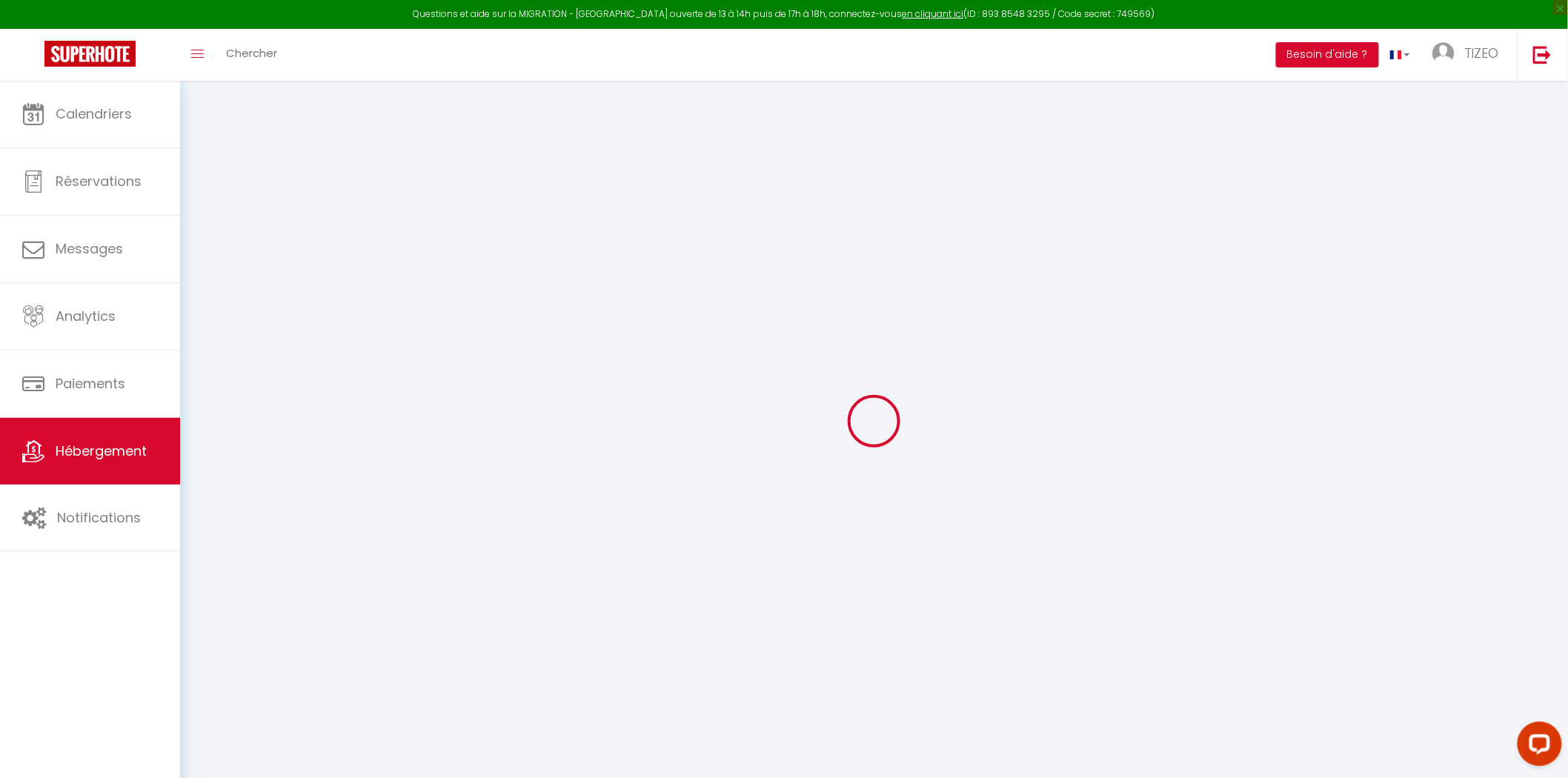
select select "11605"
checkbox input "false"
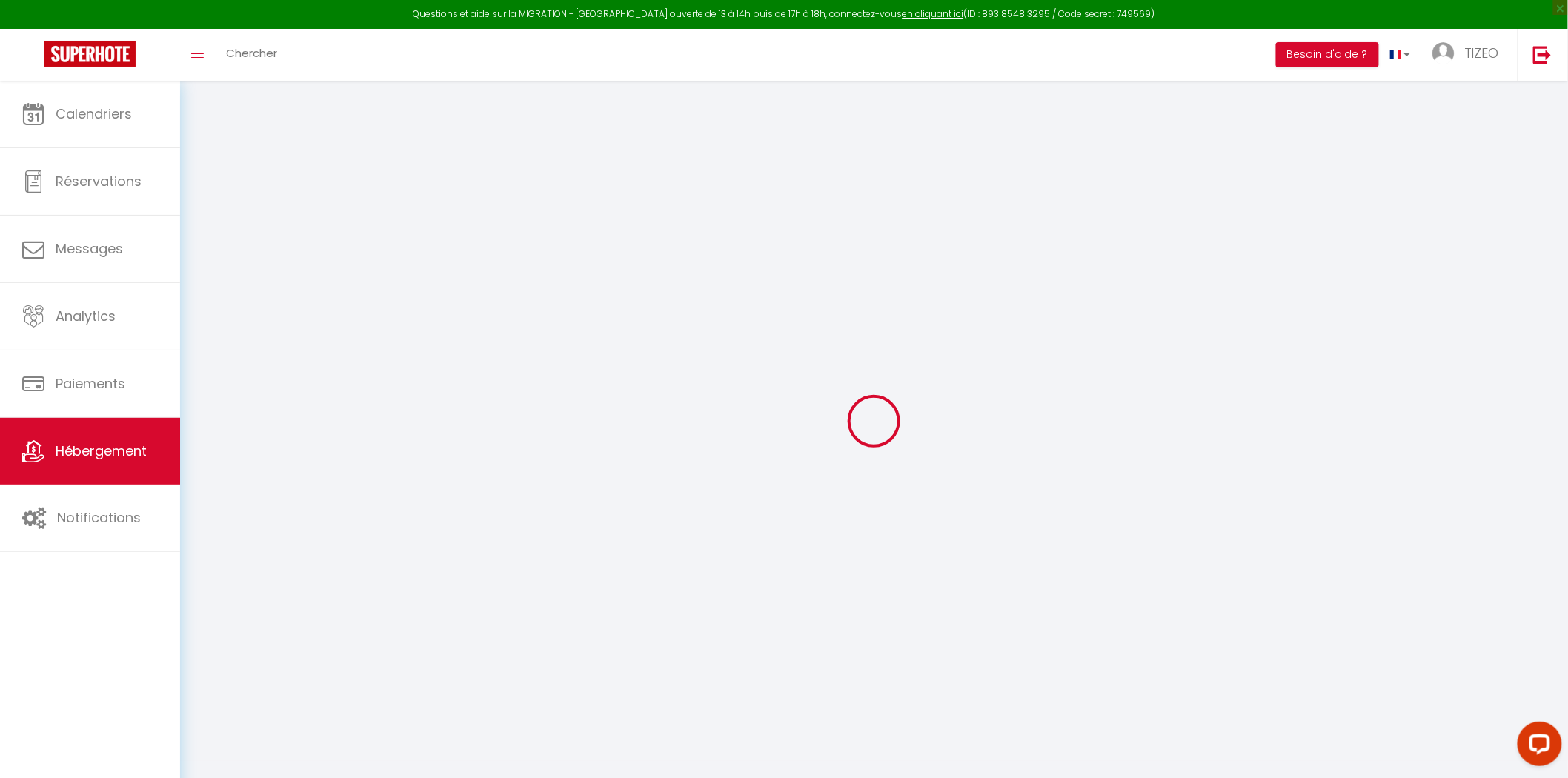
type input "0"
select select
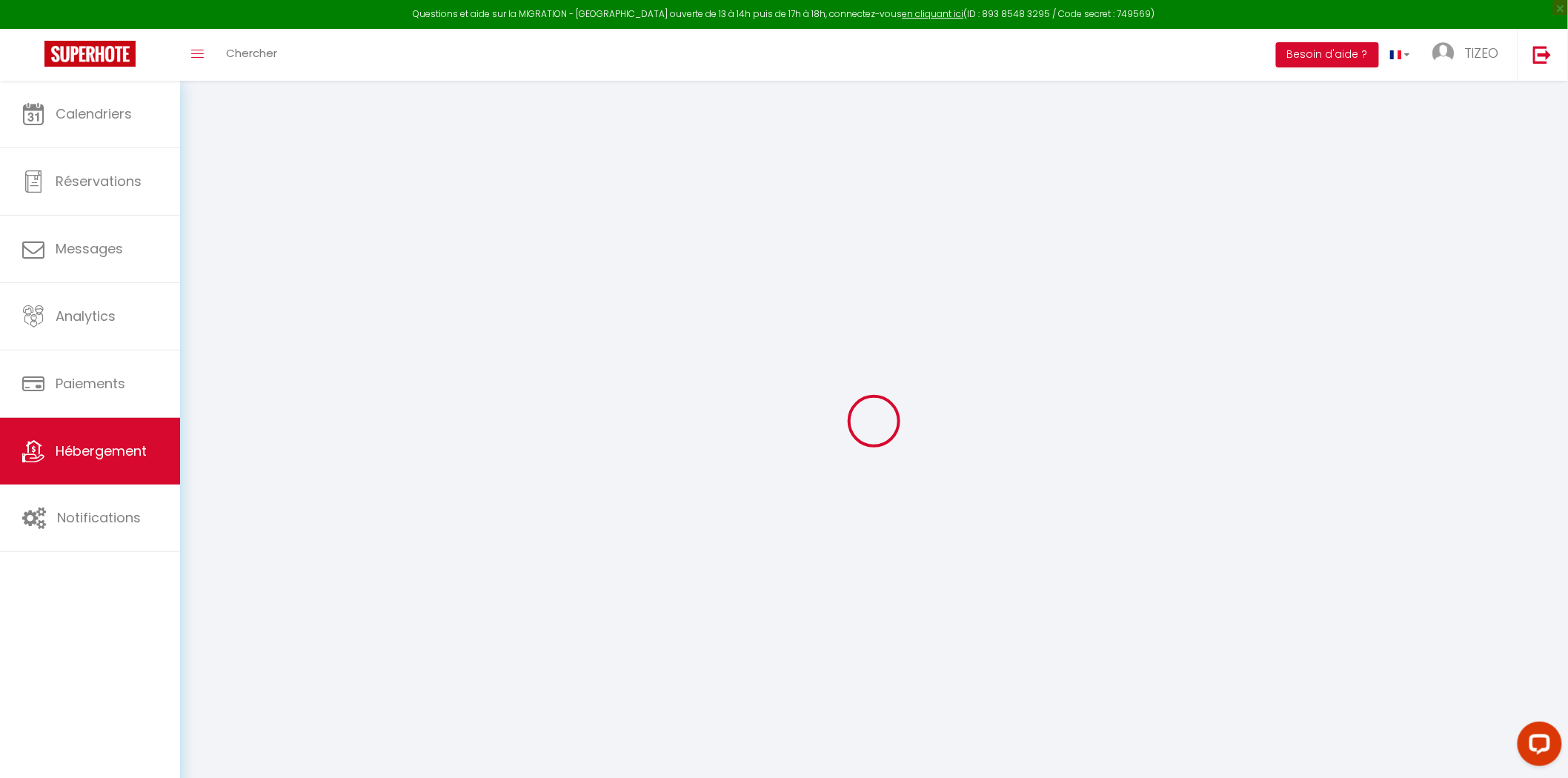
select select
checkbox input "false"
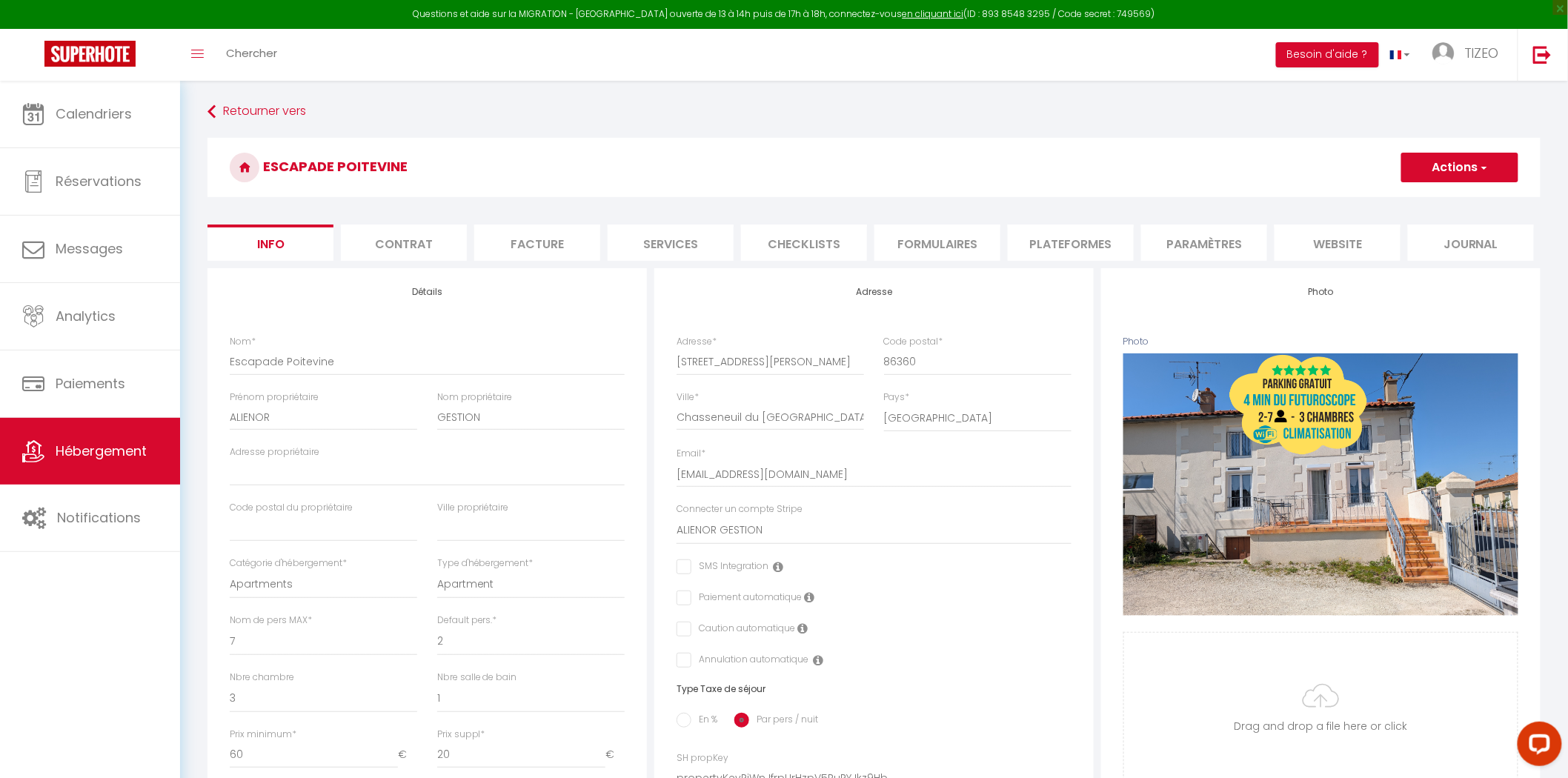
click at [1105, 239] on li "Plateformes" at bounding box center [1070, 242] width 126 height 36
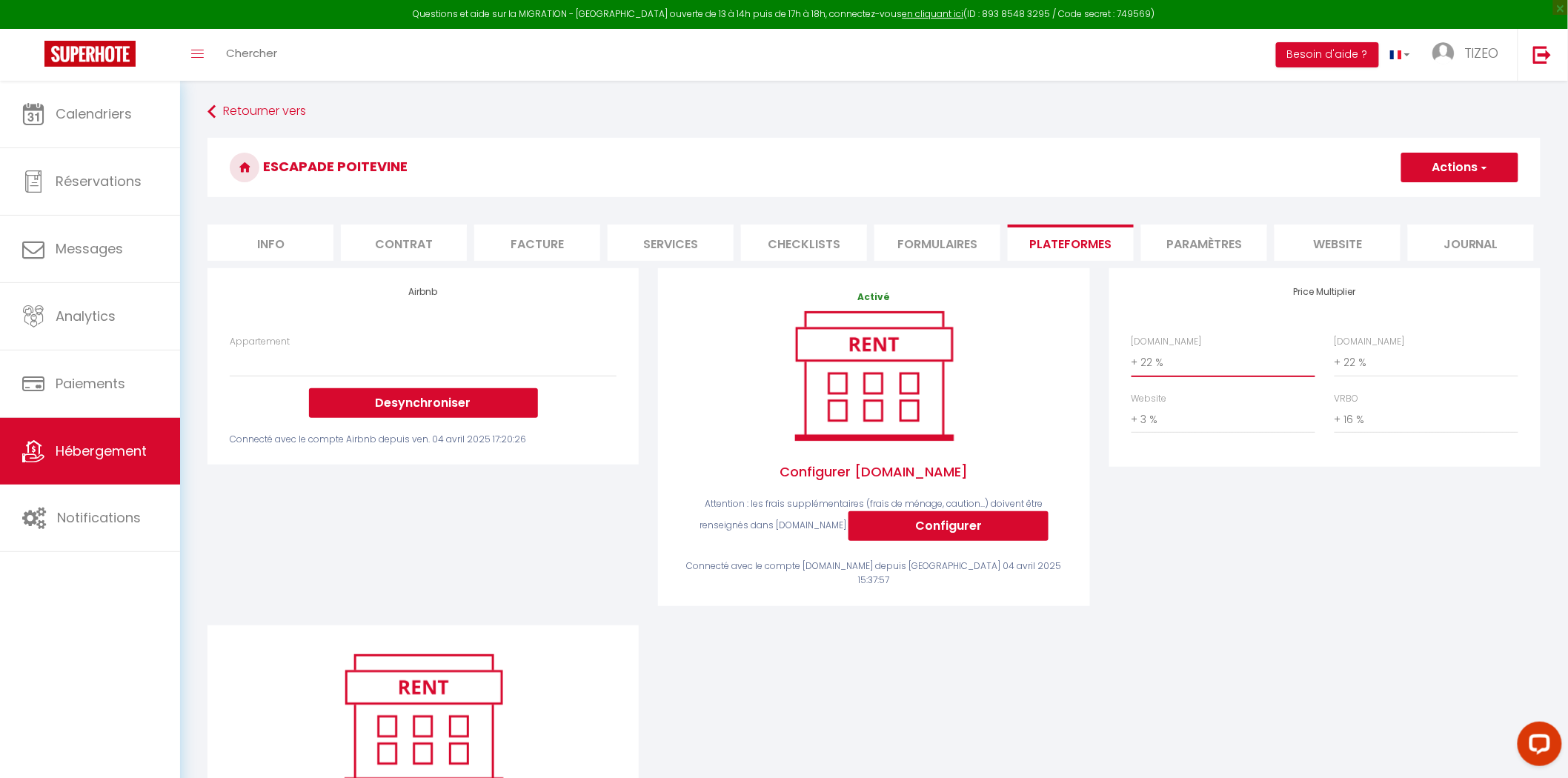
click at [1154, 352] on select "0 + 1 % + 2 % + 3 % + 4 % + 5 % + 6 % + 7 % + 8 % + 9 %" at bounding box center [1223, 363] width 184 height 28
click at [1131, 349] on select "0 + 1 % + 2 % + 3 % + 4 % + 5 % + 6 % + 7 % + 8 % + 9 %" at bounding box center [1223, 363] width 184 height 28
click at [1375, 358] on select "0 + 1 % + 2 % + 3 % + 4 % + 5 % + 6 % + 7 % + 8 % + 9 %" at bounding box center [1426, 363] width 184 height 28
click at [1334, 349] on select "0 + 1 % + 2 % + 3 % + 4 % + 5 % + 6 % + 7 % + 8 % + 9 %" at bounding box center [1426, 363] width 184 height 28
click at [1473, 172] on button "Actions" at bounding box center [1459, 168] width 118 height 29
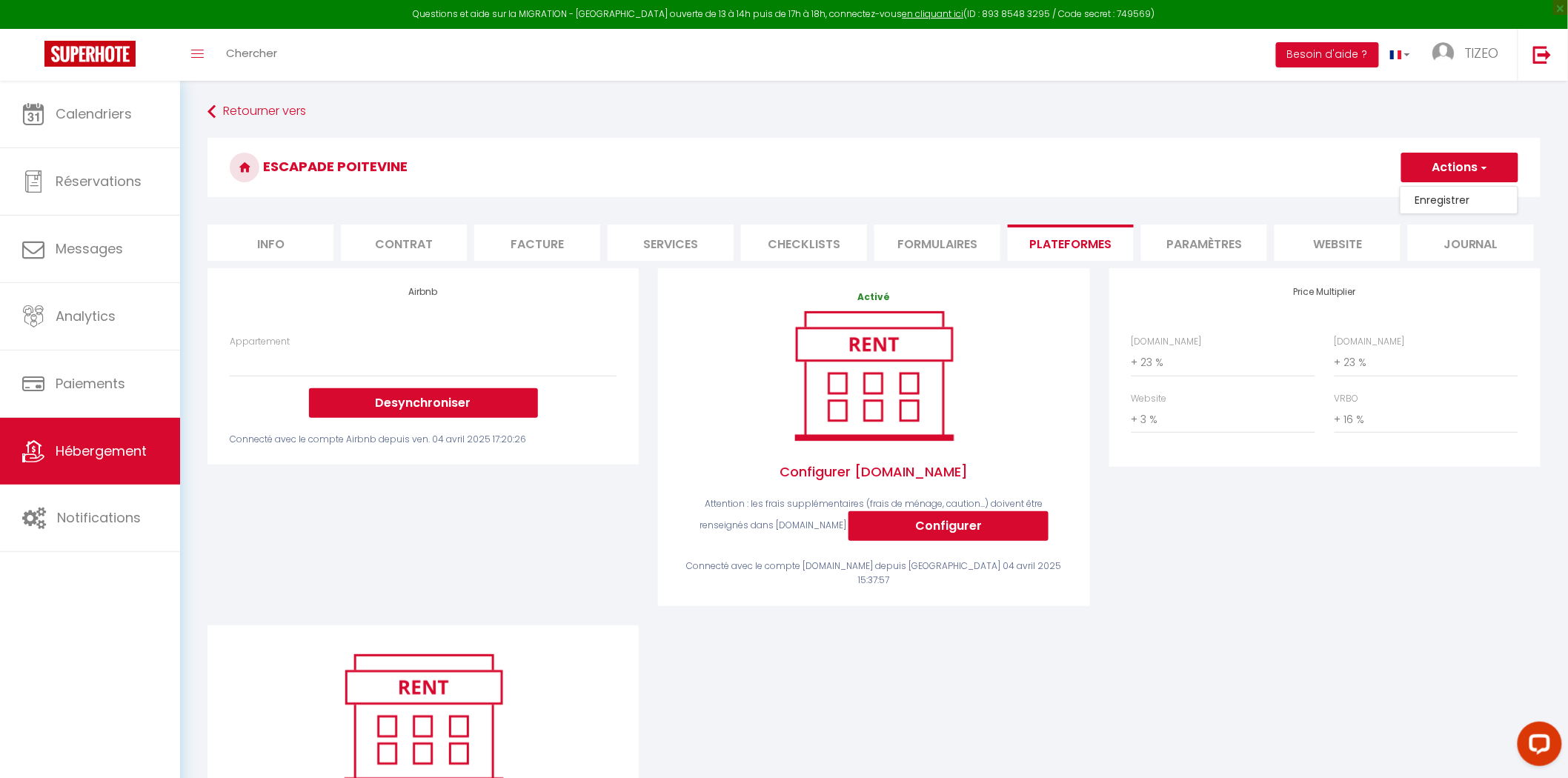
click at [1452, 194] on link "Enregistrer" at bounding box center [1459, 200] width 118 height 20
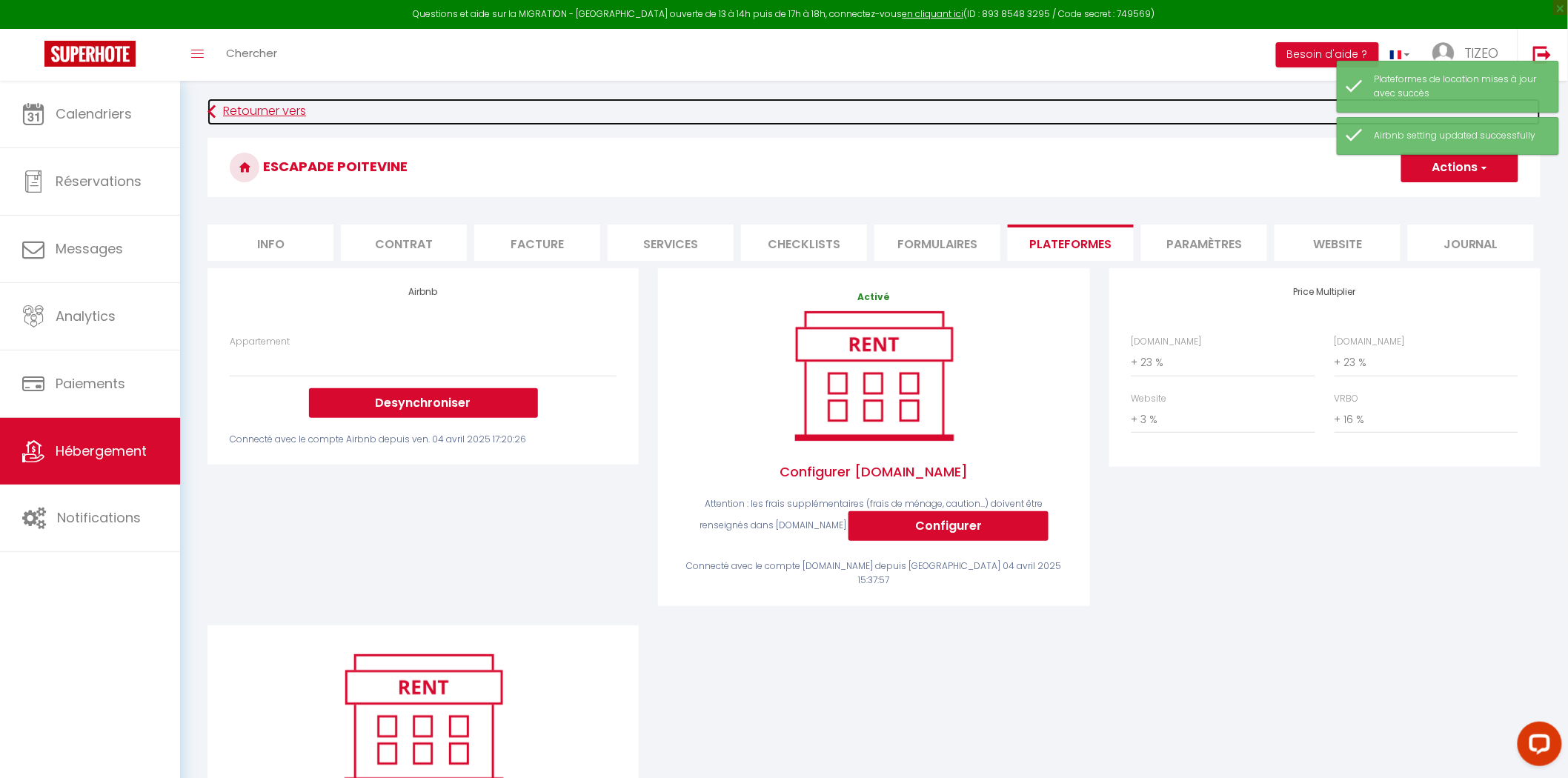
click at [253, 110] on link "Retourner vers" at bounding box center [874, 112] width 1333 height 26
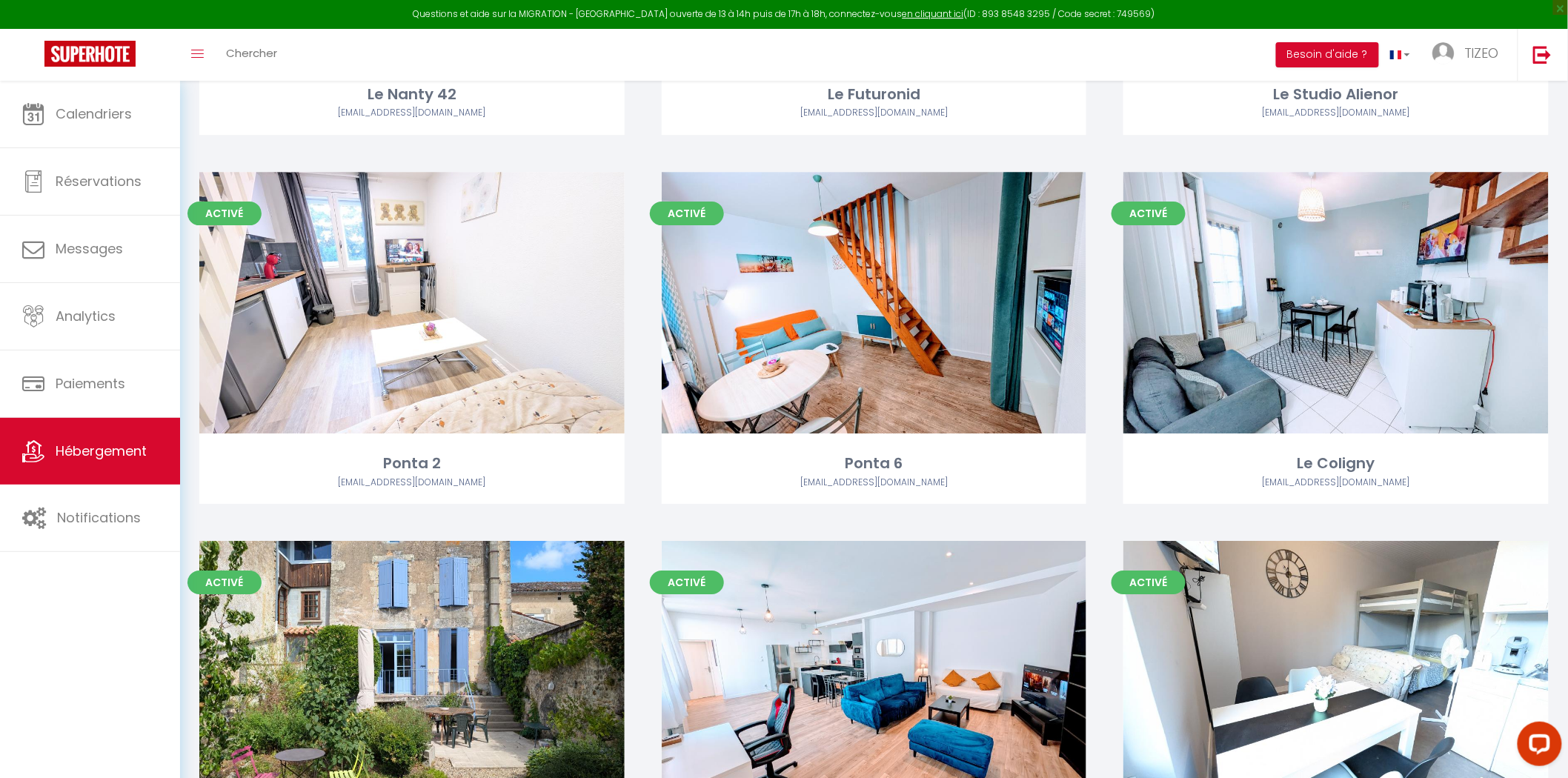
scroll to position [2114, 0]
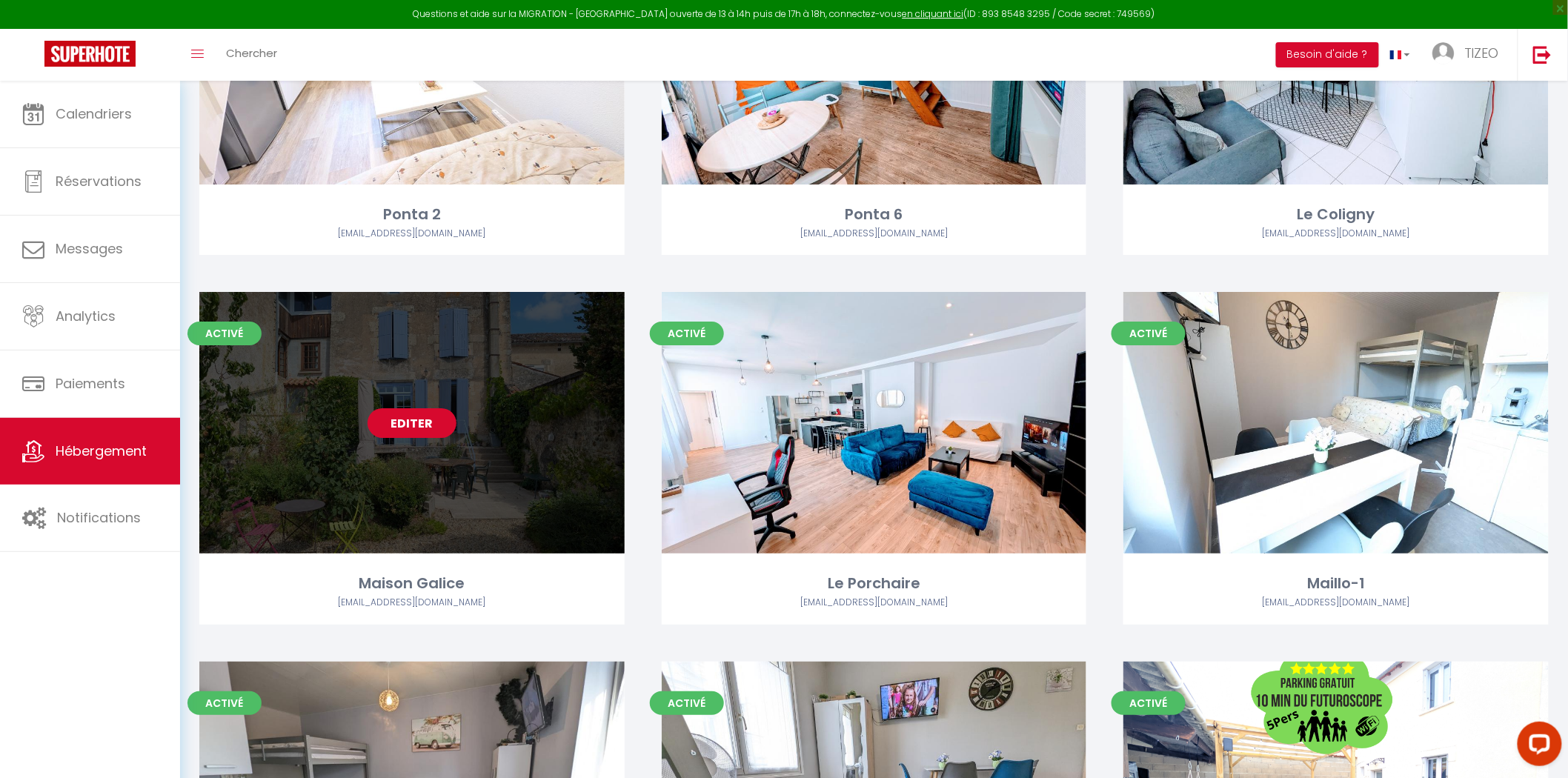
click at [408, 424] on link "Editer" at bounding box center [411, 423] width 89 height 29
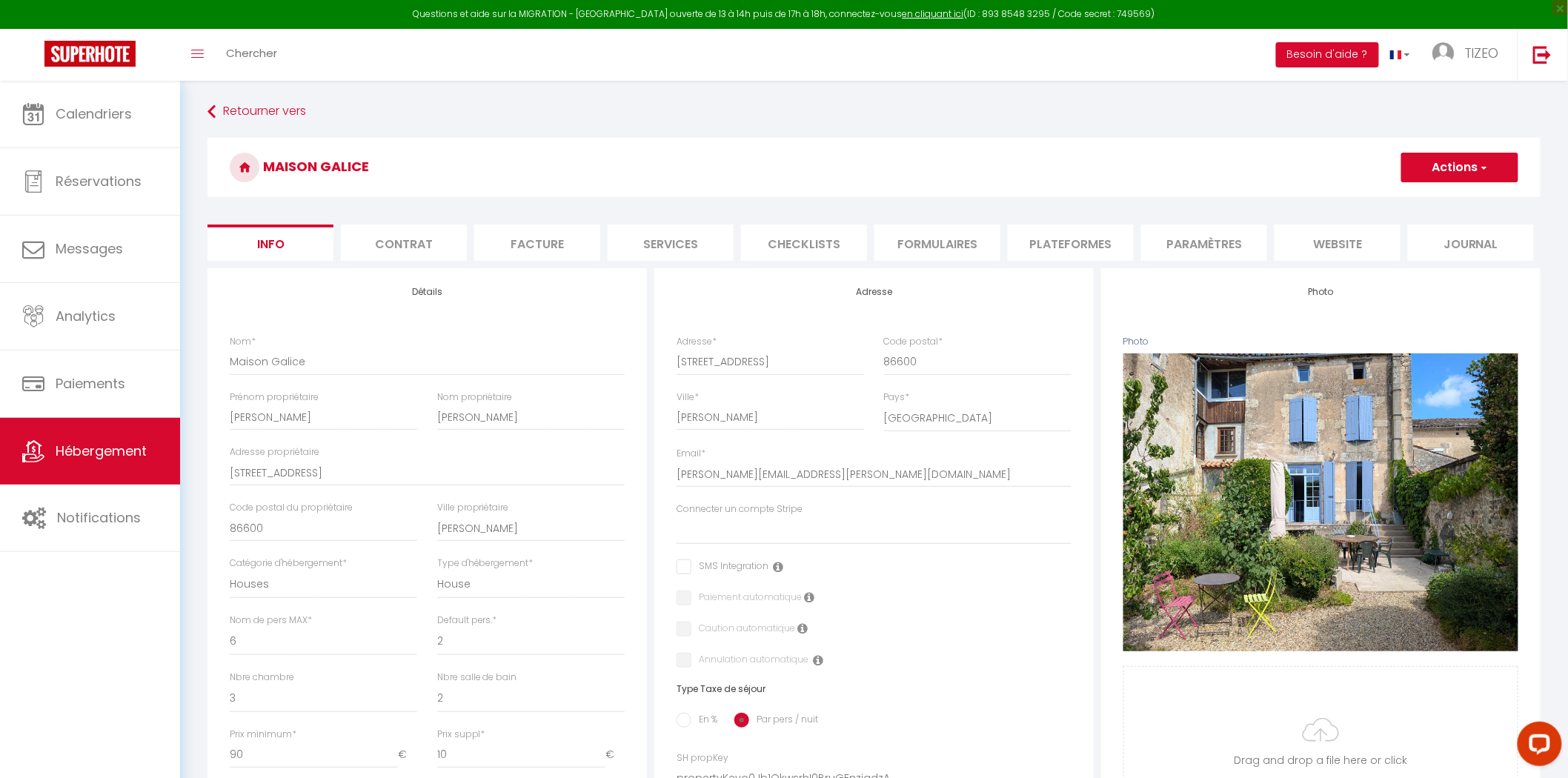
click at [1230, 237] on li "Paramètres" at bounding box center [1204, 242] width 126 height 36
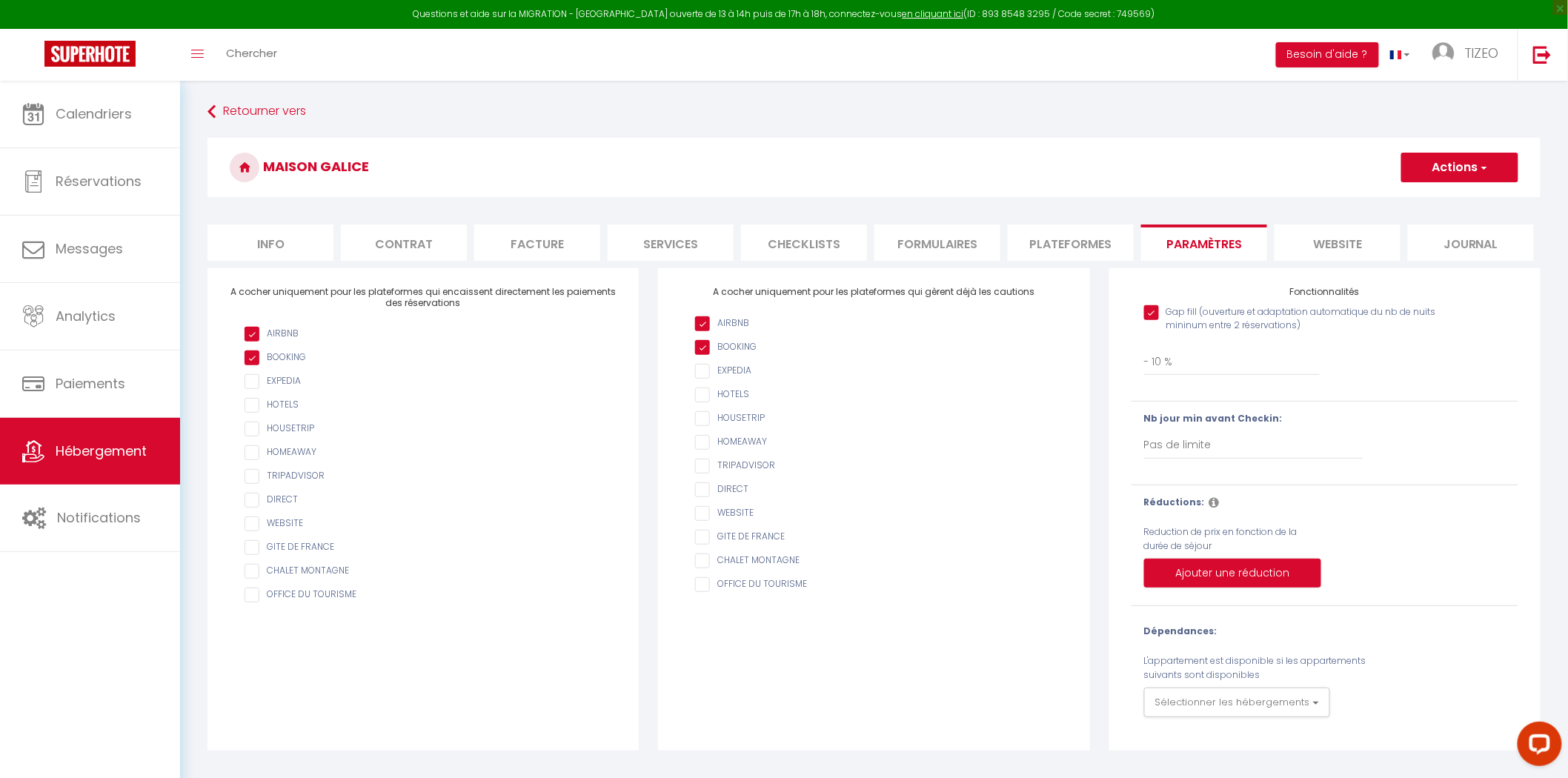
click at [1112, 235] on li "Plateformes" at bounding box center [1070, 242] width 126 height 36
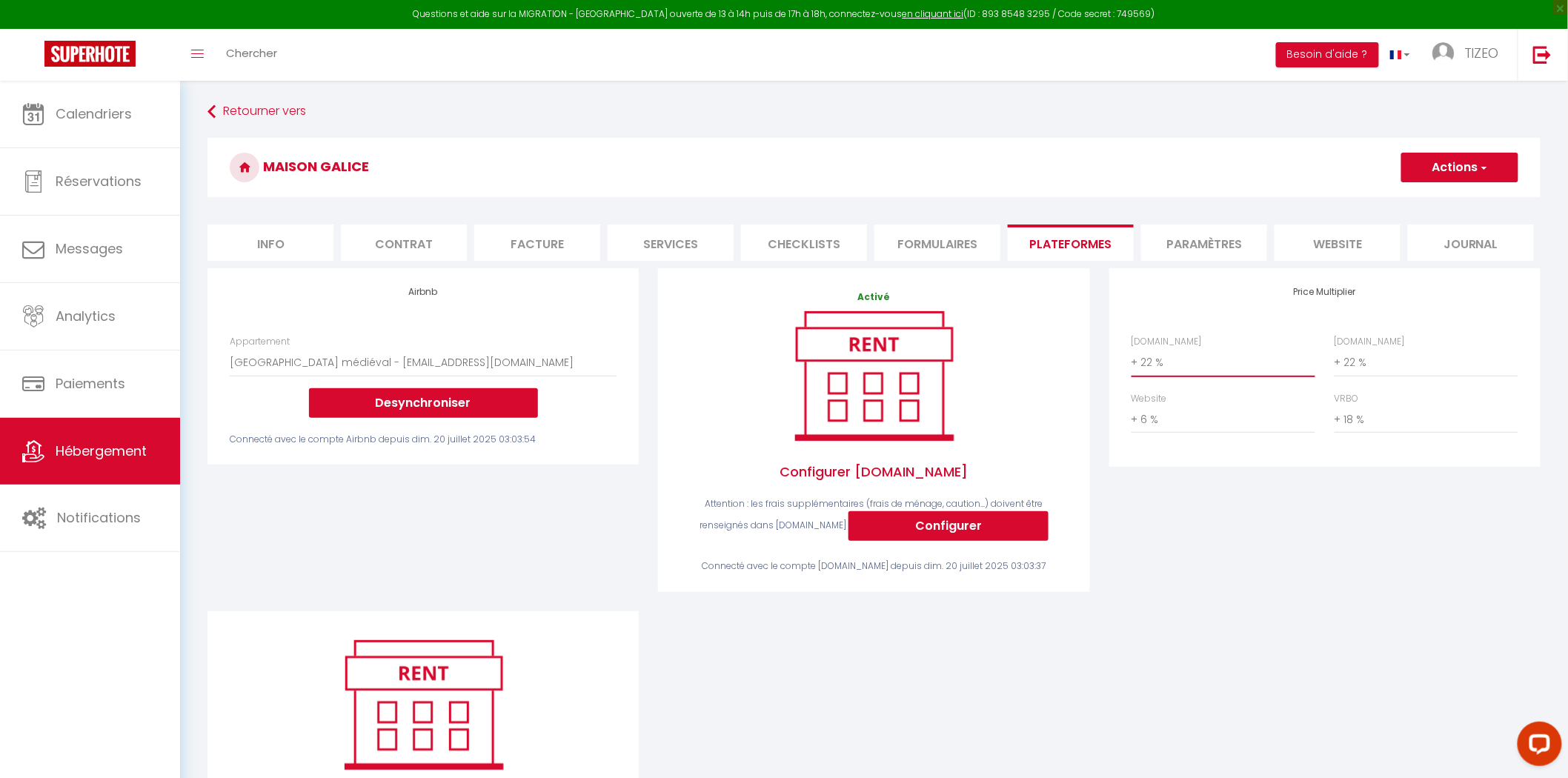
click at [1157, 359] on select "0 + 1 % + 2 % + 3 % + 4 % + 5 % + 6 % + 7 % + 8 % + 9 %" at bounding box center [1223, 363] width 184 height 28
click at [1131, 349] on select "0 + 1 % + 2 % + 3 % + 4 % + 5 % + 6 % + 7 % + 8 % + 9 %" at bounding box center [1223, 363] width 184 height 28
click at [1480, 168] on span "button" at bounding box center [1483, 167] width 10 height 15
click at [1459, 196] on link "Enregistrer" at bounding box center [1459, 200] width 118 height 20
